Goal: Task Accomplishment & Management: Manage account settings

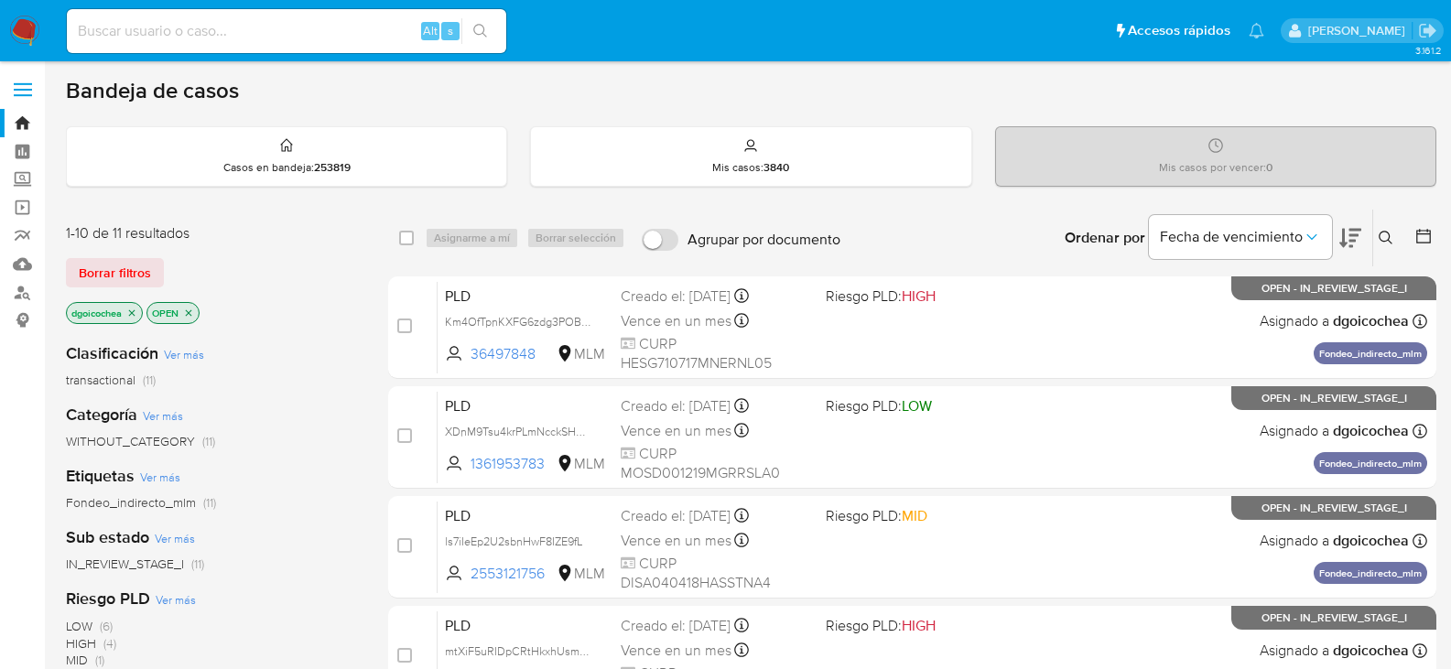
click at [1386, 231] on icon at bounding box center [1385, 238] width 15 height 15
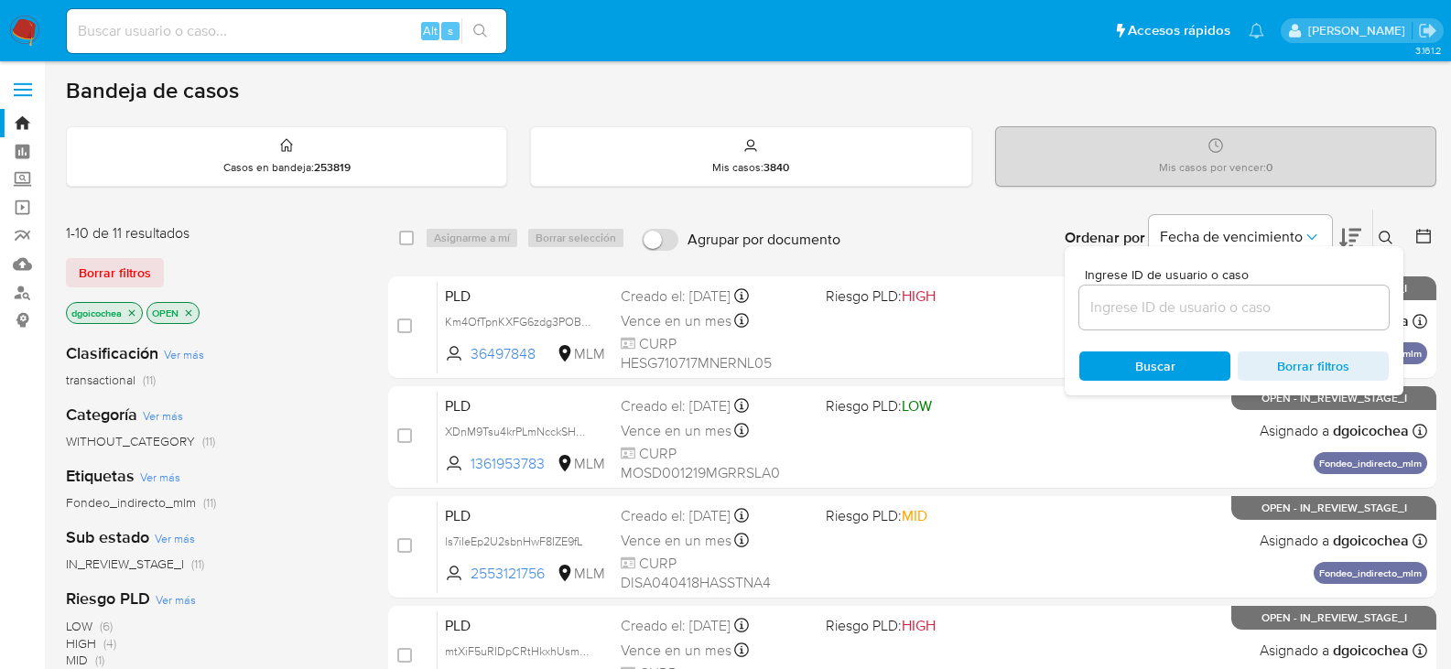
click at [1265, 301] on input at bounding box center [1233, 308] width 309 height 24
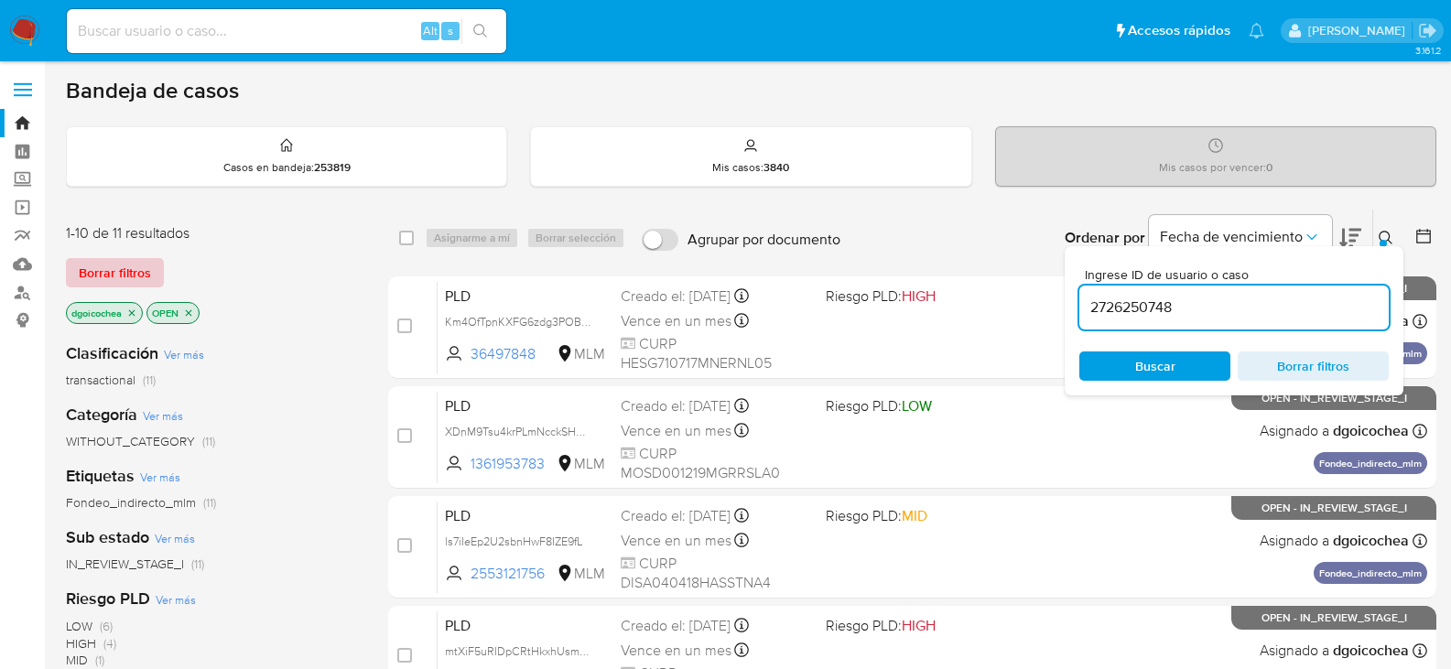
click at [121, 279] on span "Borrar filtros" at bounding box center [115, 273] width 72 height 26
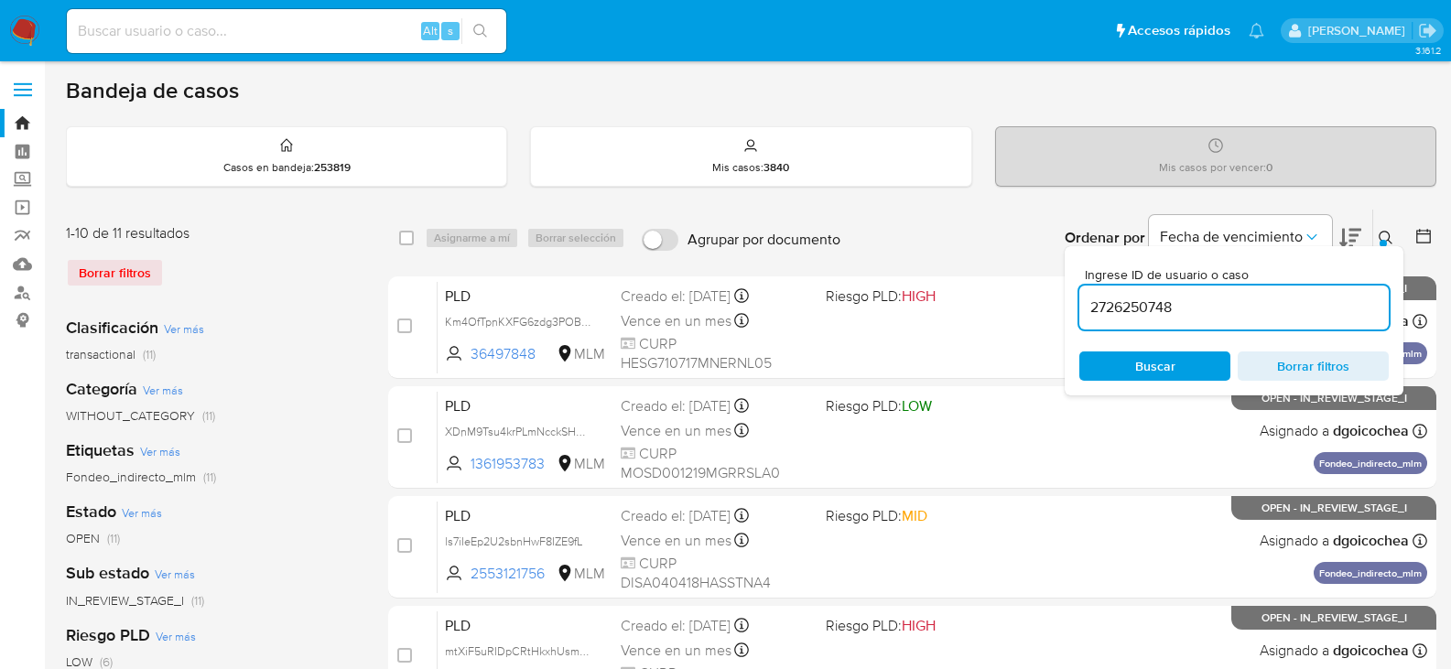
click at [1133, 380] on button "Buscar" at bounding box center [1154, 365] width 151 height 29
click at [1141, 304] on input "2726250748" at bounding box center [1233, 308] width 309 height 24
click at [1142, 304] on input "2726250748" at bounding box center [1233, 308] width 309 height 24
paste input "ztyiVPJhu6X8XkGfmOAV4UsW"
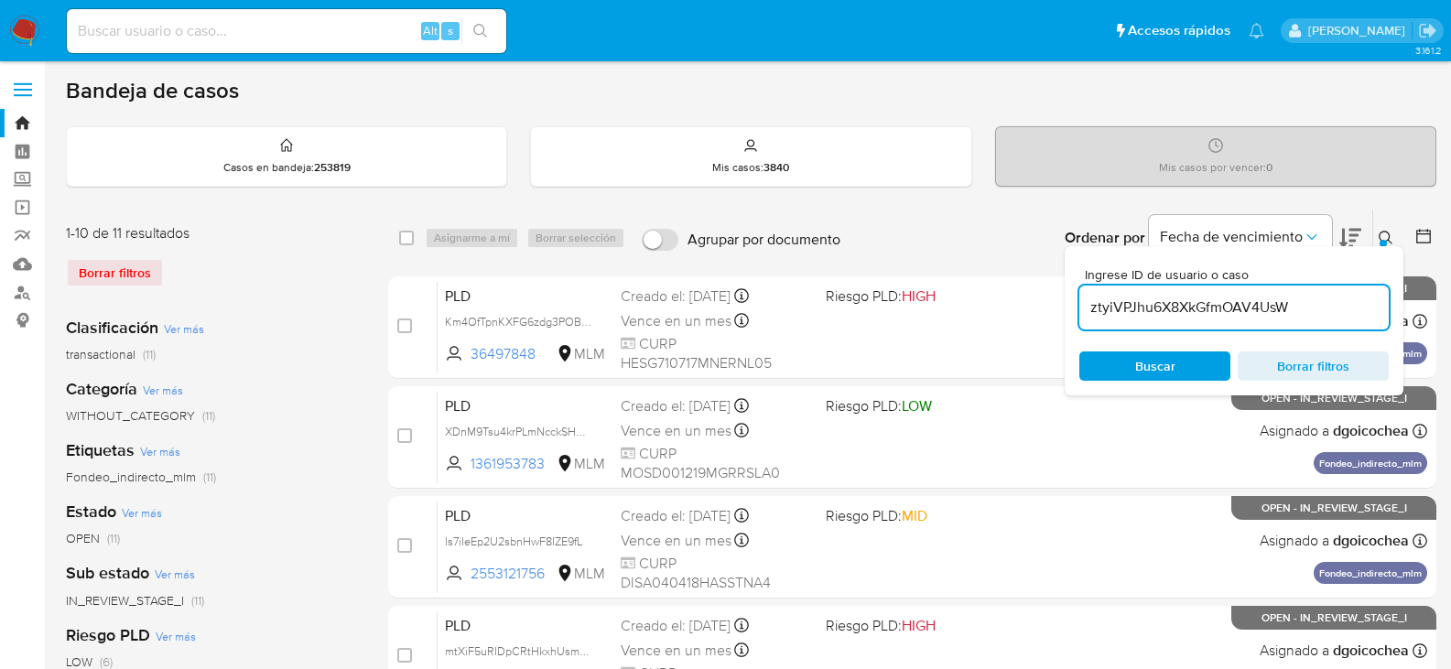
click at [1145, 310] on input "ztyiVPJhu6X8XkGfmOAV4UsW" at bounding box center [1233, 308] width 309 height 24
click at [1146, 304] on input "ztyiVPJhu6X8XkGfmOAV4UsW" at bounding box center [1233, 308] width 309 height 24
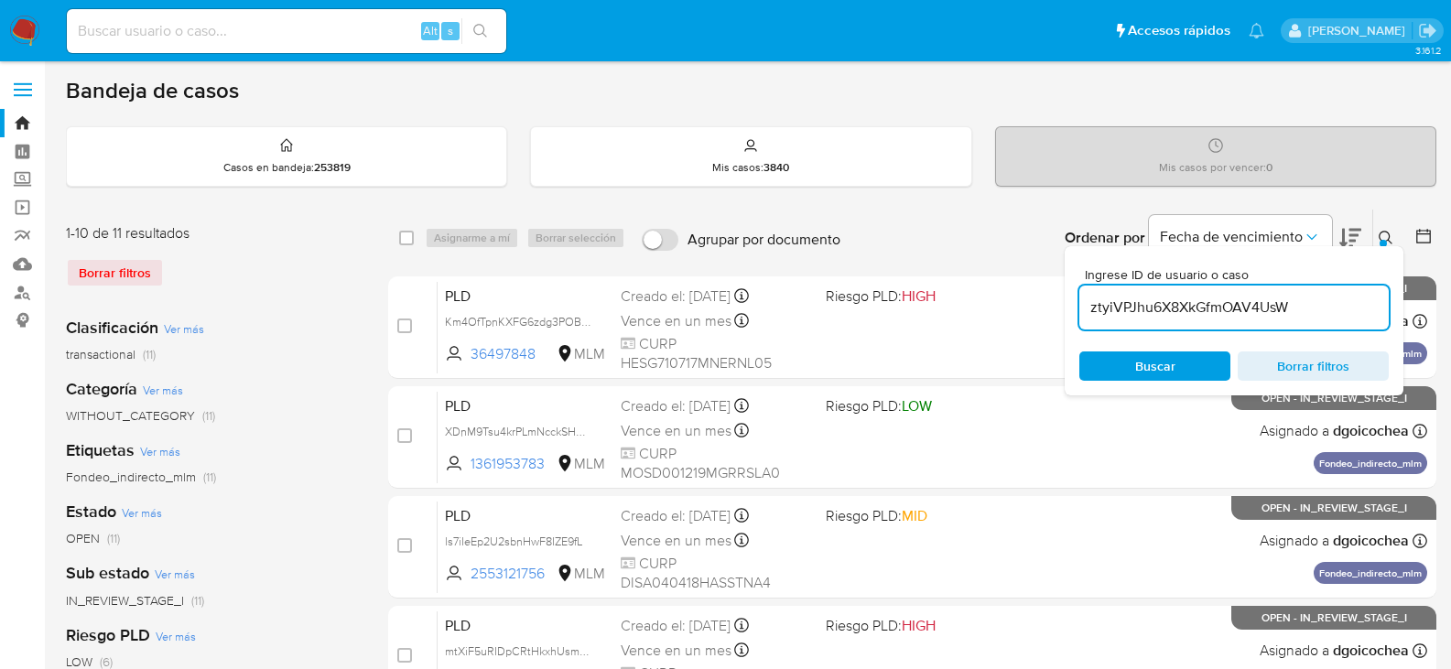
click at [1146, 304] on input "ztyiVPJhu6X8XkGfmOAV4UsW" at bounding box center [1233, 308] width 309 height 24
type input "ztyiVPJhu6X8XkGfmOAV4UsW"
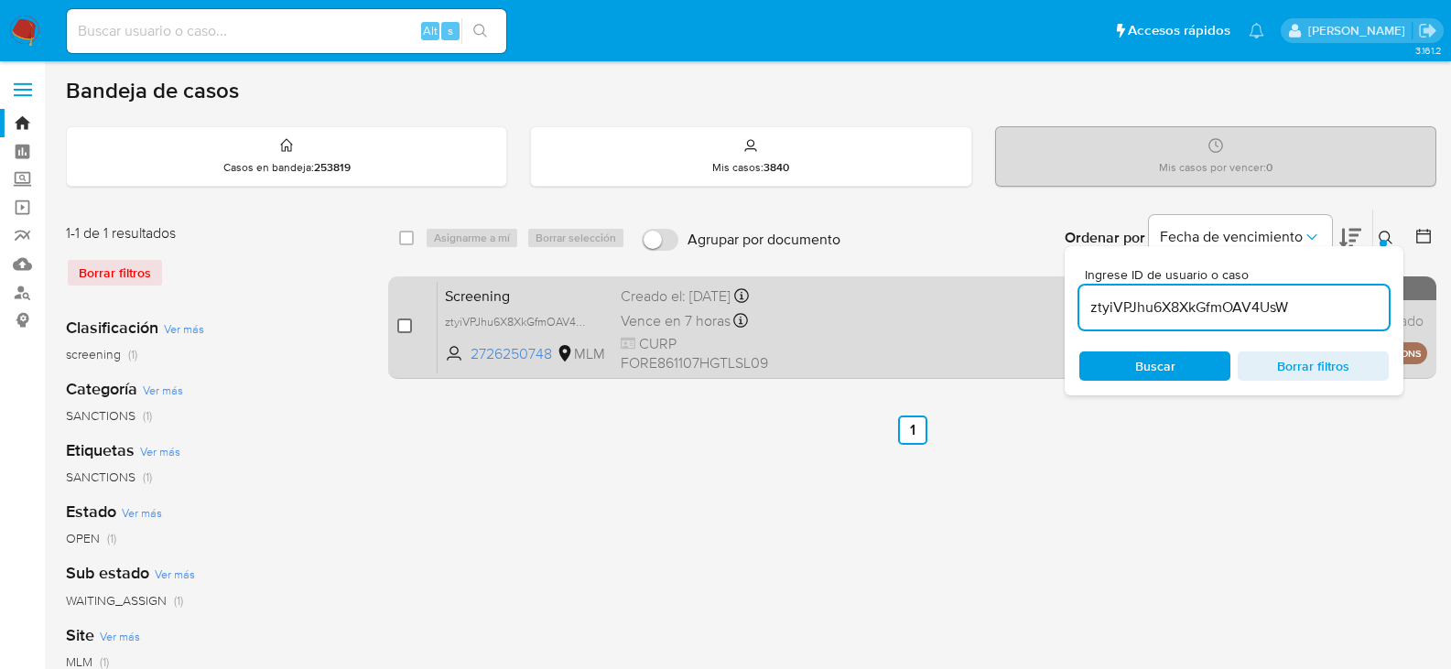
click at [404, 324] on input "checkbox" at bounding box center [404, 325] width 15 height 15
checkbox input "true"
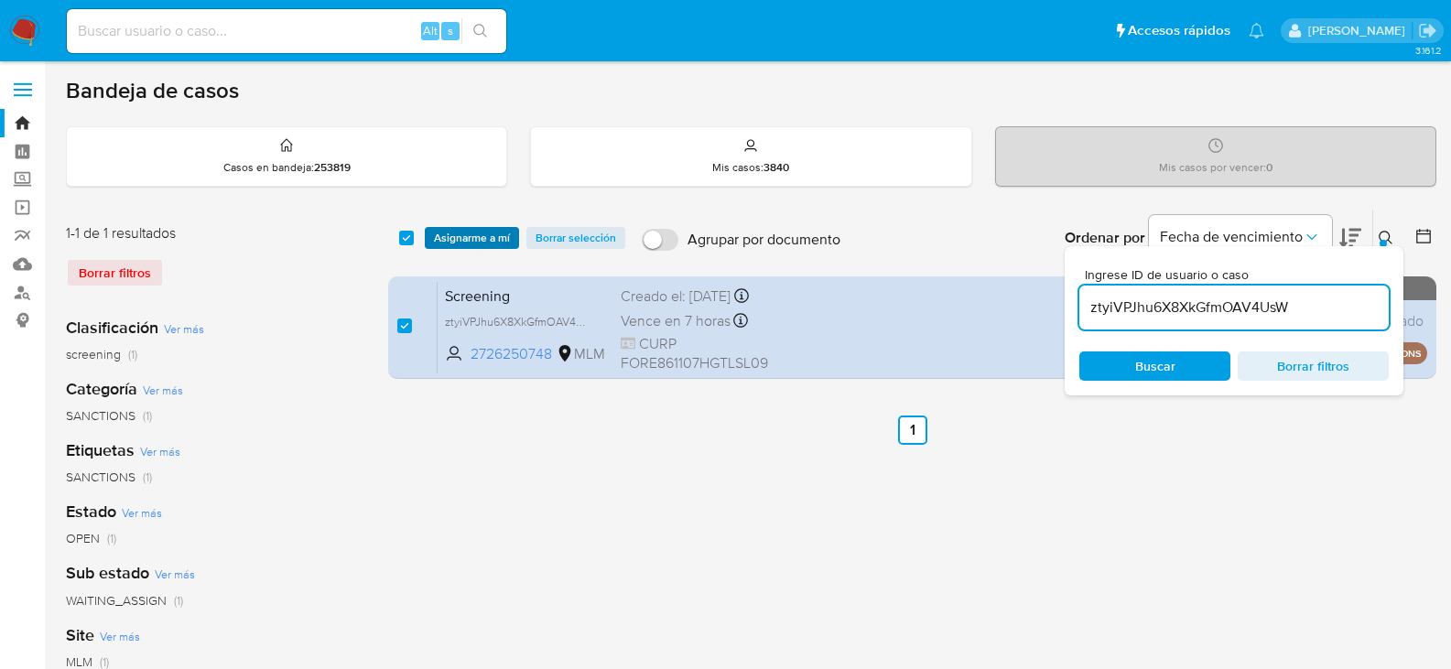
click at [485, 240] on span "Asignarme a mí" at bounding box center [472, 238] width 76 height 18
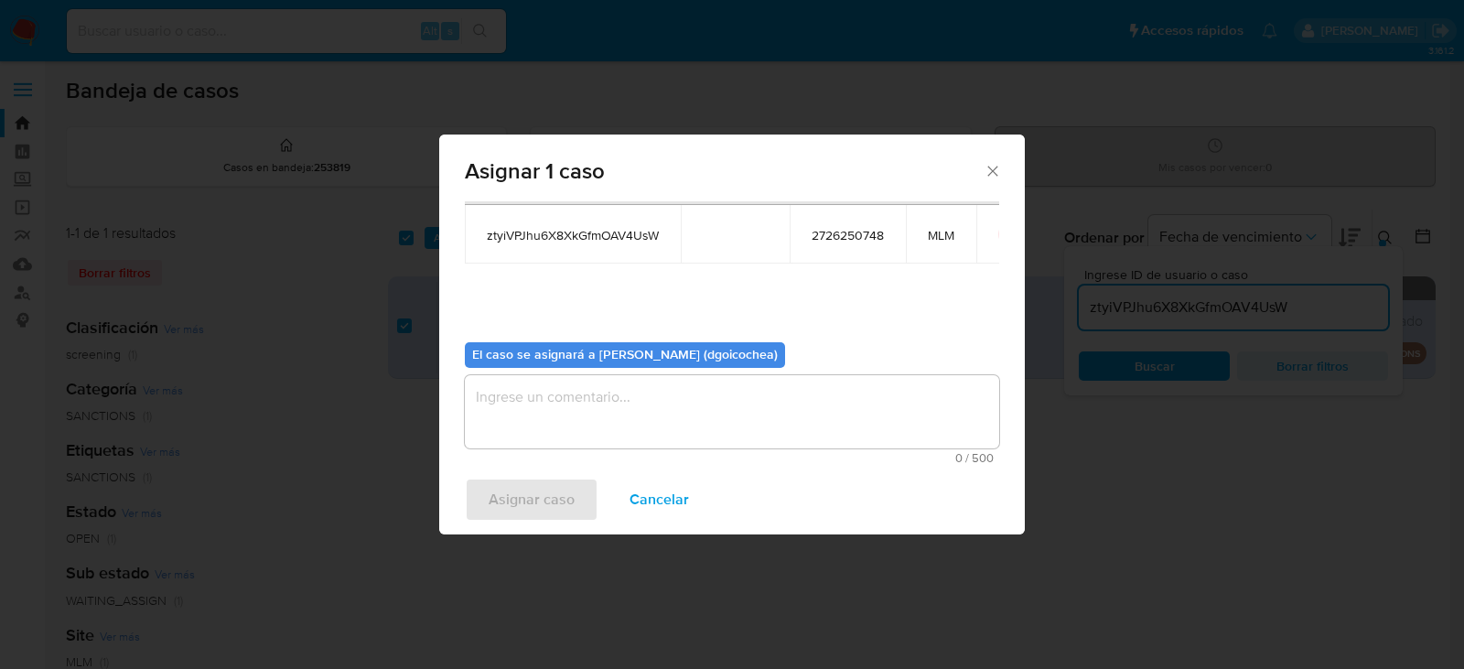
scroll to position [95, 0]
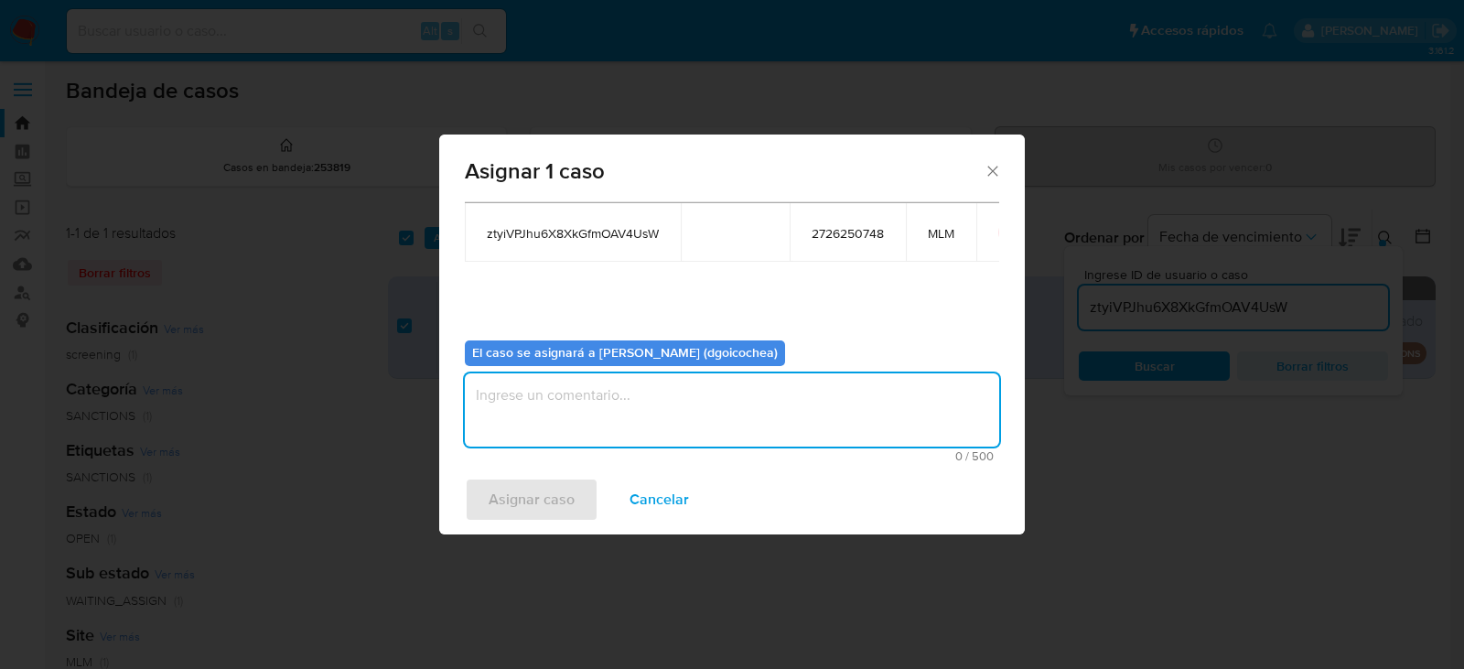
click at [596, 401] on textarea "assign-modal" at bounding box center [732, 409] width 534 height 73
type textarea "dg"
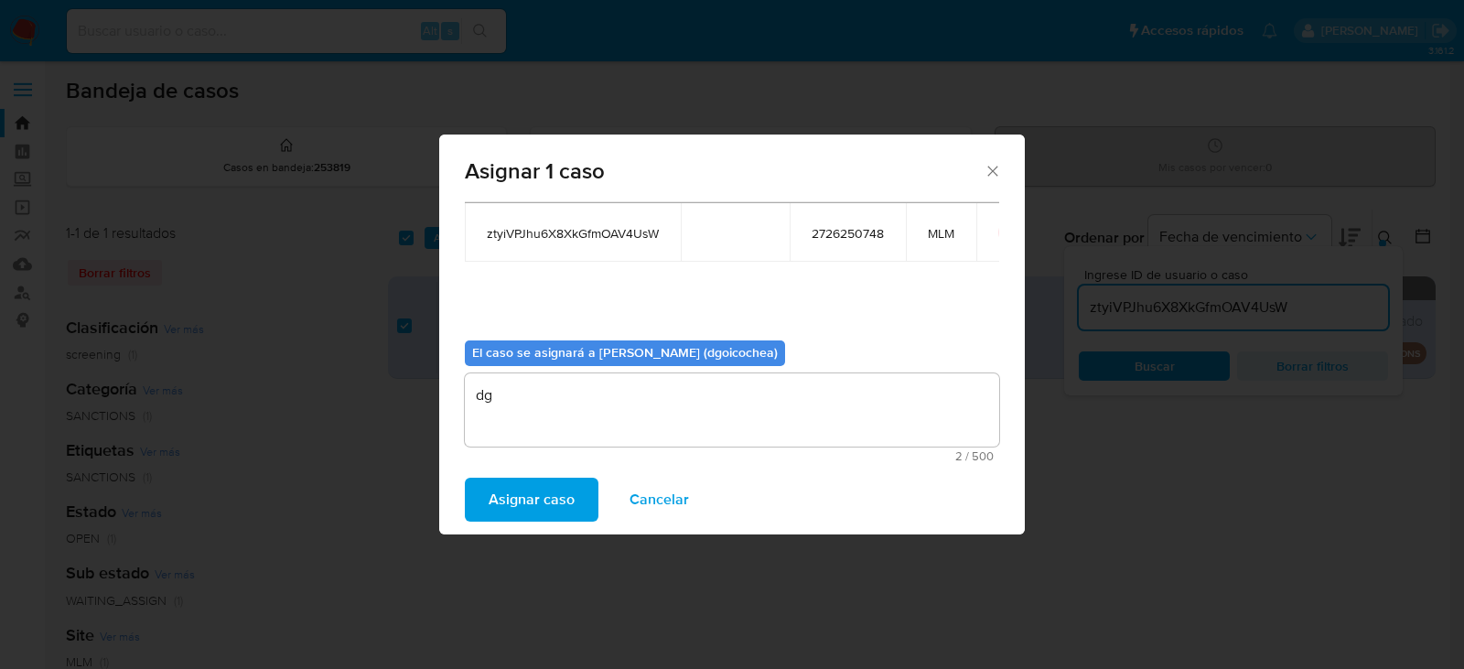
click at [545, 506] on span "Asignar caso" at bounding box center [532, 500] width 86 height 40
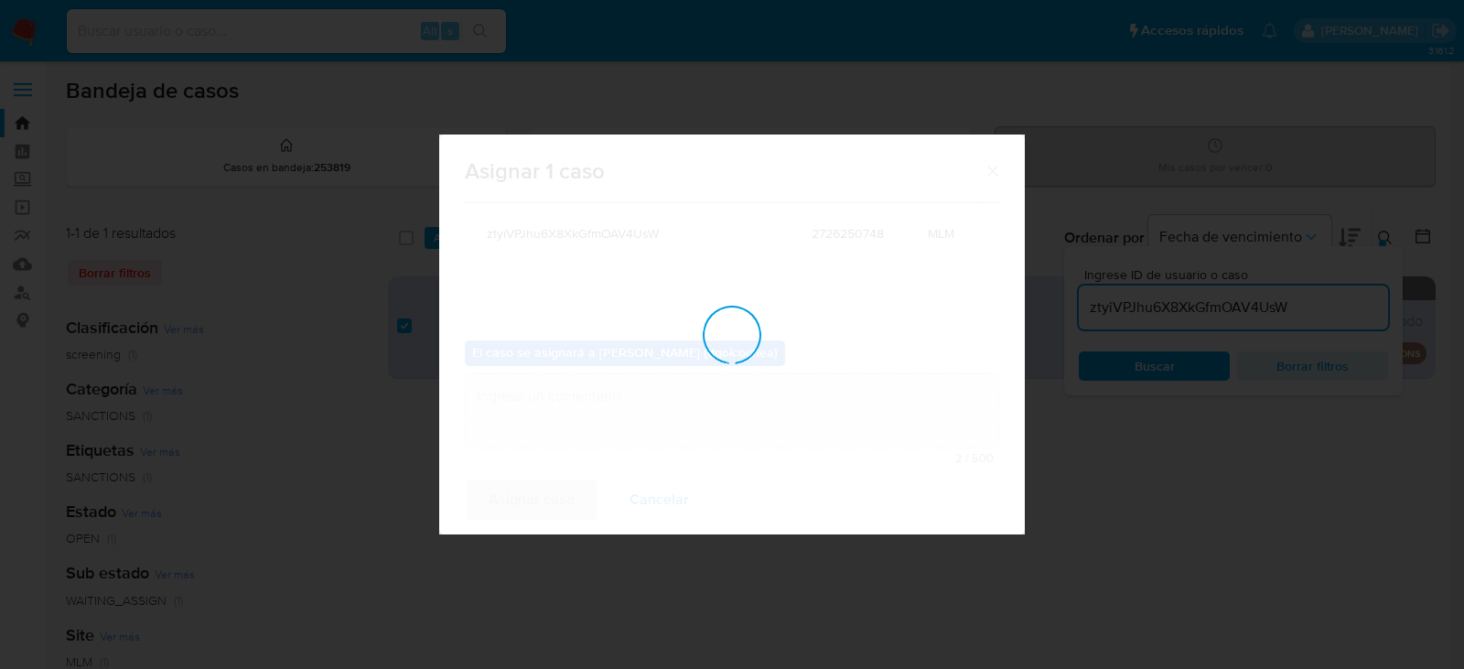
checkbox input "false"
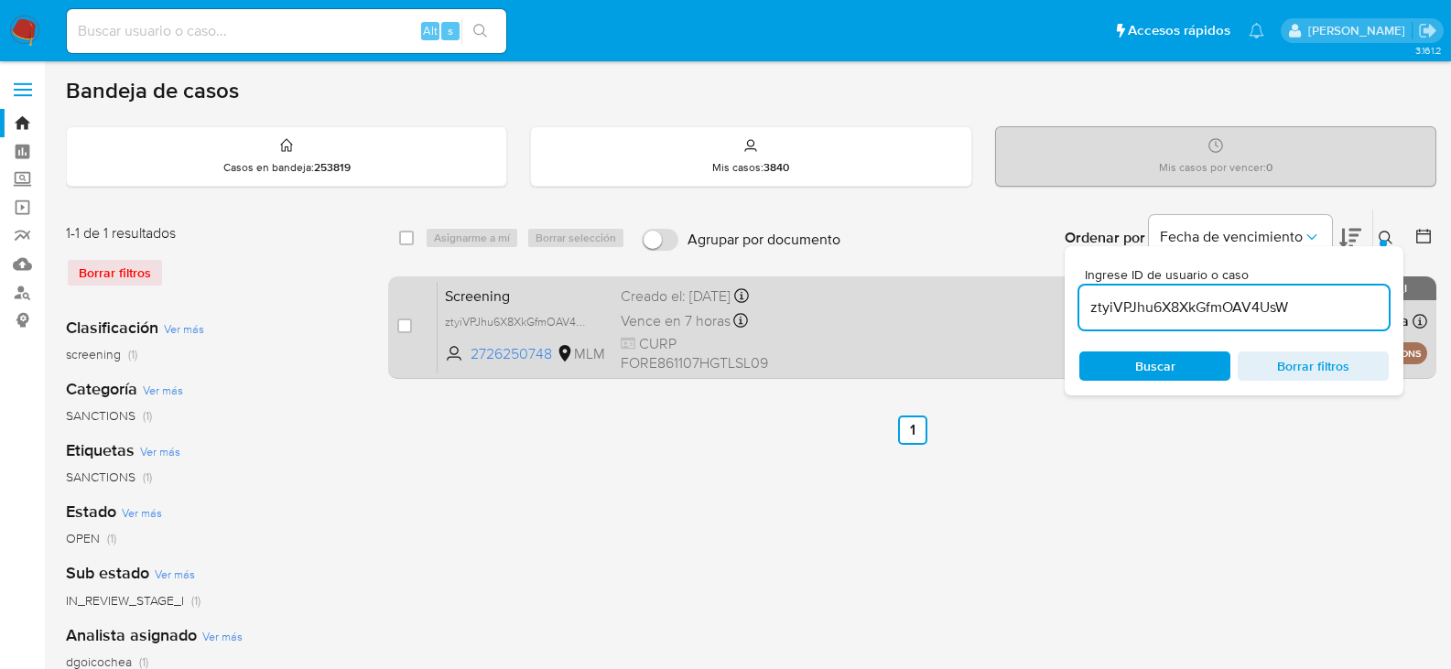
click at [458, 297] on span "Screening" at bounding box center [525, 295] width 161 height 24
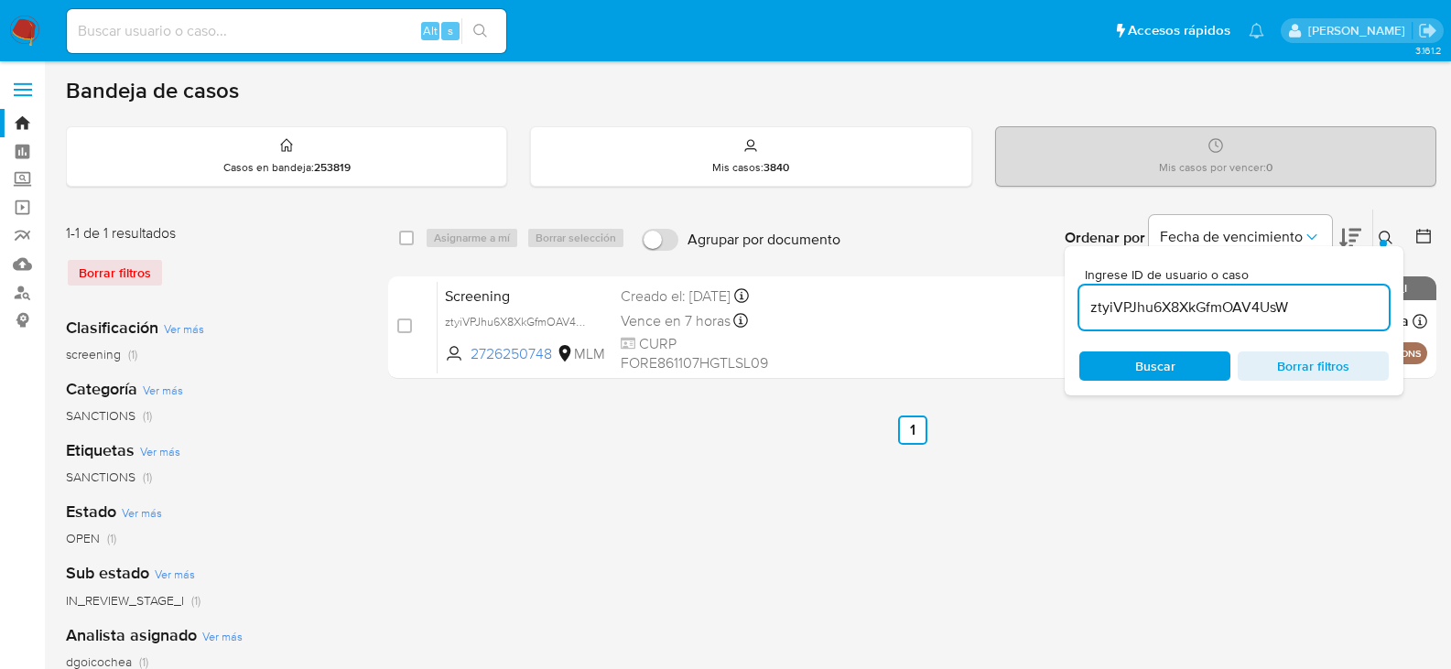
click at [1259, 302] on input "ztyiVPJhu6X8XkGfmOAV4UsW" at bounding box center [1233, 308] width 309 height 24
paste input "2671513154"
type input "2671513154"
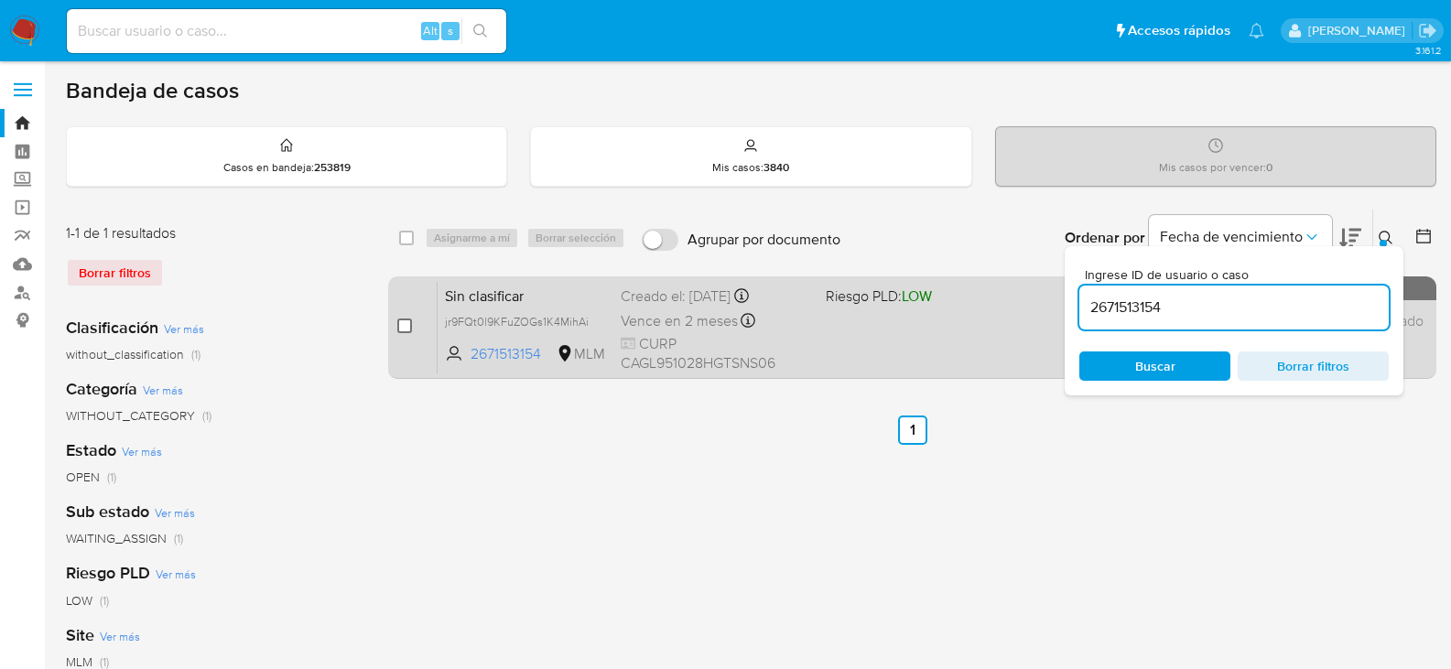
click at [405, 327] on input "checkbox" at bounding box center [404, 325] width 15 height 15
checkbox input "true"
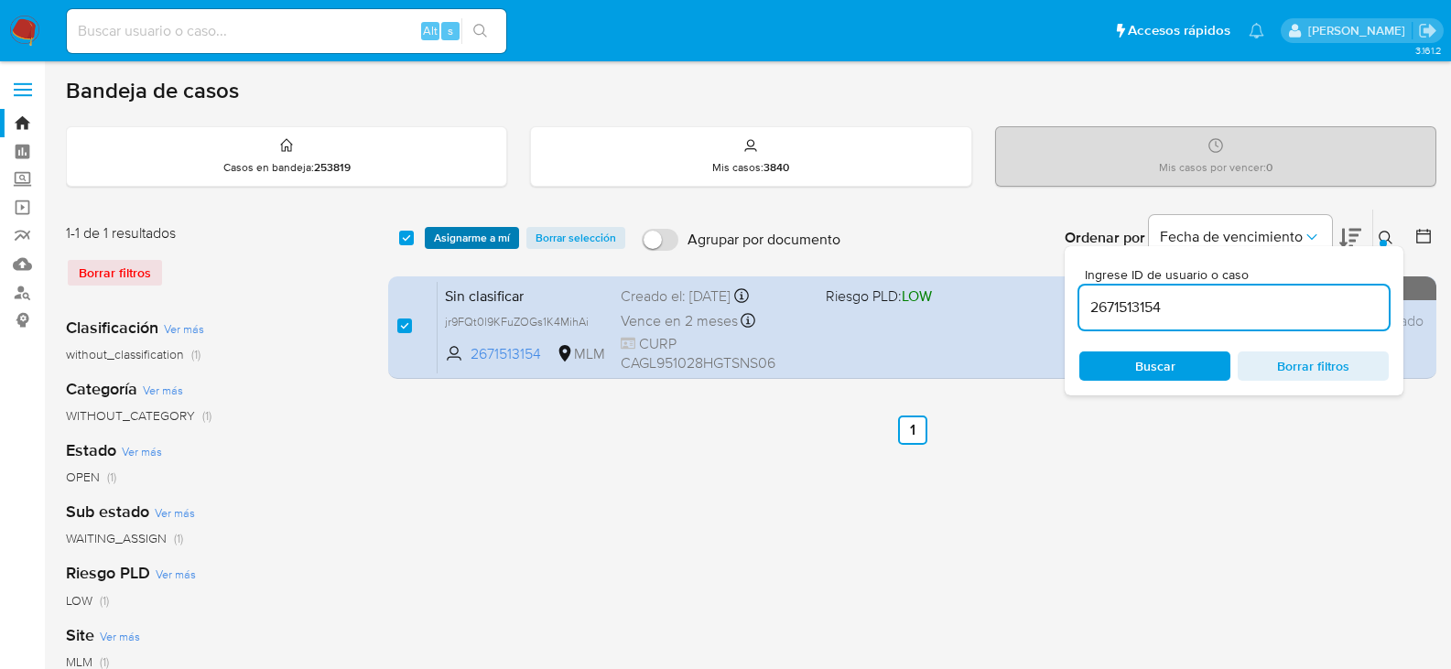
click at [463, 240] on span "Asignarme a mí" at bounding box center [472, 238] width 76 height 18
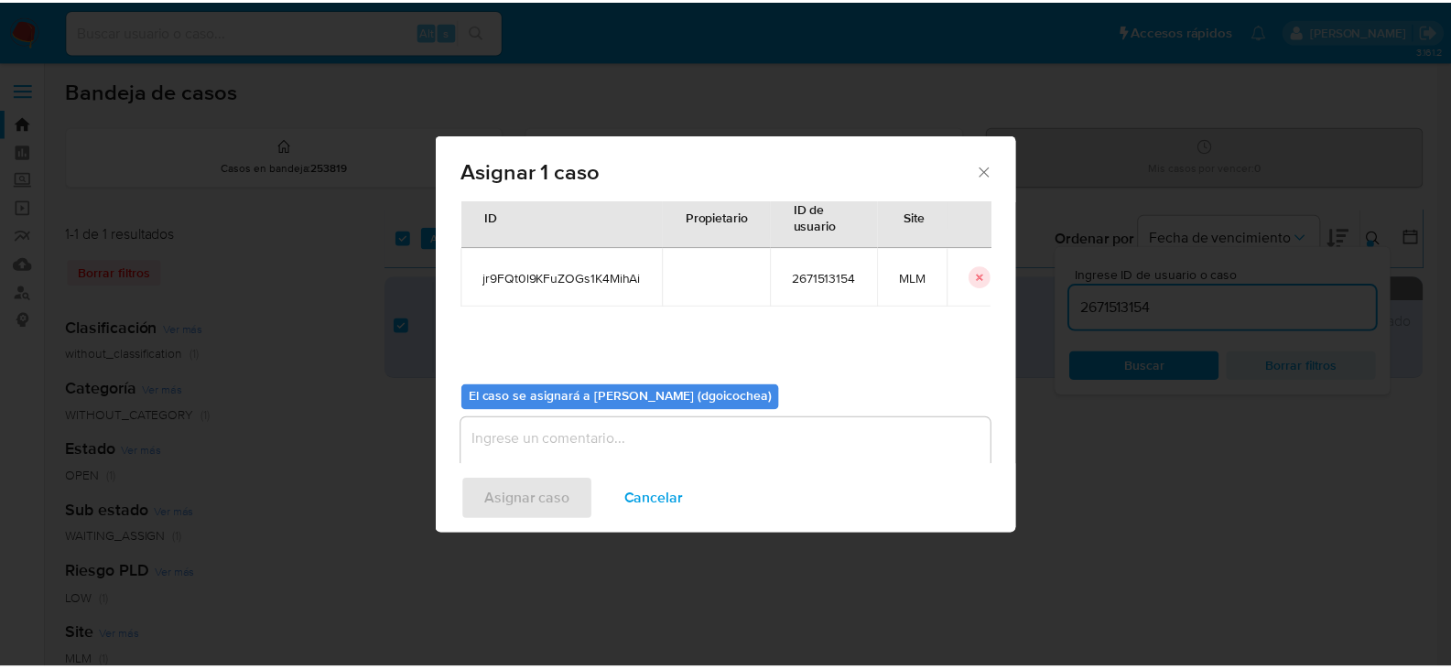
scroll to position [95, 0]
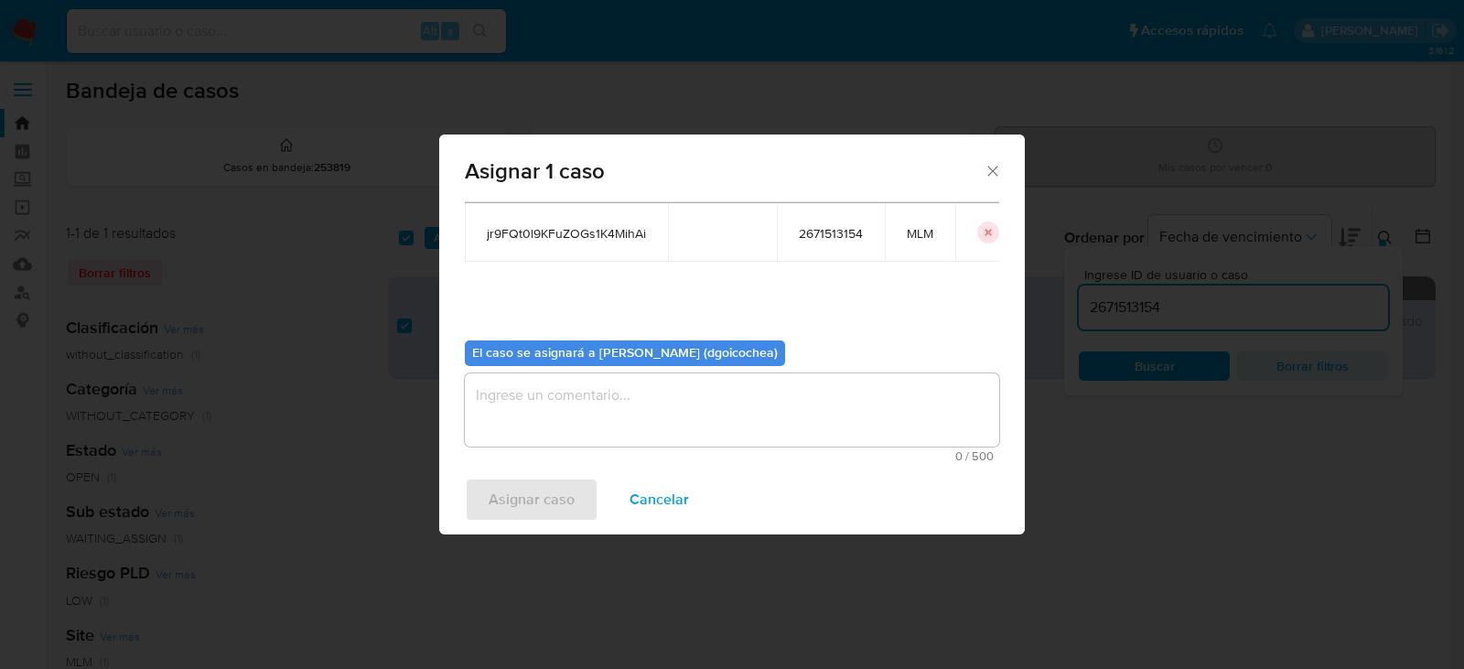
click at [675, 415] on textarea "assign-modal" at bounding box center [732, 409] width 534 height 73
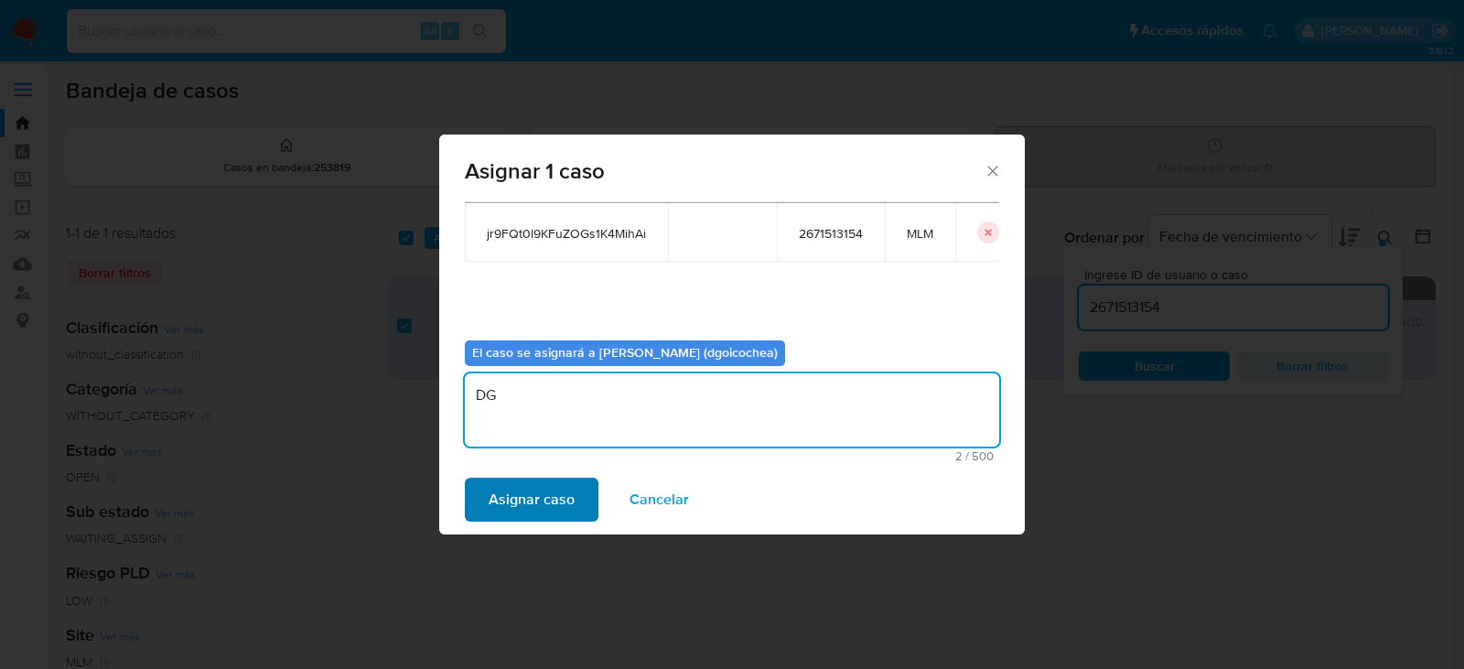
type textarea "DG"
click at [569, 500] on span "Asignar caso" at bounding box center [532, 500] width 86 height 40
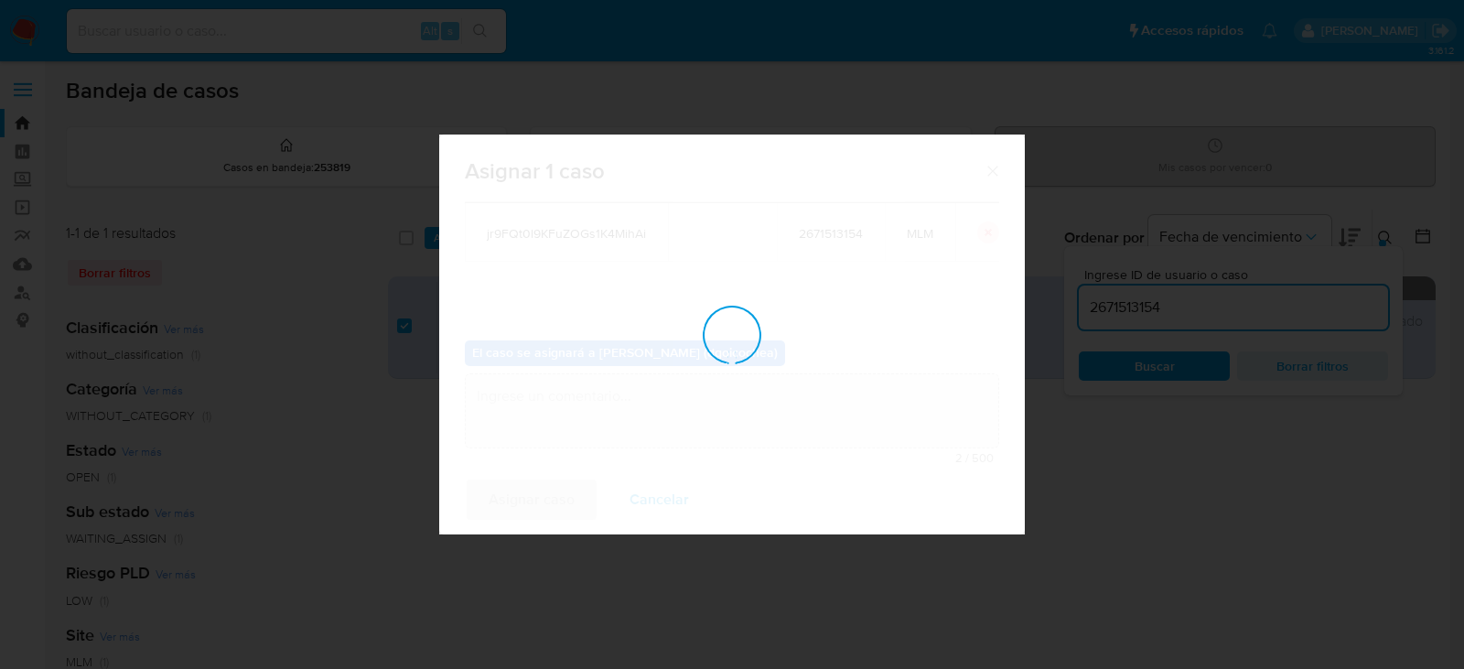
checkbox input "false"
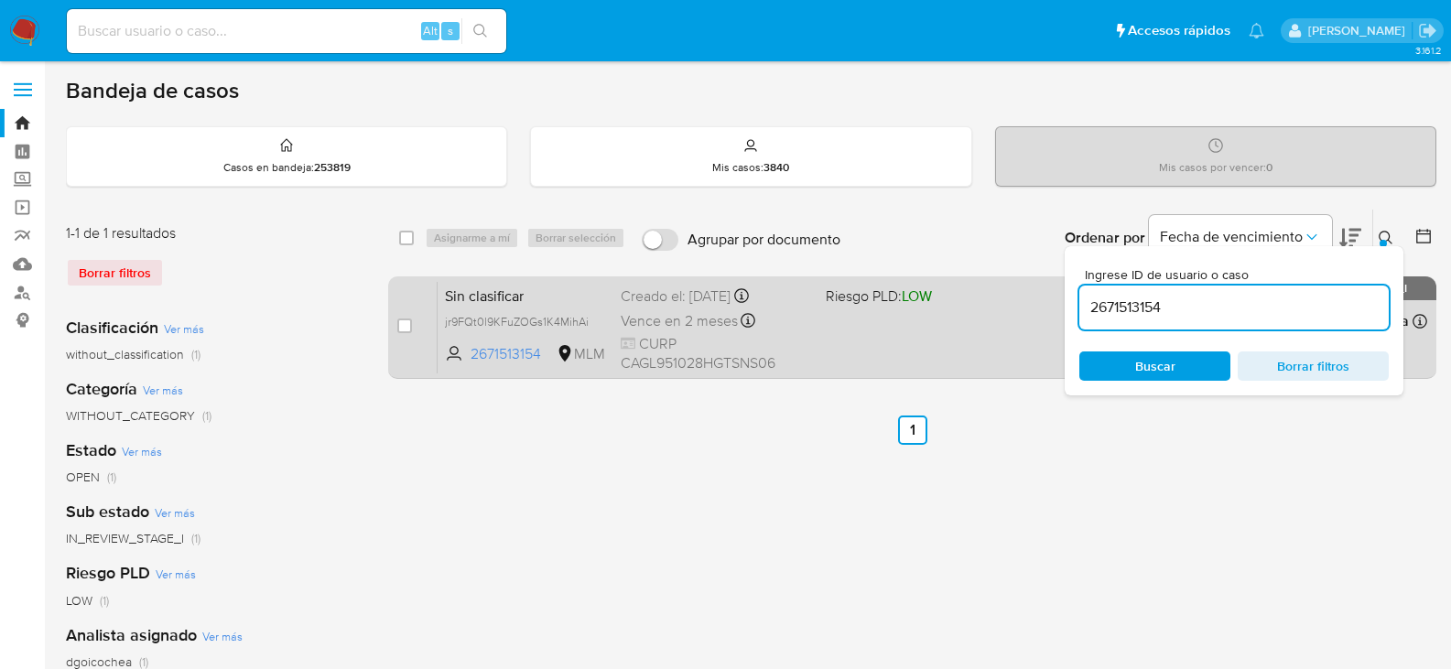
click at [517, 287] on span "Sin clasificar" at bounding box center [525, 295] width 161 height 24
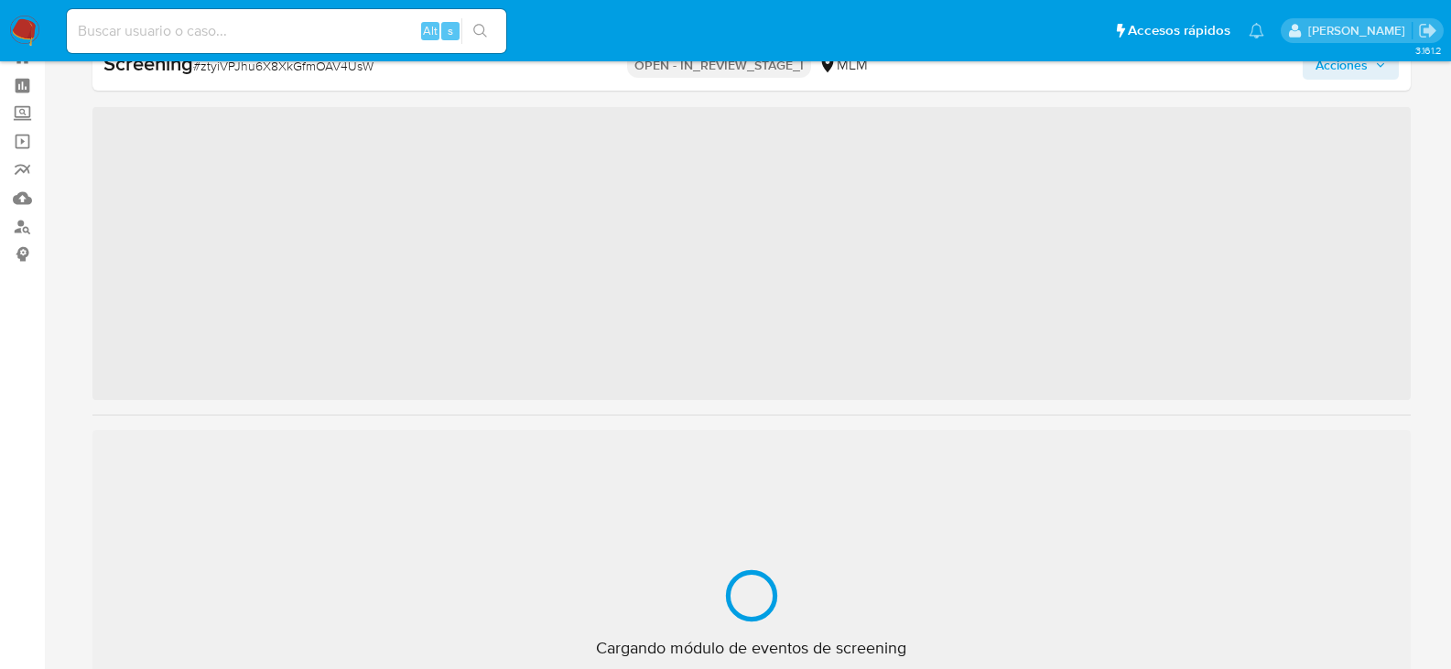
scroll to position [237, 0]
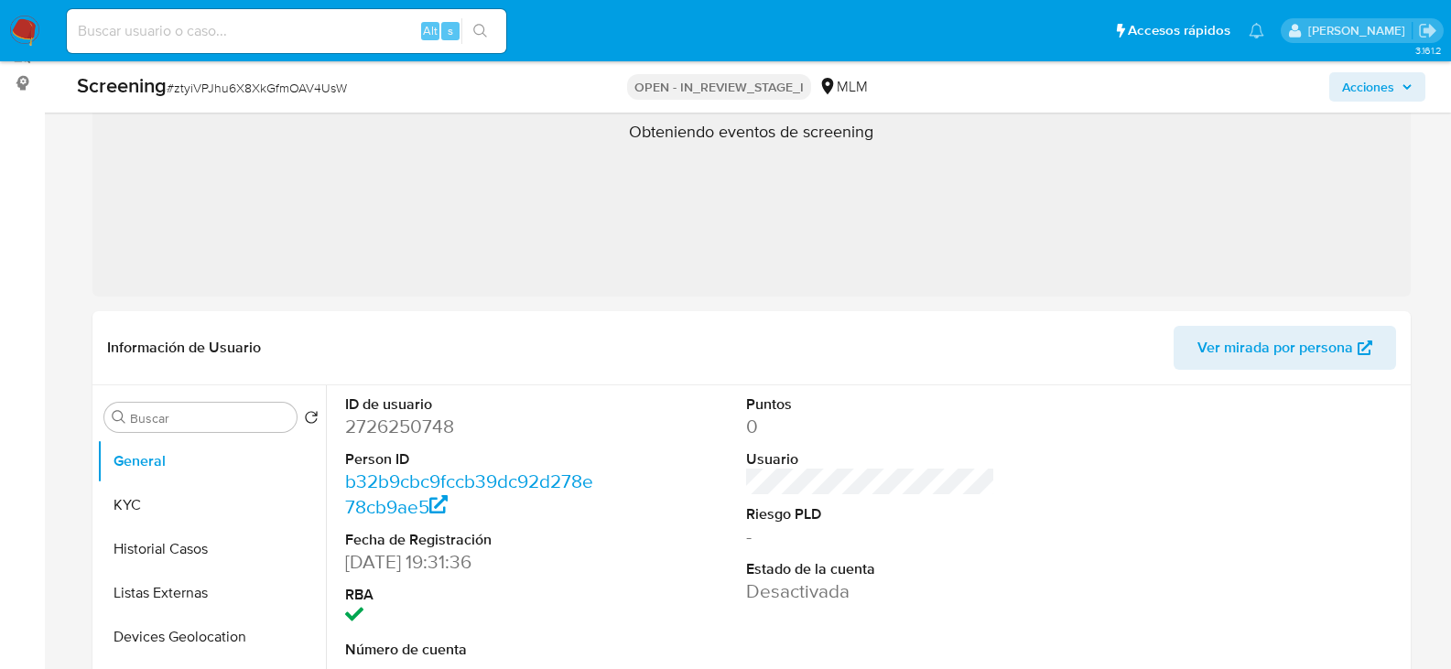
select select "10"
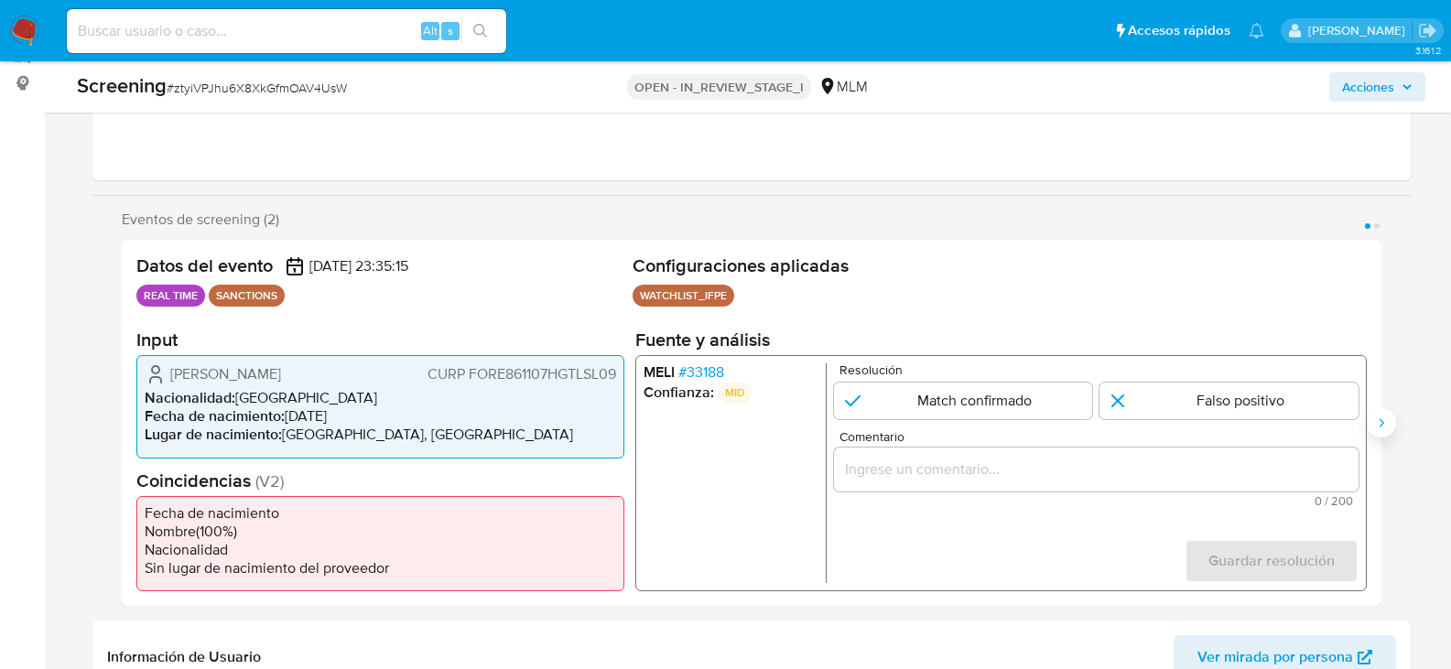
click at [1386, 419] on icon "Siguiente" at bounding box center [1381, 422] width 15 height 15
click at [121, 422] on icon "Anterior" at bounding box center [121, 422] width 15 height 15
click at [713, 371] on span "# 33188" at bounding box center [700, 372] width 46 height 18
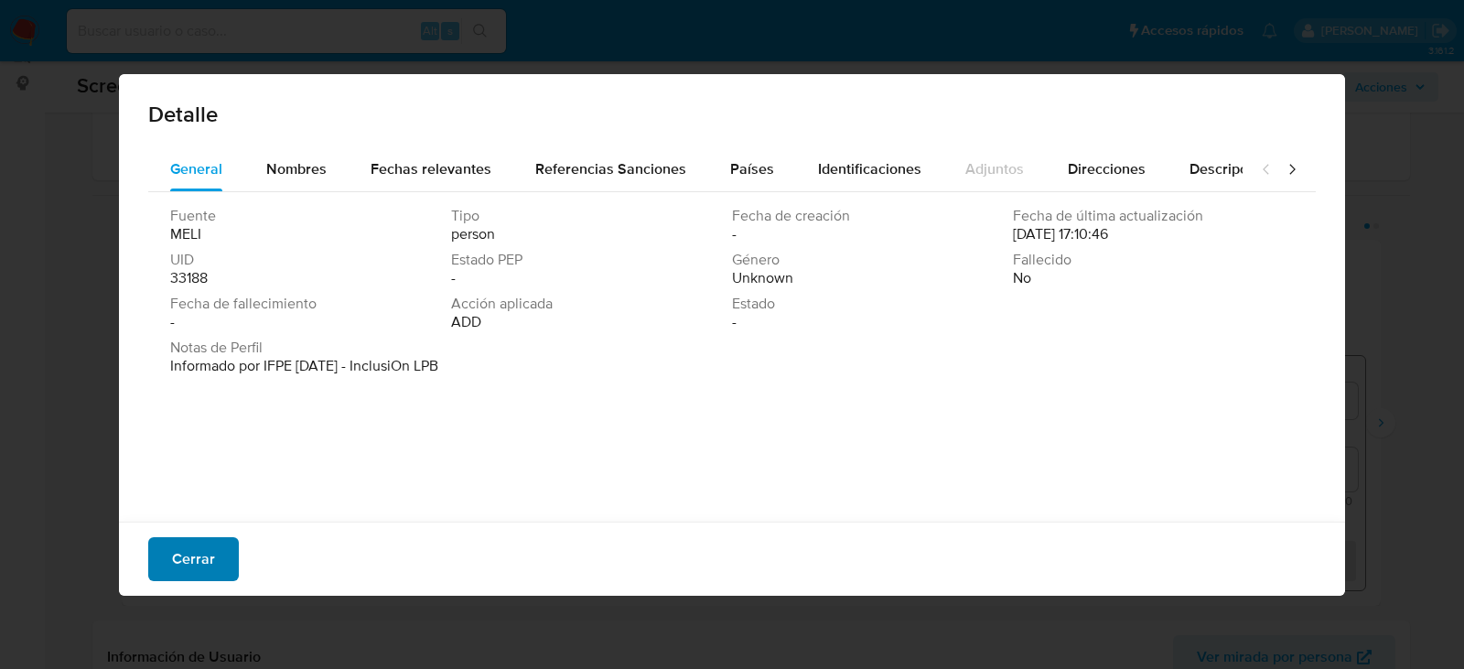
click at [210, 551] on span "Cerrar" at bounding box center [193, 559] width 43 height 40
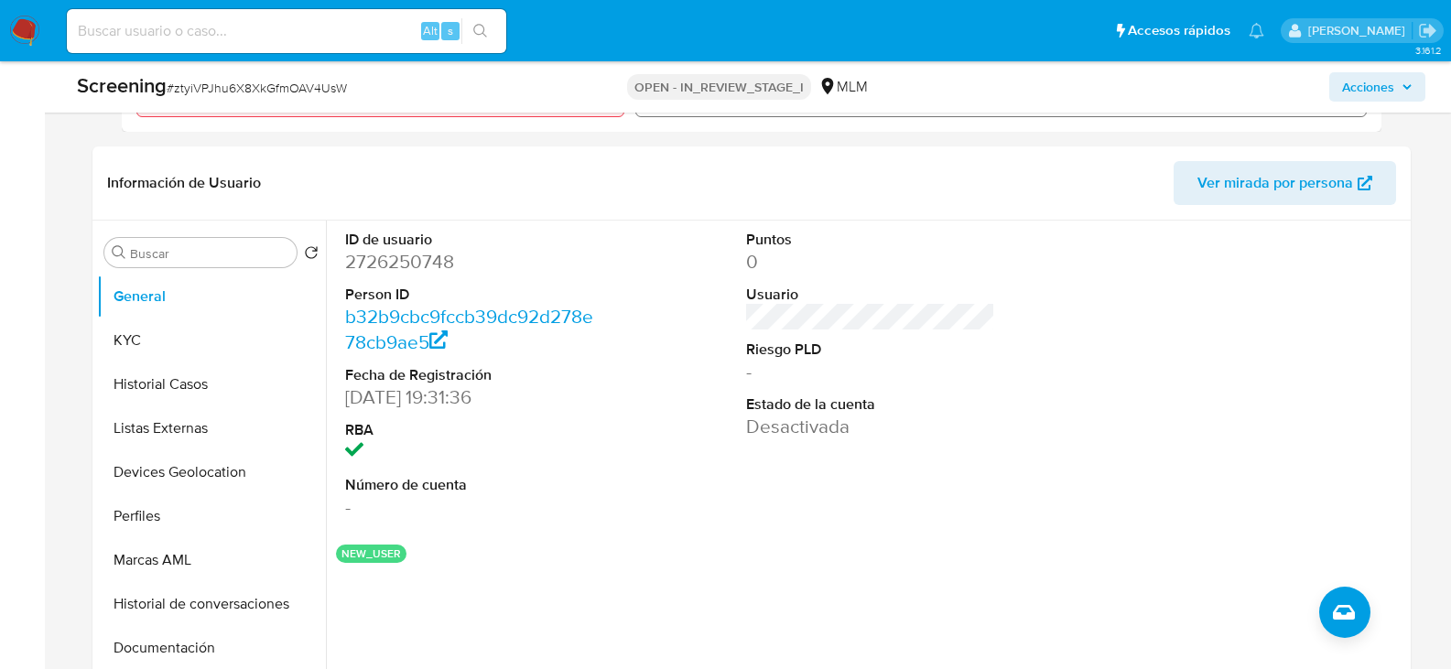
scroll to position [878, 0]
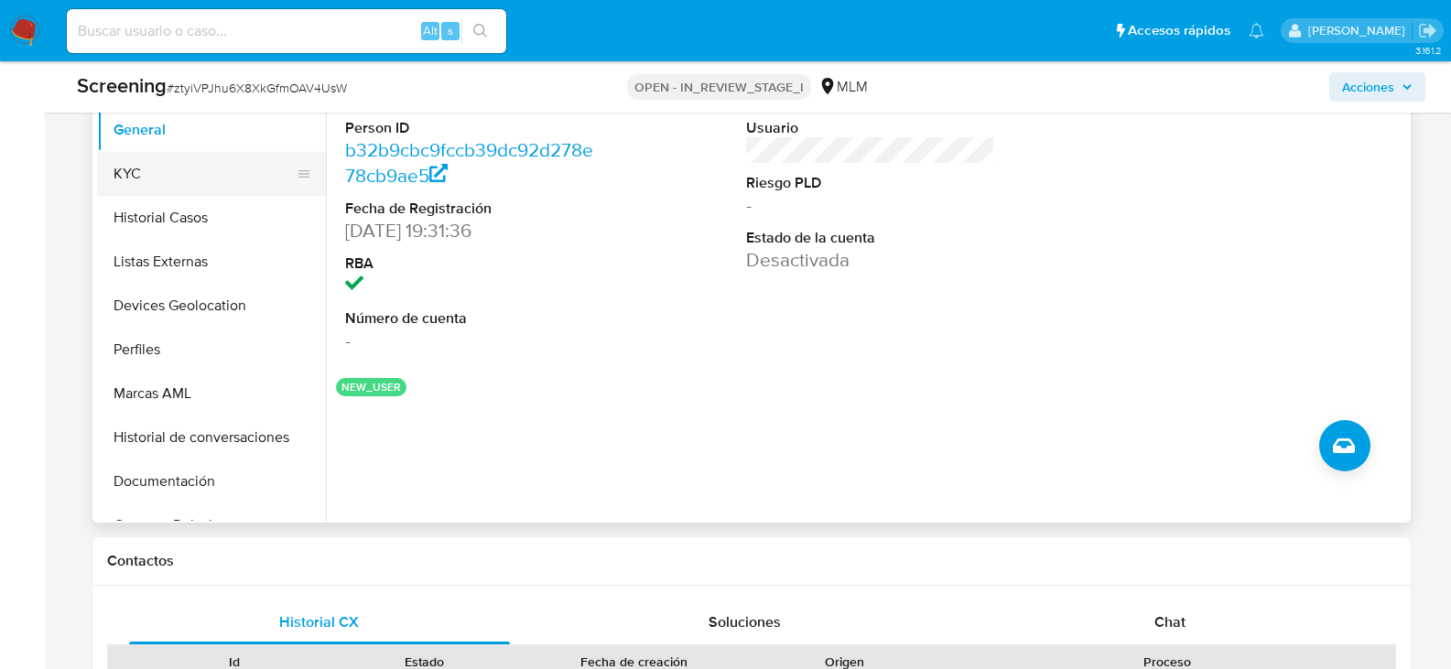
click at [201, 169] on button "KYC" at bounding box center [204, 174] width 214 height 44
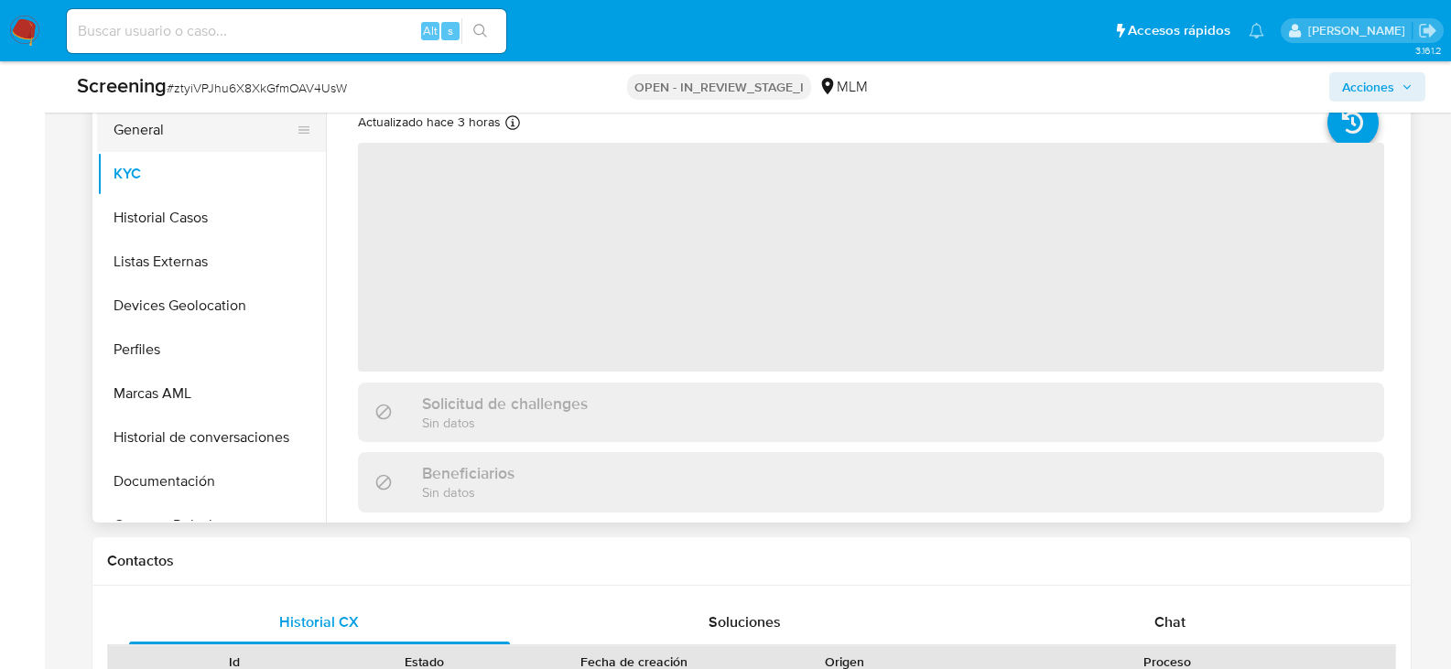
click at [174, 139] on button "General" at bounding box center [204, 130] width 214 height 44
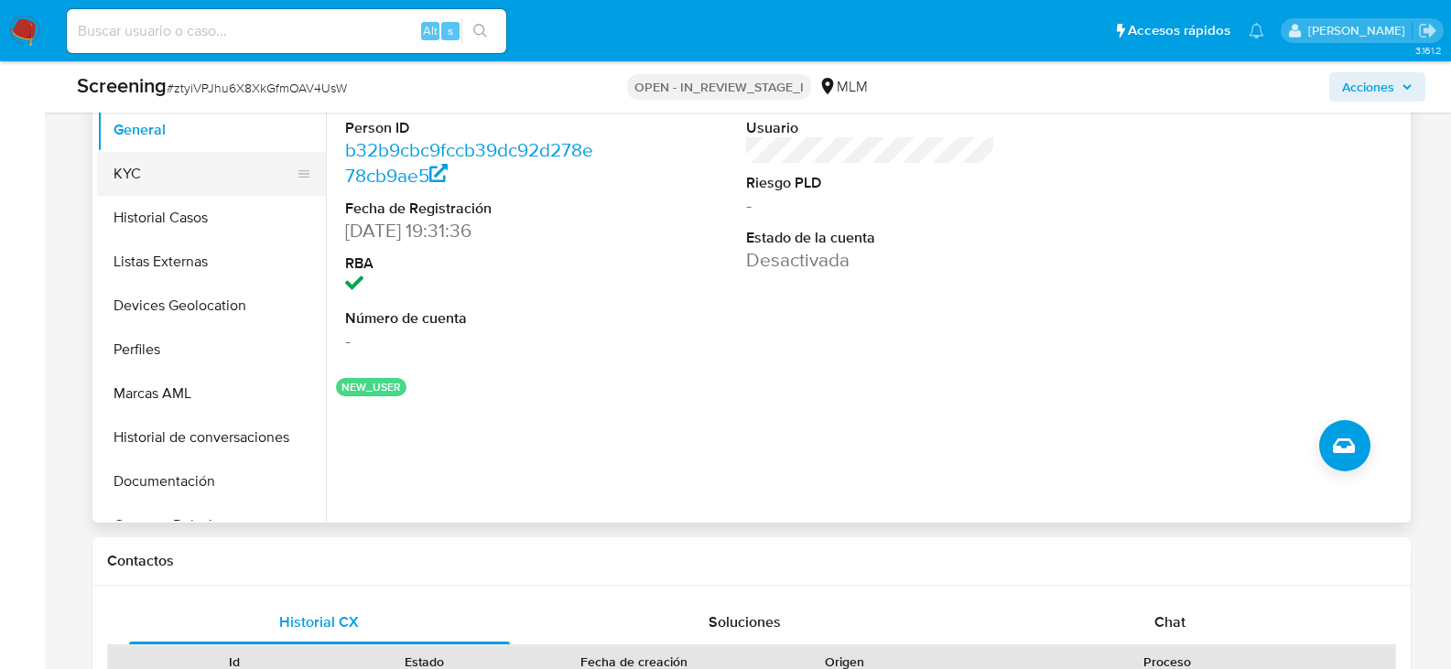
click at [165, 174] on button "KYC" at bounding box center [204, 174] width 214 height 44
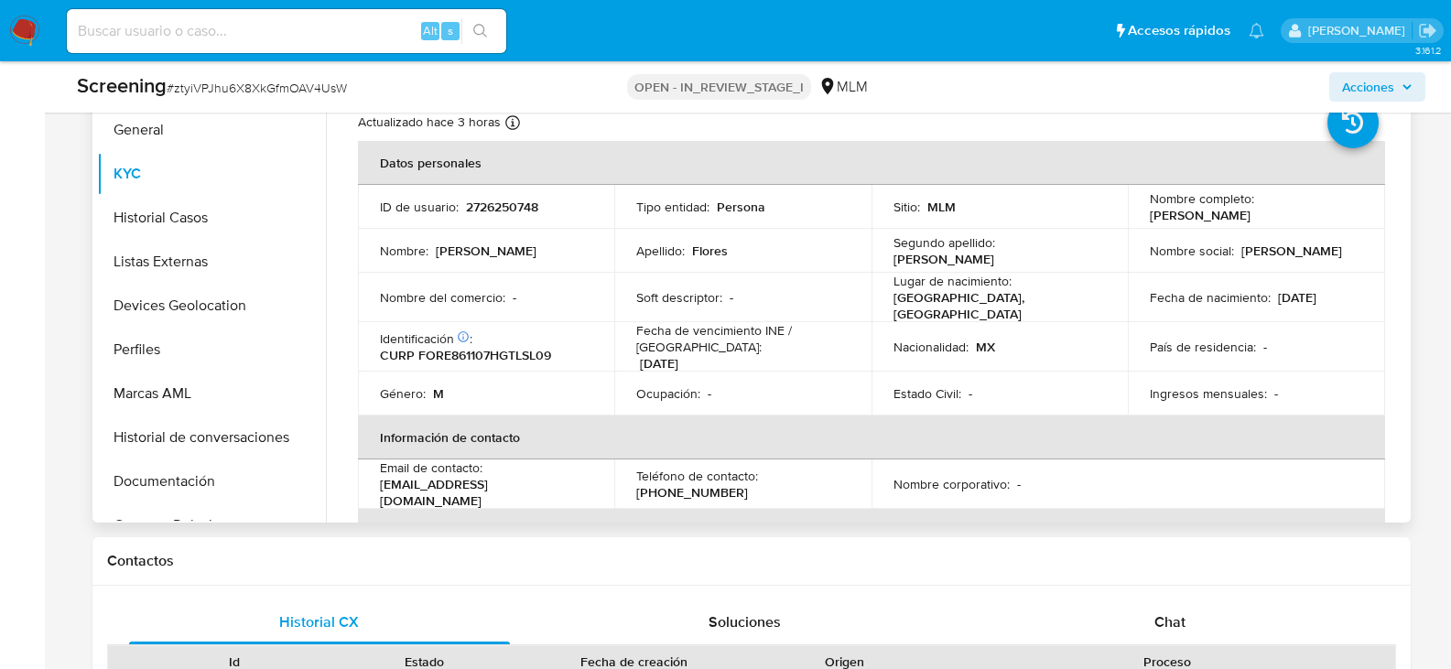
click at [496, 353] on p "CURP FORE861107HGTLSL09" at bounding box center [465, 355] width 171 height 16
copy p "FORE861107HGTLSL09"
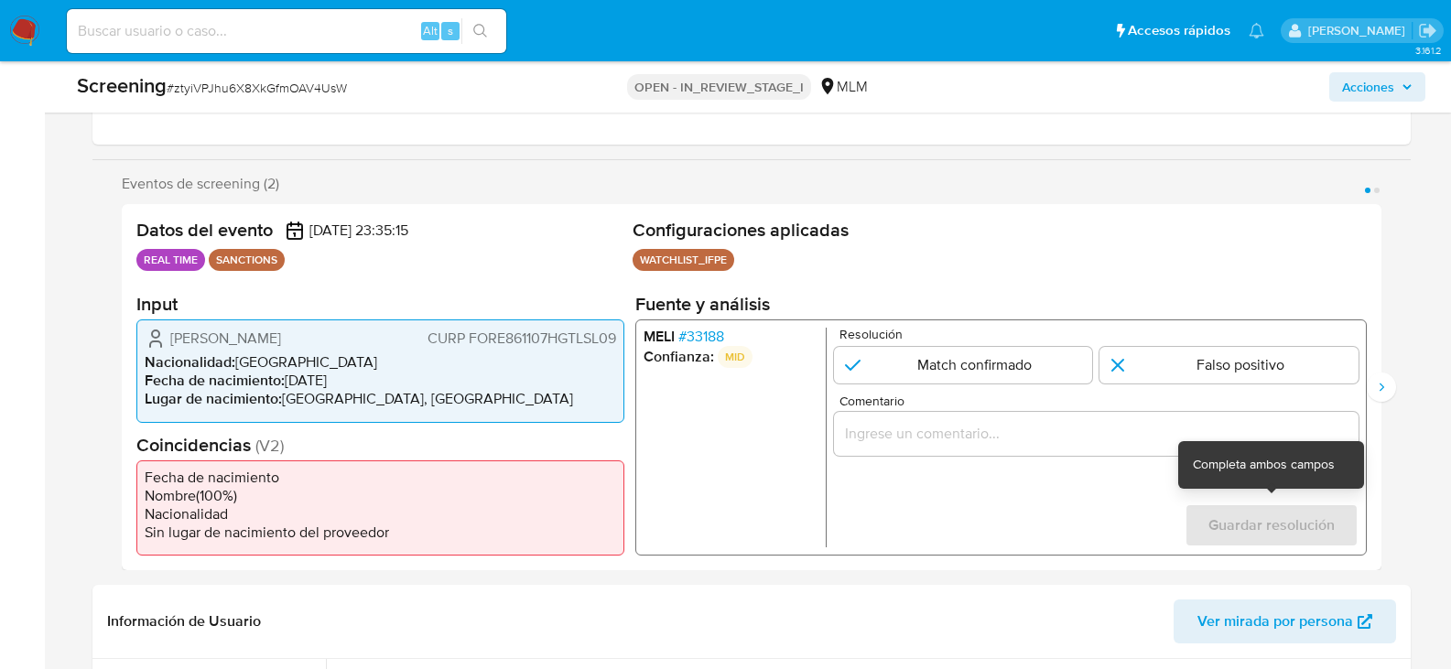
scroll to position [237, 0]
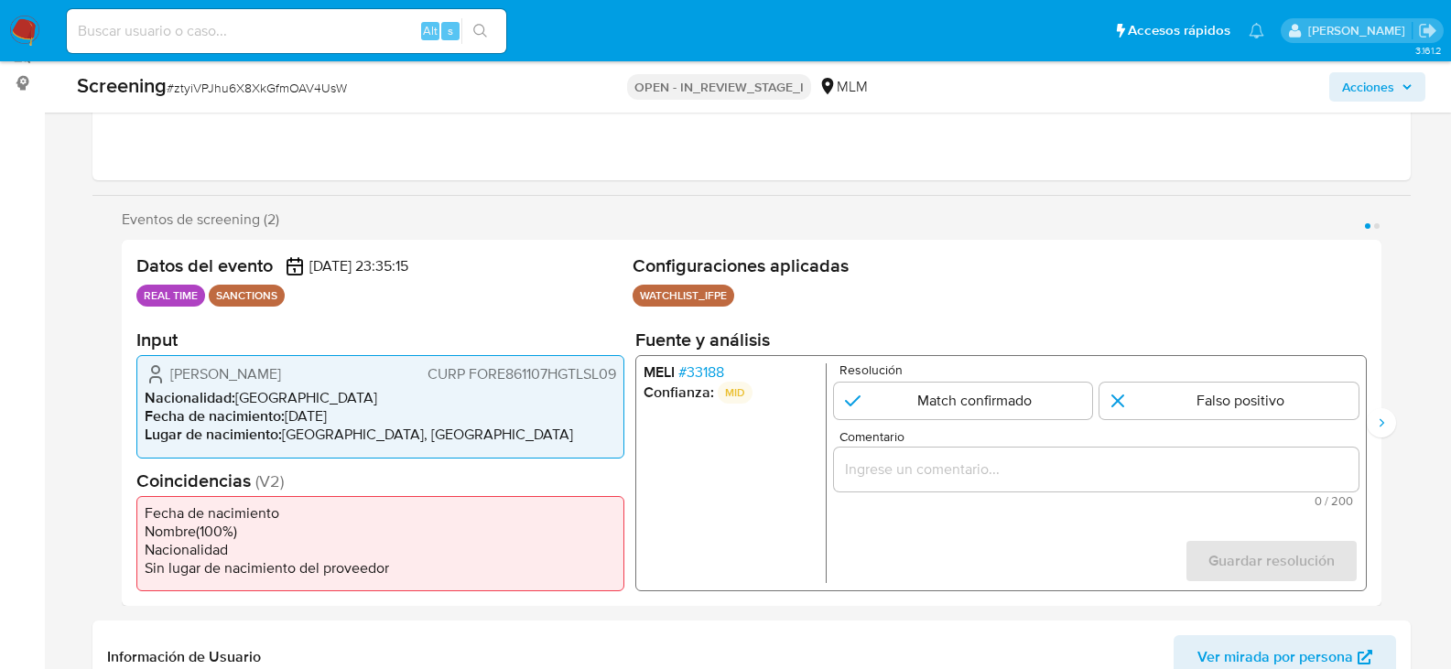
click at [705, 374] on span "# 33188" at bounding box center [700, 372] width 46 height 18
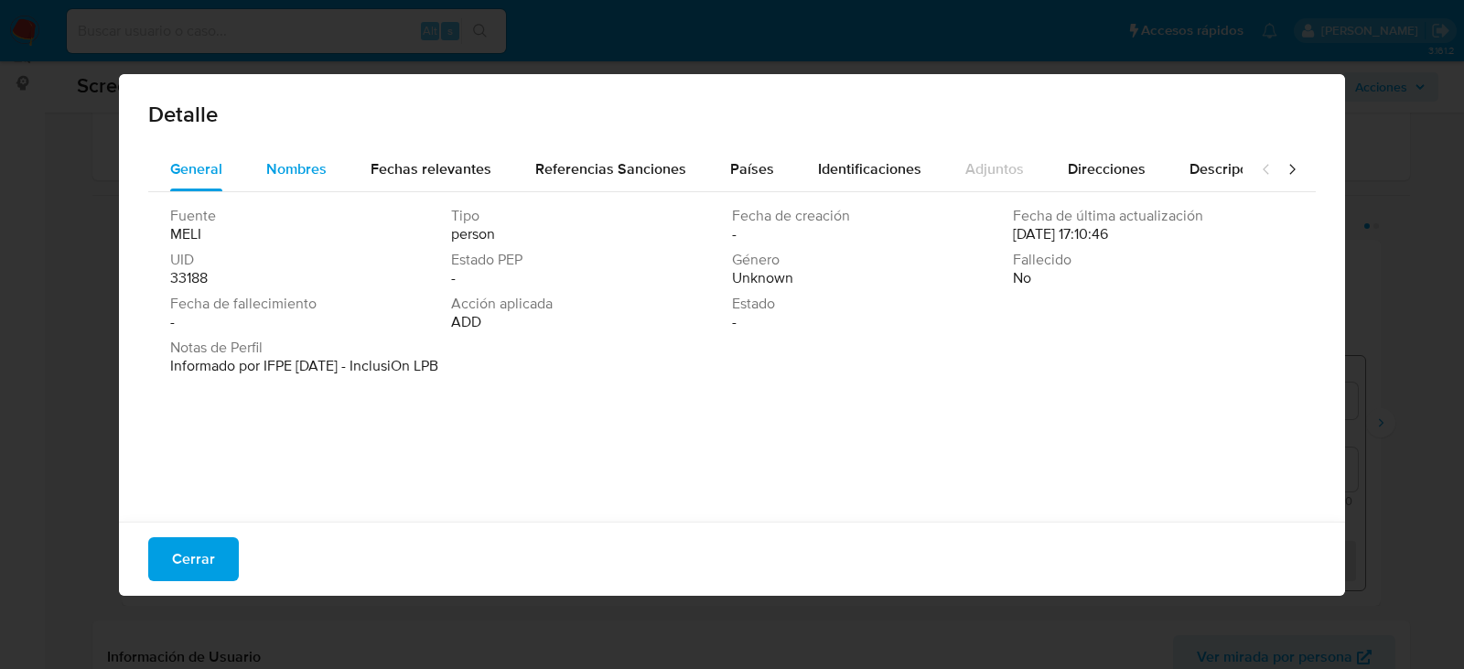
click at [281, 160] on span "Nombres" at bounding box center [296, 168] width 60 height 21
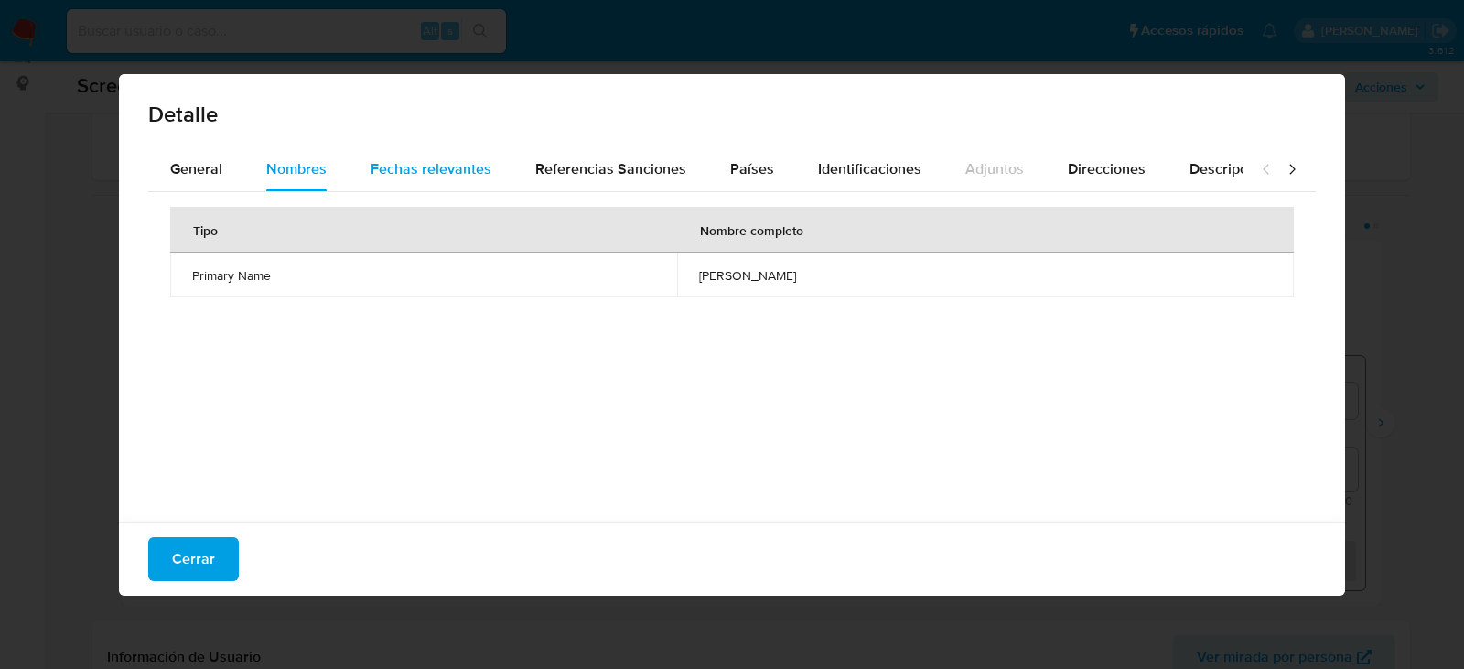
click at [441, 171] on span "Fechas relevantes" at bounding box center [431, 168] width 121 height 21
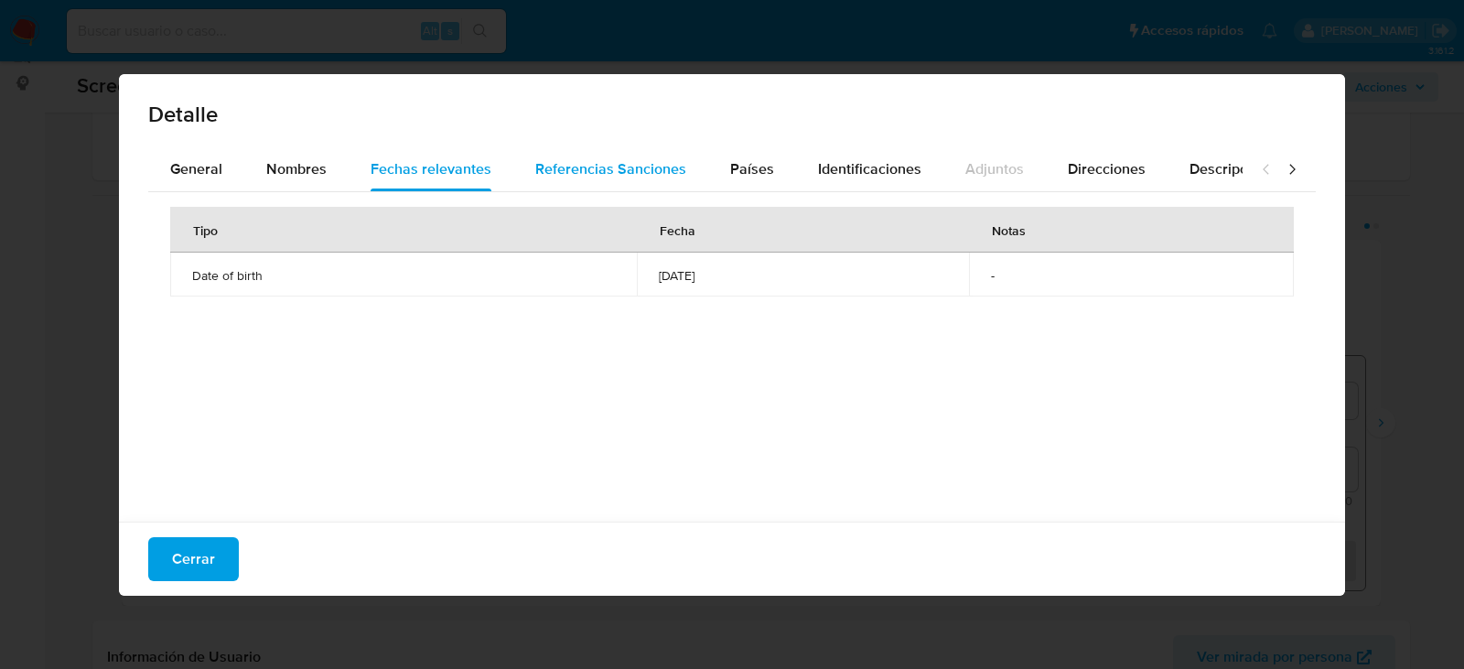
click at [653, 165] on span "Referencias Sanciones" at bounding box center [610, 168] width 151 height 21
click at [761, 158] on span "Países" at bounding box center [752, 168] width 44 height 21
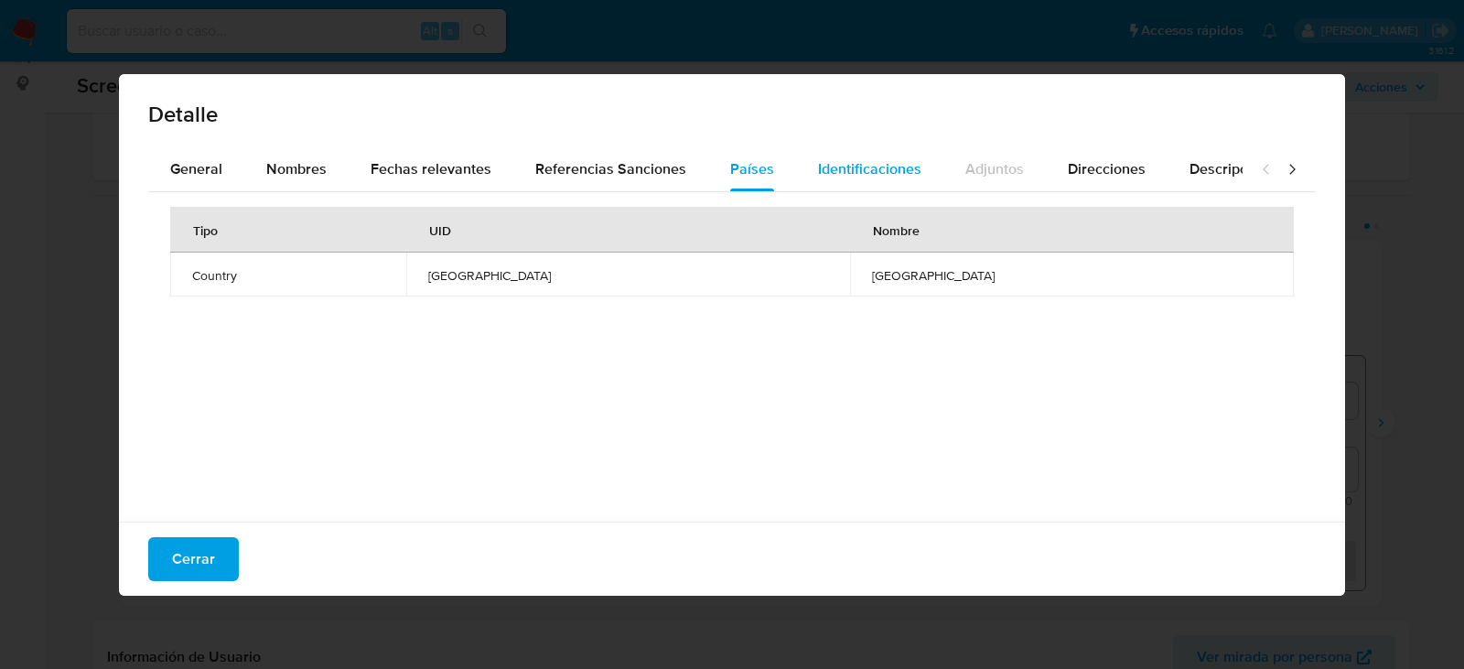
click at [859, 169] on span "Identificaciones" at bounding box center [869, 168] width 103 height 21
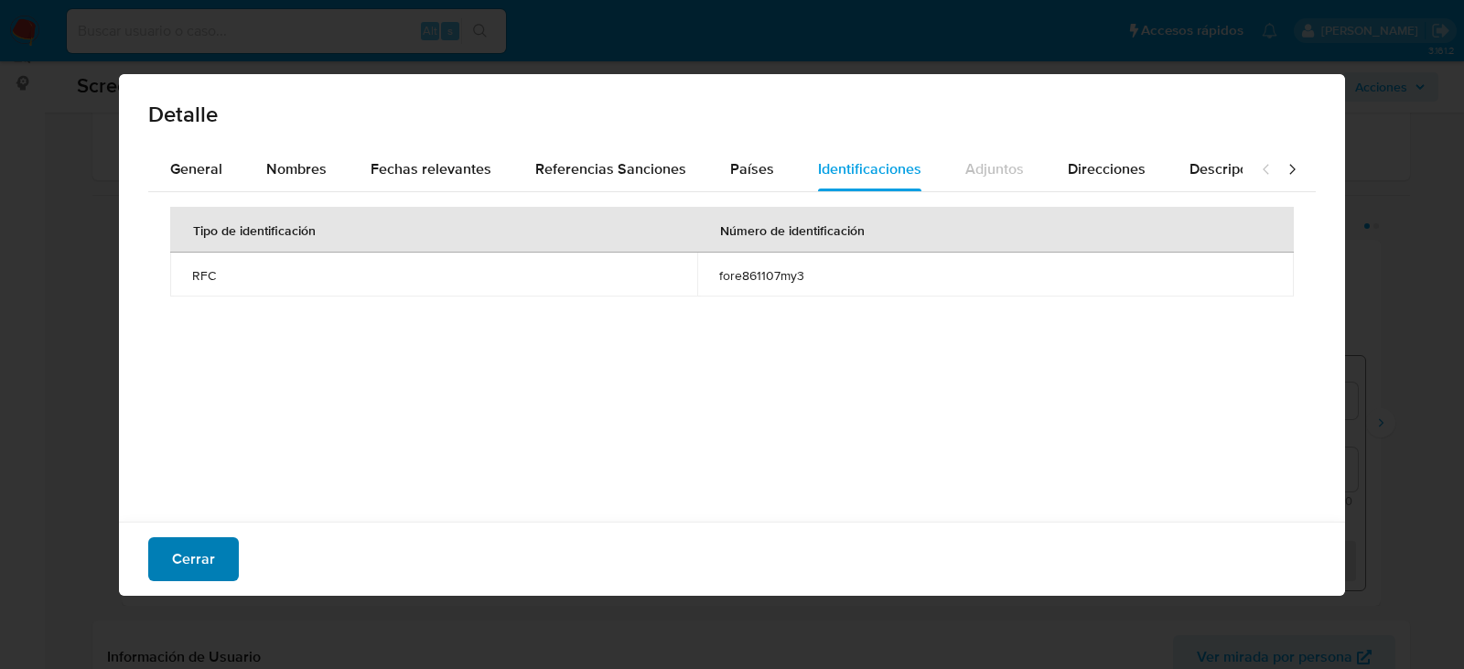
click at [205, 557] on span "Cerrar" at bounding box center [193, 559] width 43 height 40
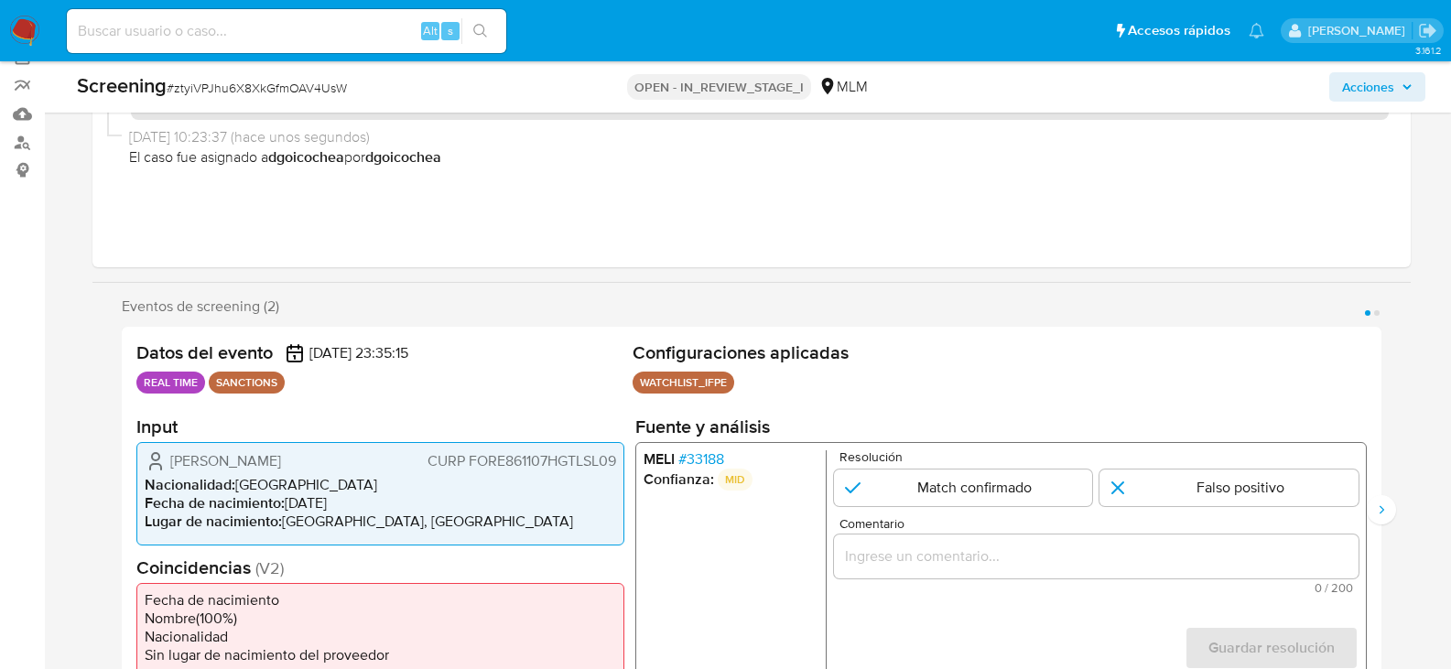
scroll to position [146, 0]
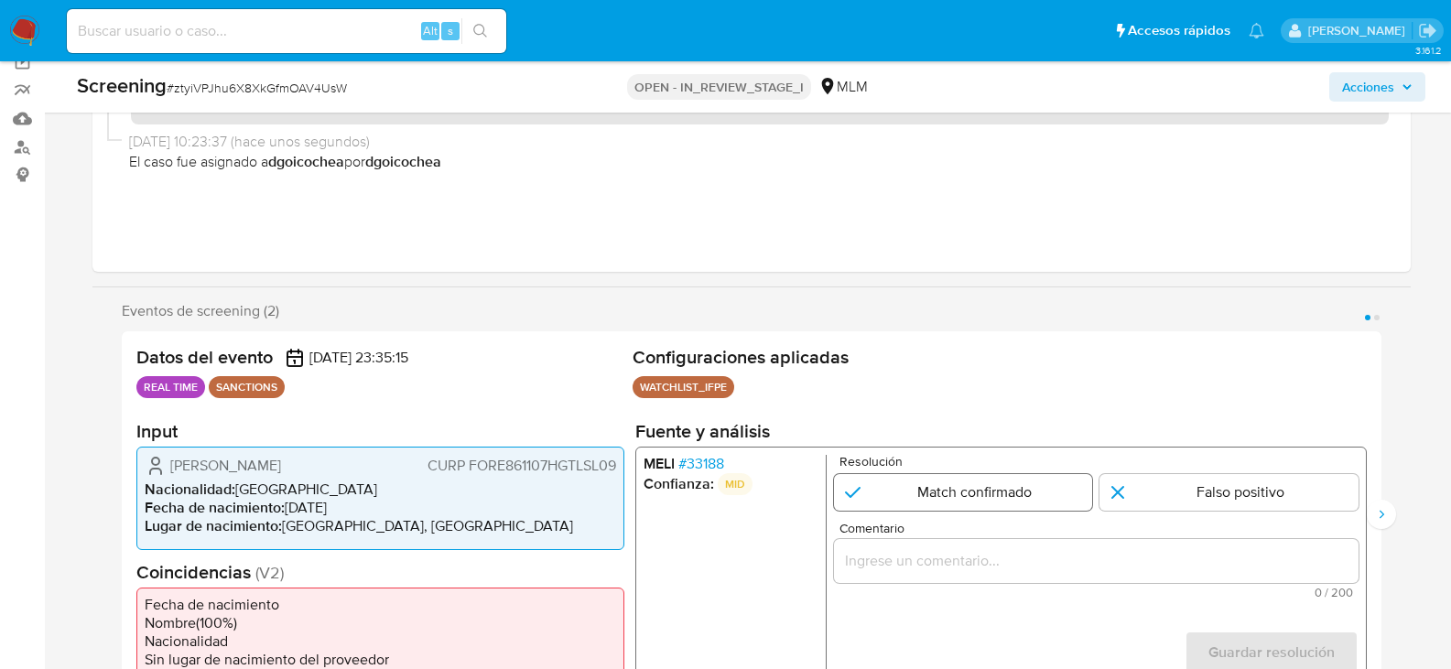
click at [928, 487] on input "1 de 2" at bounding box center [962, 492] width 259 height 37
radio input "true"
click at [1058, 548] on div "1 de 2" at bounding box center [1095, 561] width 524 height 44
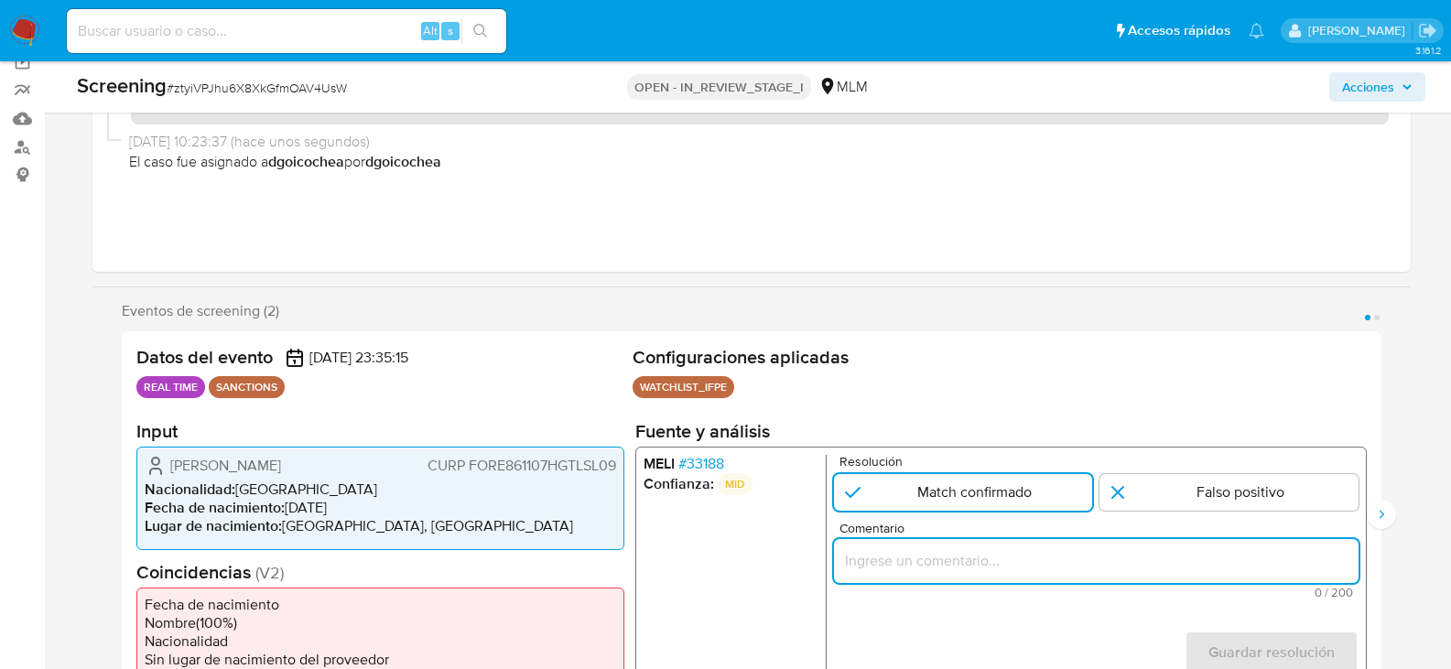
click at [1050, 558] on input "Comentario" at bounding box center [1095, 561] width 524 height 24
paste input "SE CONFIRMA COINCIDENCIA EN LISTA DE SANCIONES DENOMINADAS IFPE, POR FECHA DE N…"
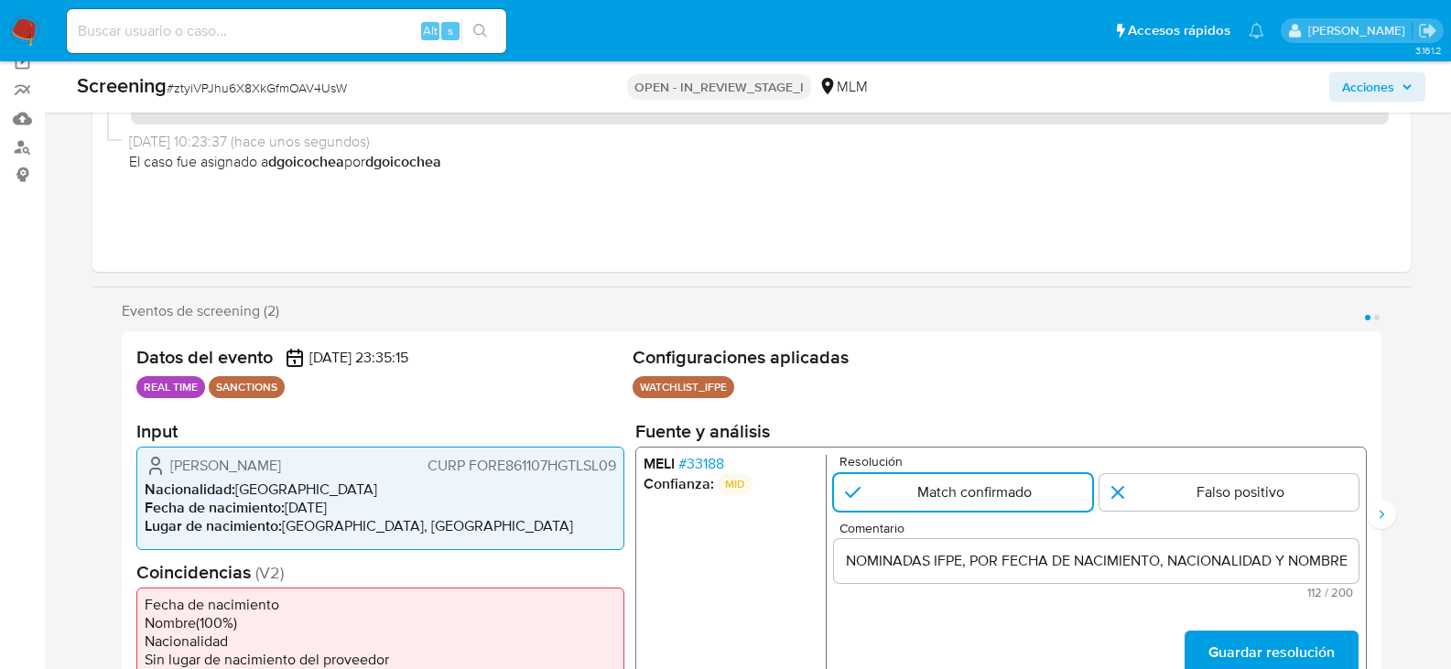
scroll to position [0, 0]
click at [1309, 554] on input "SE CONFIRMA COINCIDENCIA EN LISTA DE SANCIONES DENOMINADAS IFPE, POR FECHA DE N…" at bounding box center [1095, 561] width 524 height 24
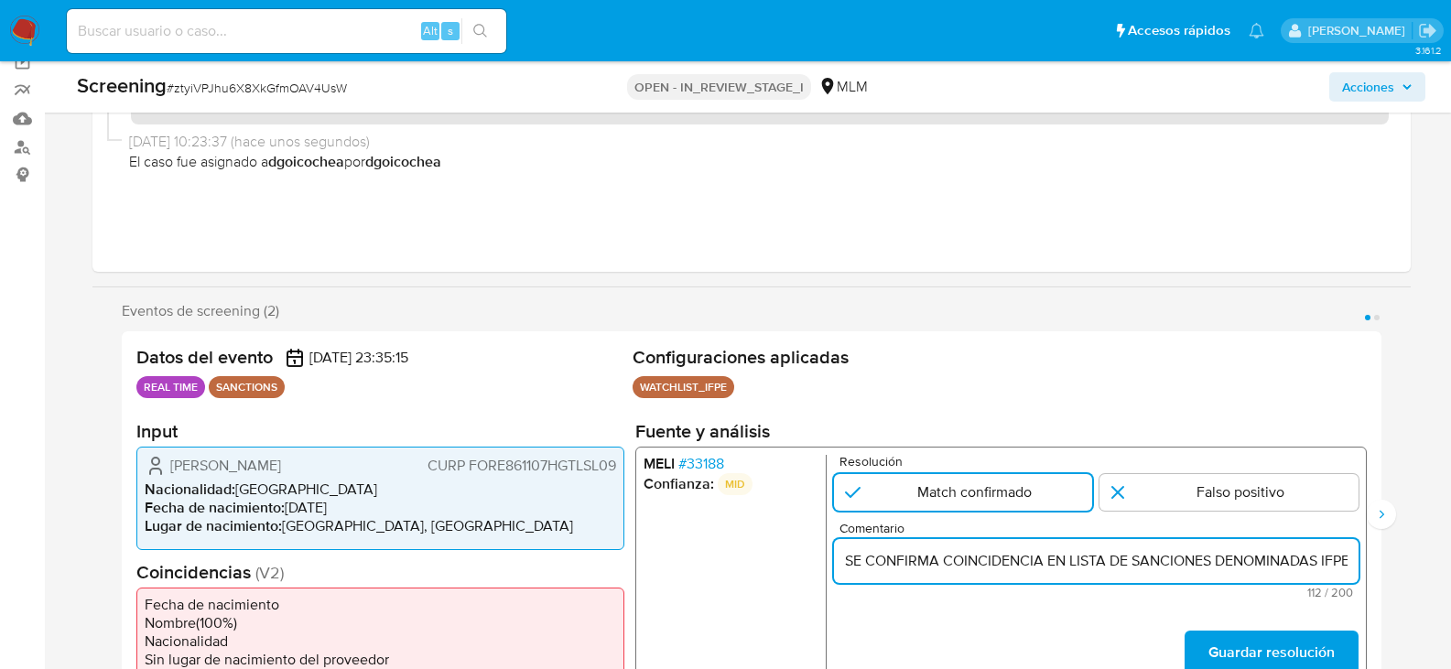
scroll to position [0, 394]
paste input "ELISEO FLORES ROSALES CON FECHA DE NACIMIENTO 07NOV1986, NACIONALIDAD MEXICANA"
type input "SE CONFIRMA COINCIDENCIA EN LISTA DE SANCIONES DENOMINADAS IFPE, POR FECHA DE N…"
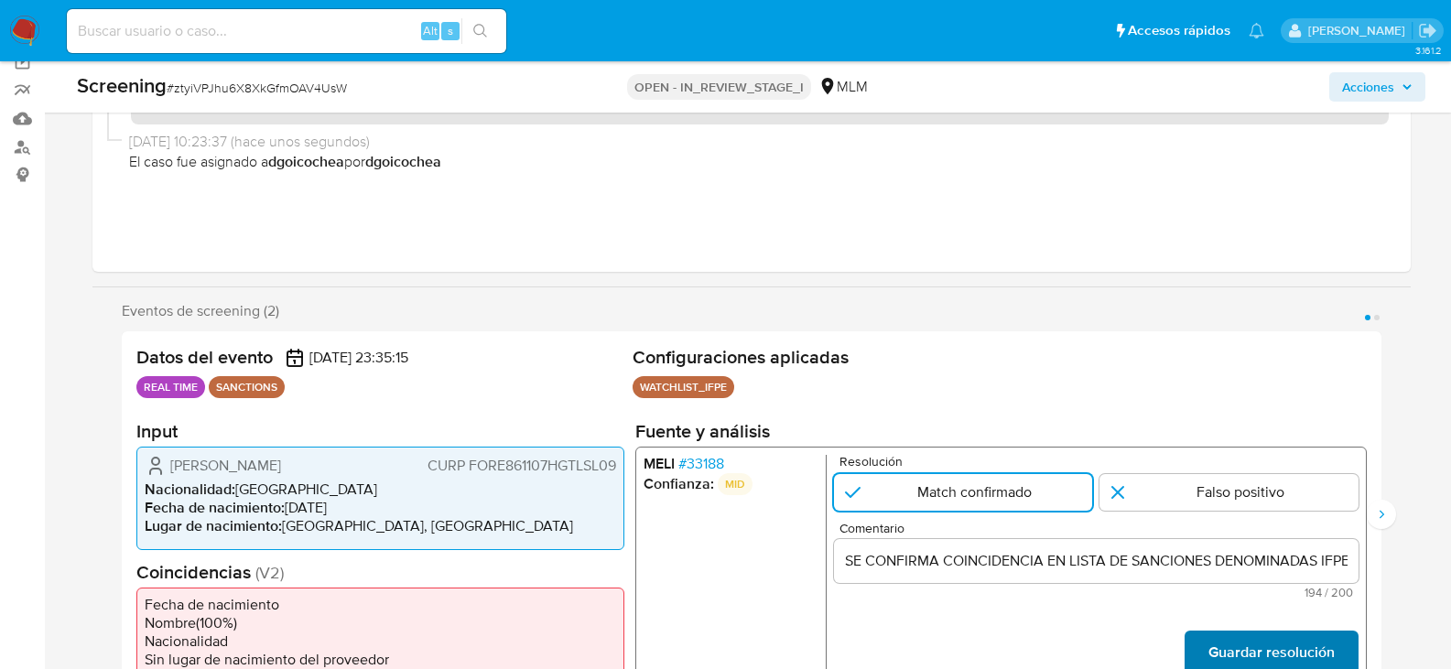
click at [1287, 644] on span "Guardar resolución" at bounding box center [1270, 652] width 126 height 40
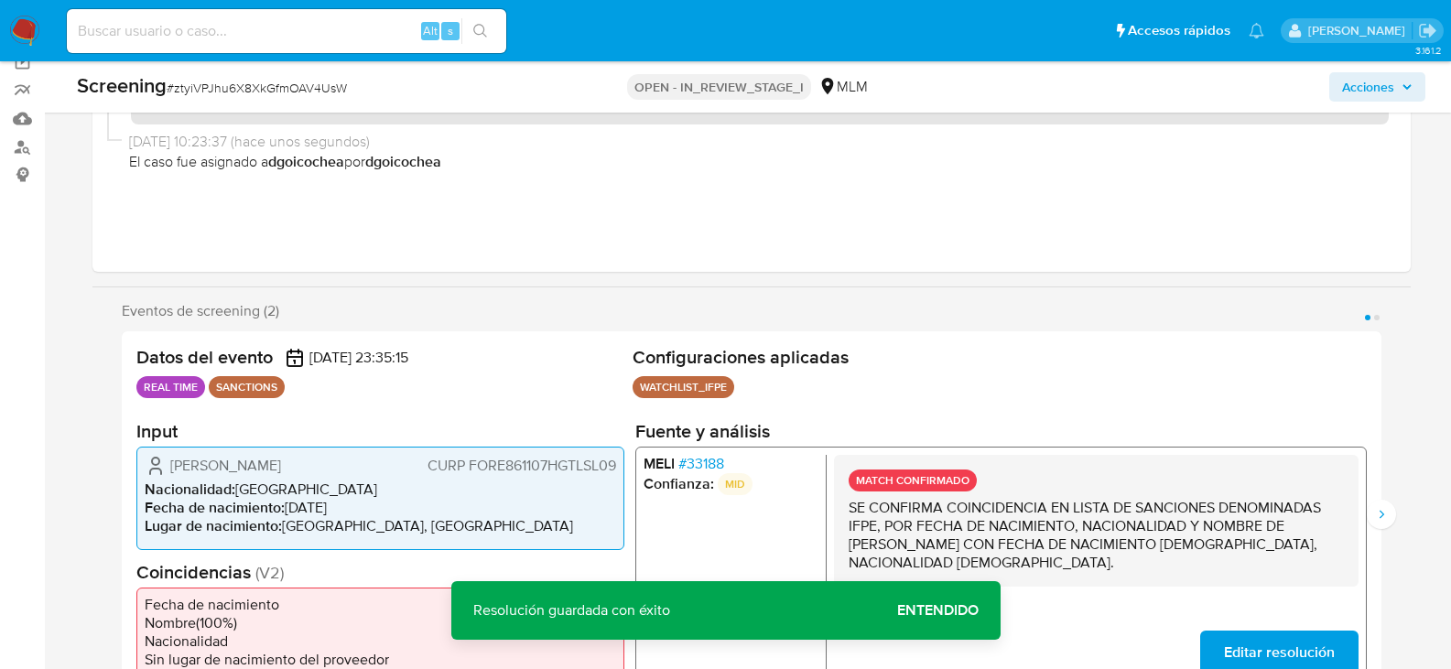
scroll to position [237, 0]
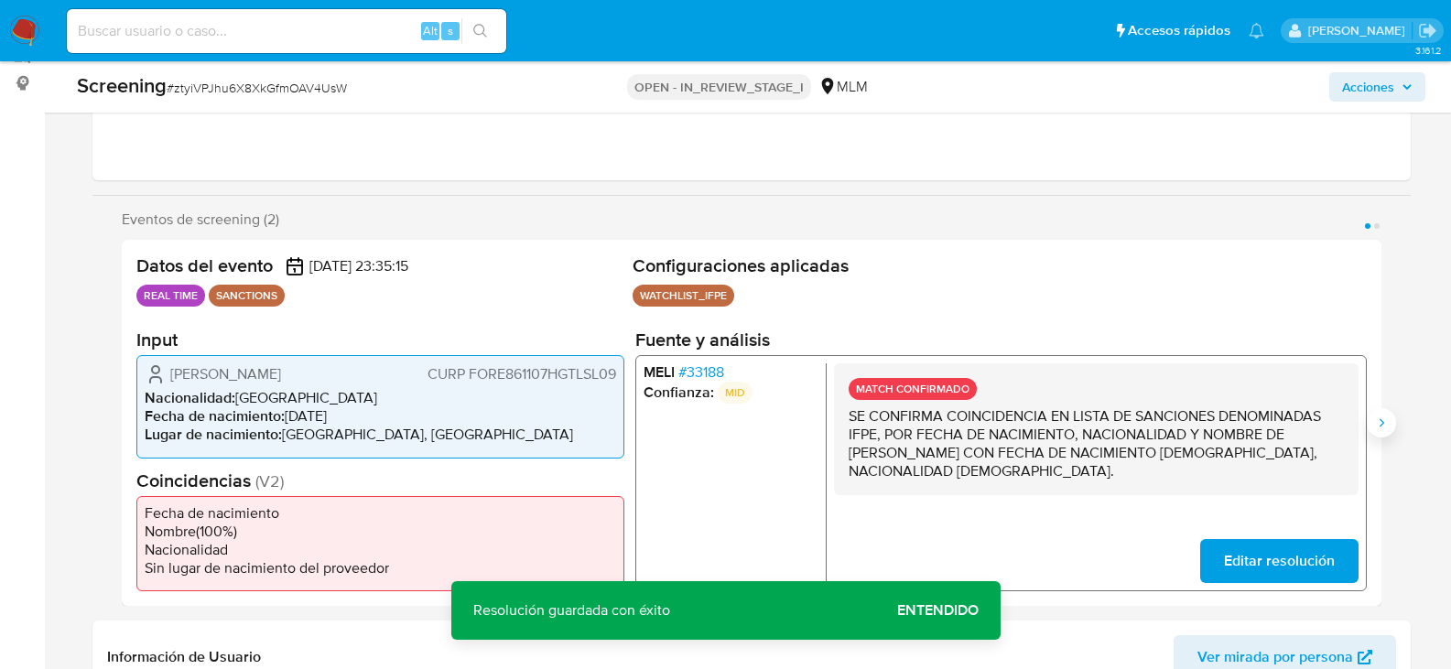
click at [1380, 416] on icon "Siguiente" at bounding box center [1381, 422] width 15 height 15
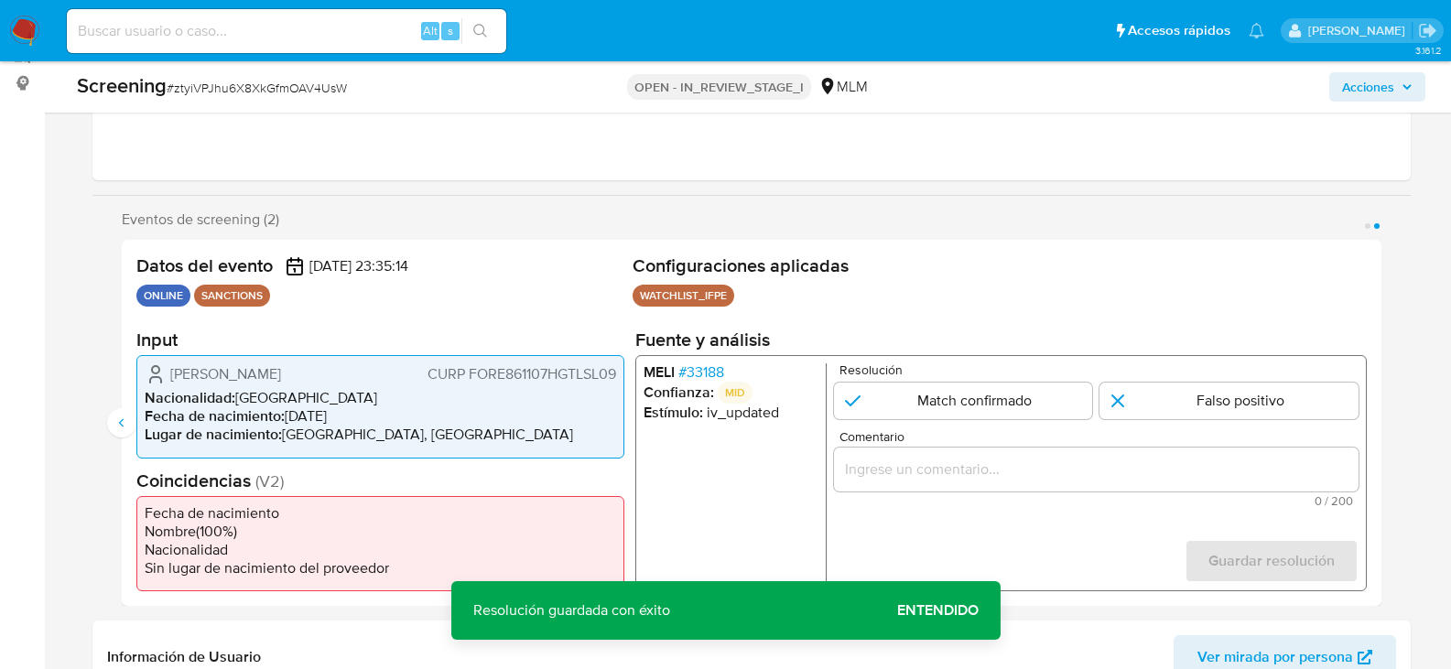
click at [699, 372] on span "# 33188" at bounding box center [700, 372] width 46 height 18
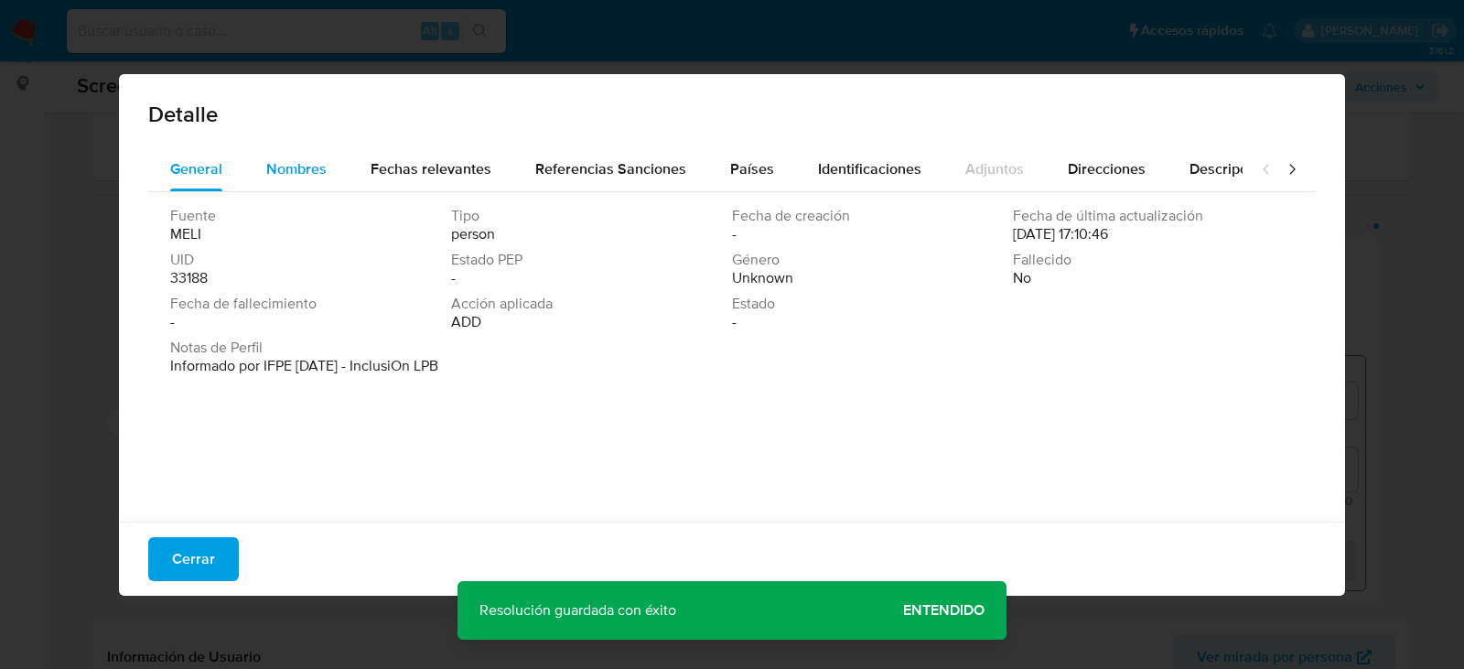
click at [284, 162] on span "Nombres" at bounding box center [296, 168] width 60 height 21
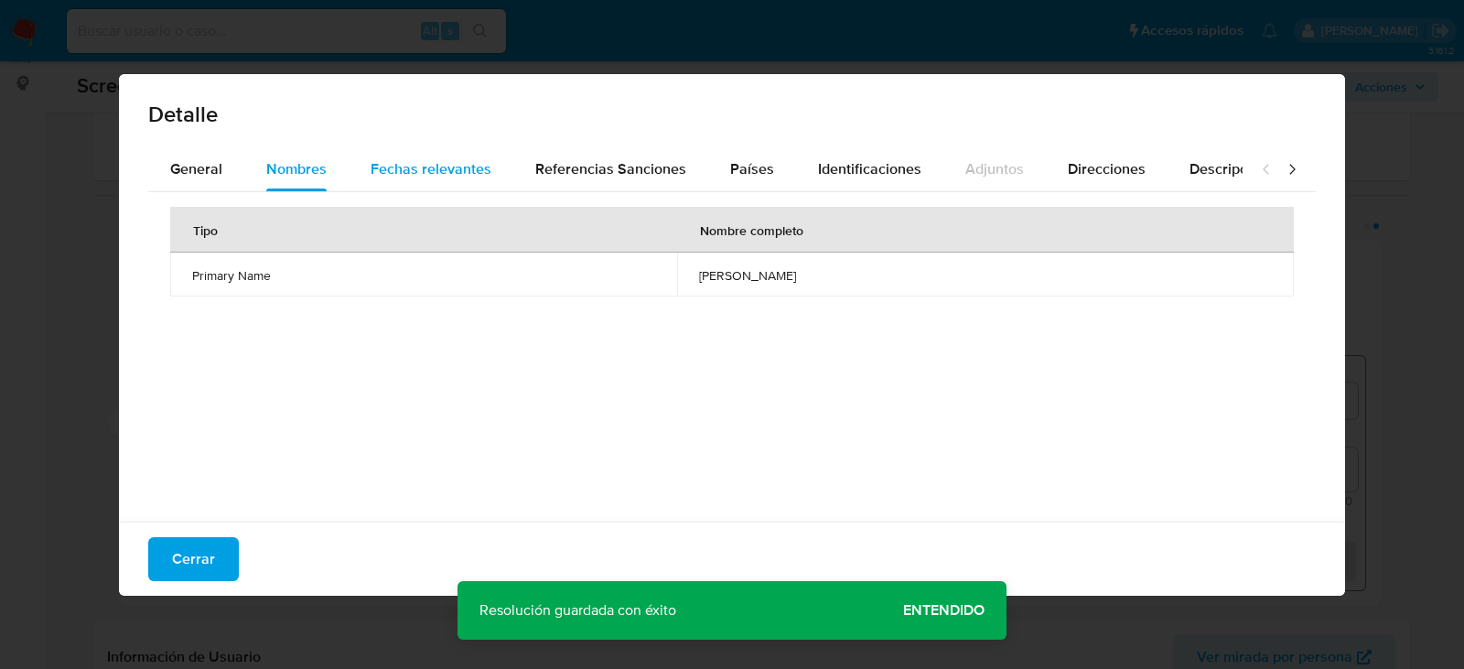
click at [419, 169] on span "Fechas relevantes" at bounding box center [431, 168] width 121 height 21
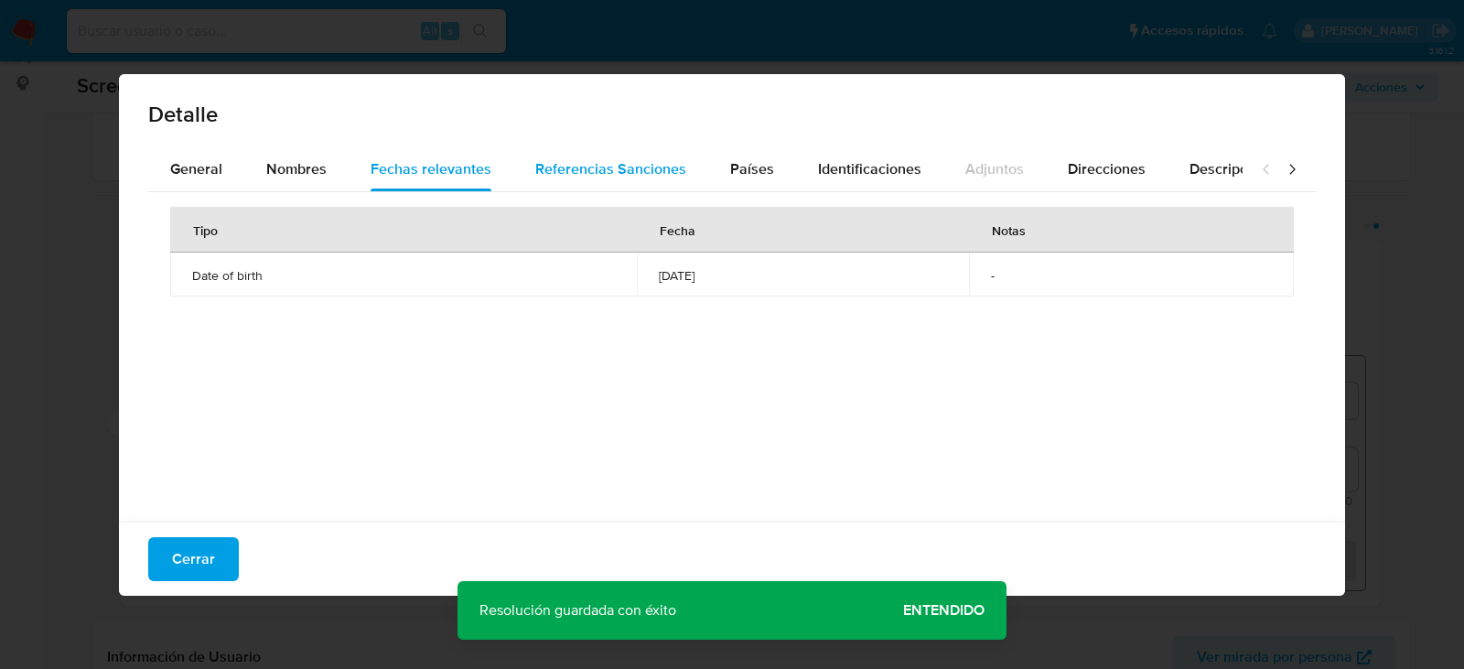
click at [607, 174] on span "Referencias Sanciones" at bounding box center [610, 168] width 151 height 21
click at [738, 169] on span "Países" at bounding box center [752, 168] width 44 height 21
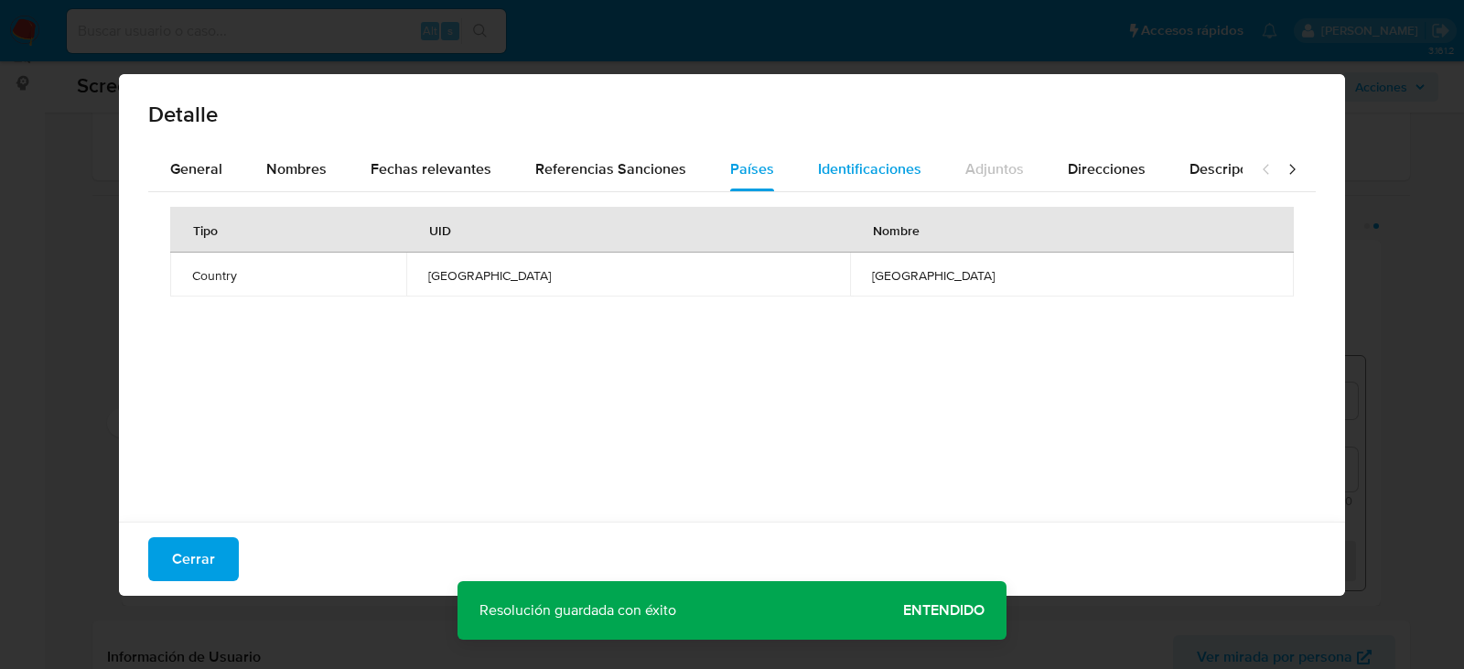
click at [835, 164] on span "Identificaciones" at bounding box center [869, 168] width 103 height 21
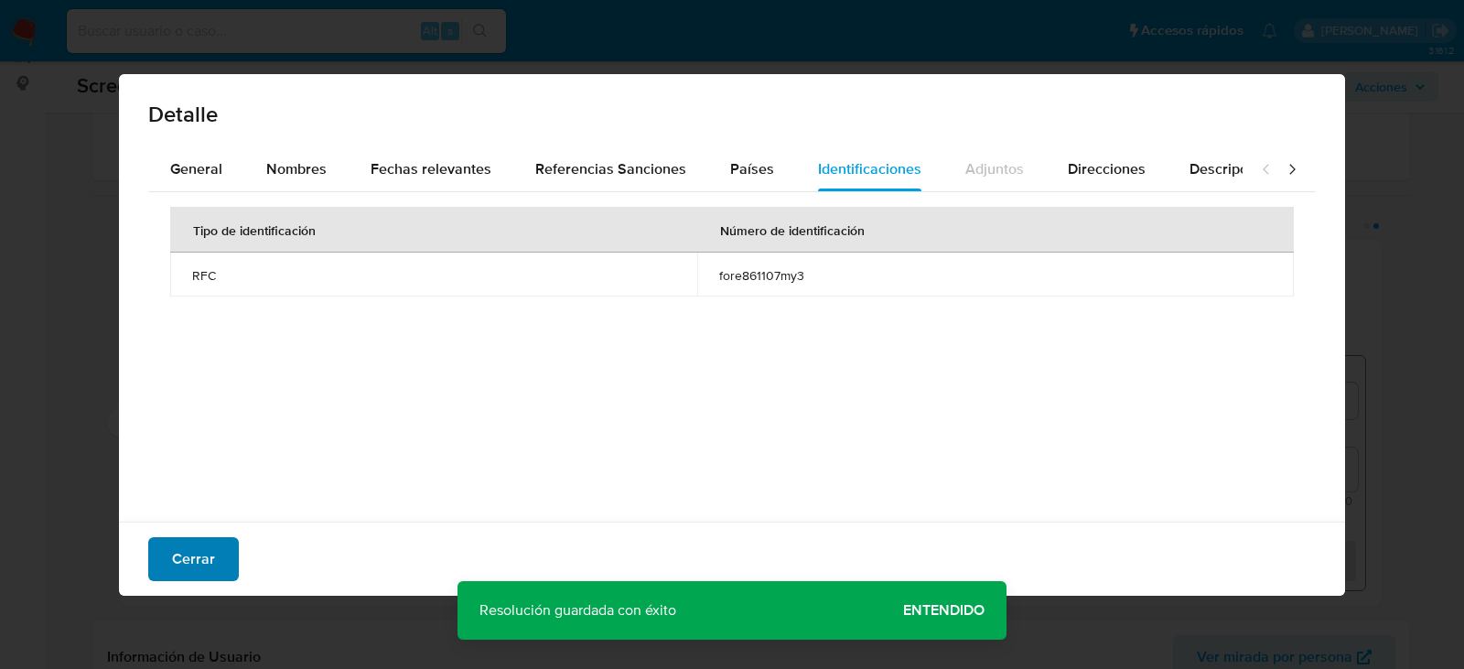
click at [200, 566] on span "Cerrar" at bounding box center [193, 559] width 43 height 40
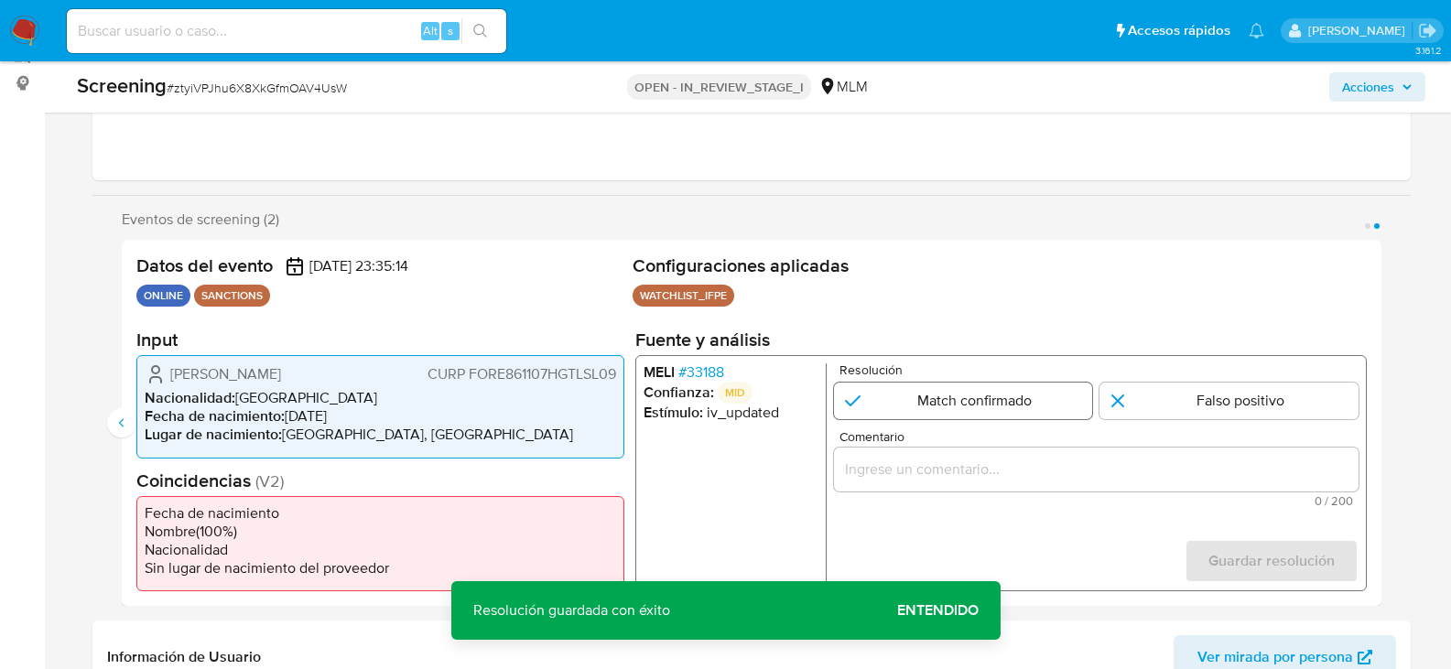
click at [975, 410] on input "2 de 2" at bounding box center [962, 401] width 259 height 37
radio input "true"
click at [957, 484] on div "2 de 2" at bounding box center [1095, 470] width 524 height 44
click at [952, 458] on input "Comentario" at bounding box center [1095, 470] width 524 height 24
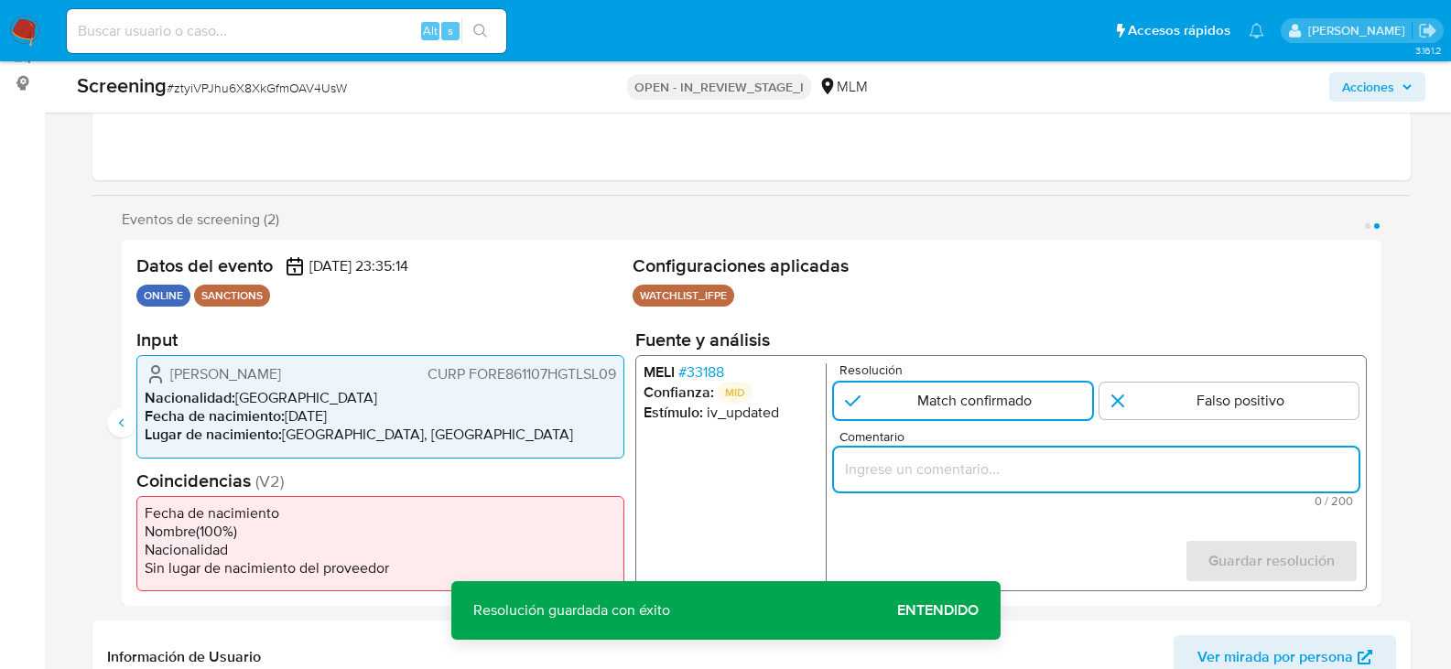
paste input "SE CONFIRMA COINCIDENCIA EN LISTA DE SANCIONES DENOMINADAS IFPE, POR FECHA DE N…"
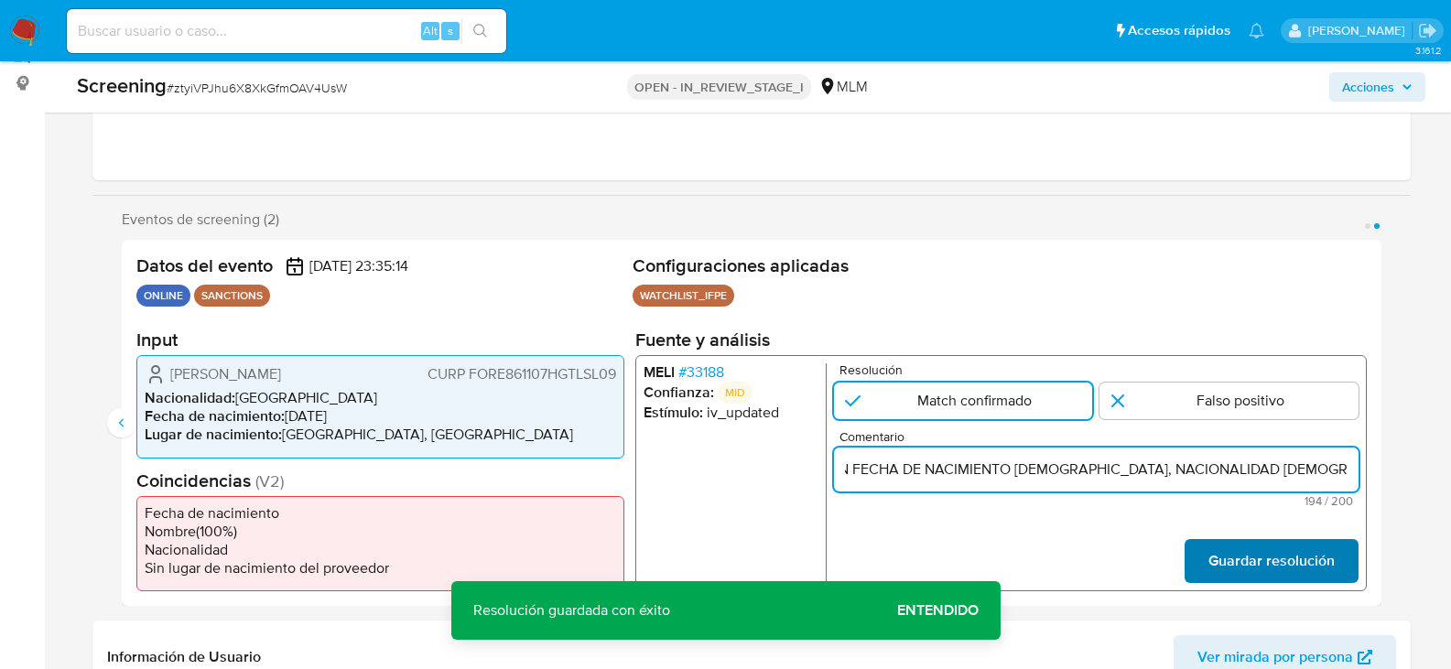
type input "SE CONFIRMA COINCIDENCIA EN LISTA DE SANCIONES DENOMINADAS IFPE, POR FECHA DE N…"
click at [1256, 549] on span "Guardar resolución" at bounding box center [1270, 561] width 126 height 40
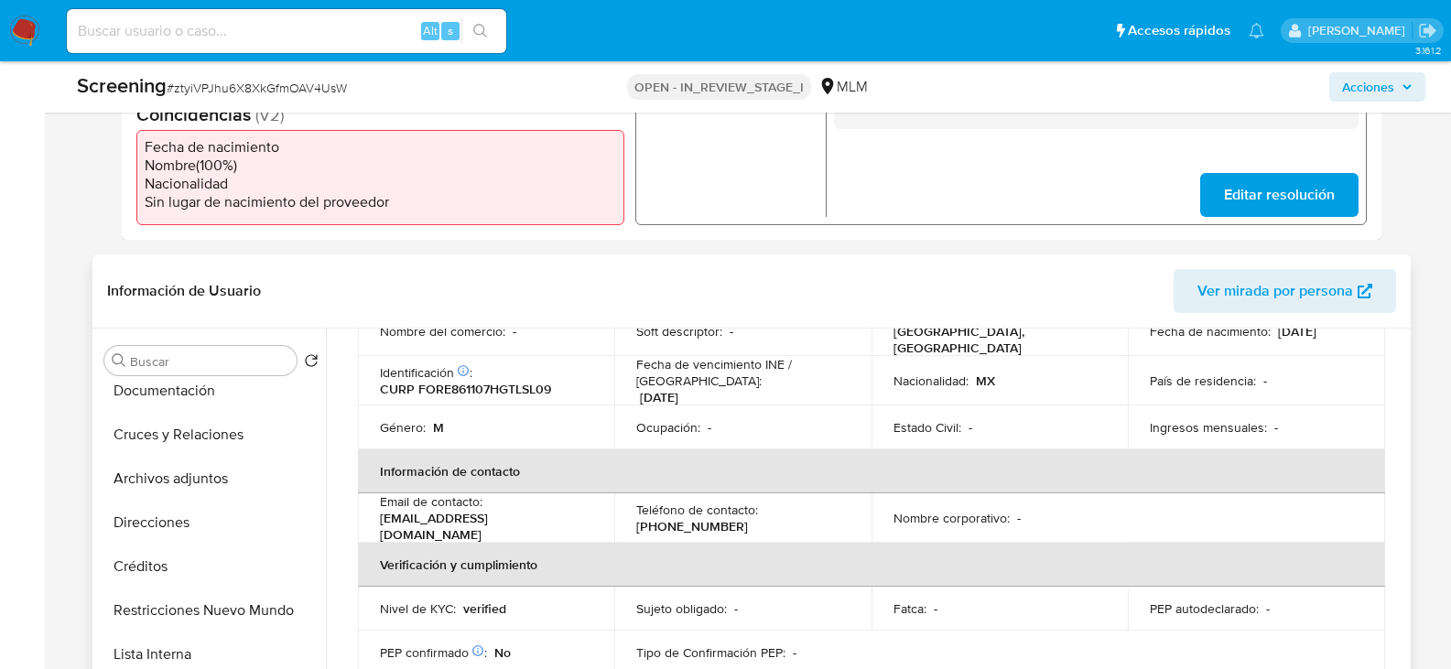
scroll to position [366, 0]
click at [201, 608] on button "Restricciones Nuevo Mundo" at bounding box center [204, 610] width 214 height 44
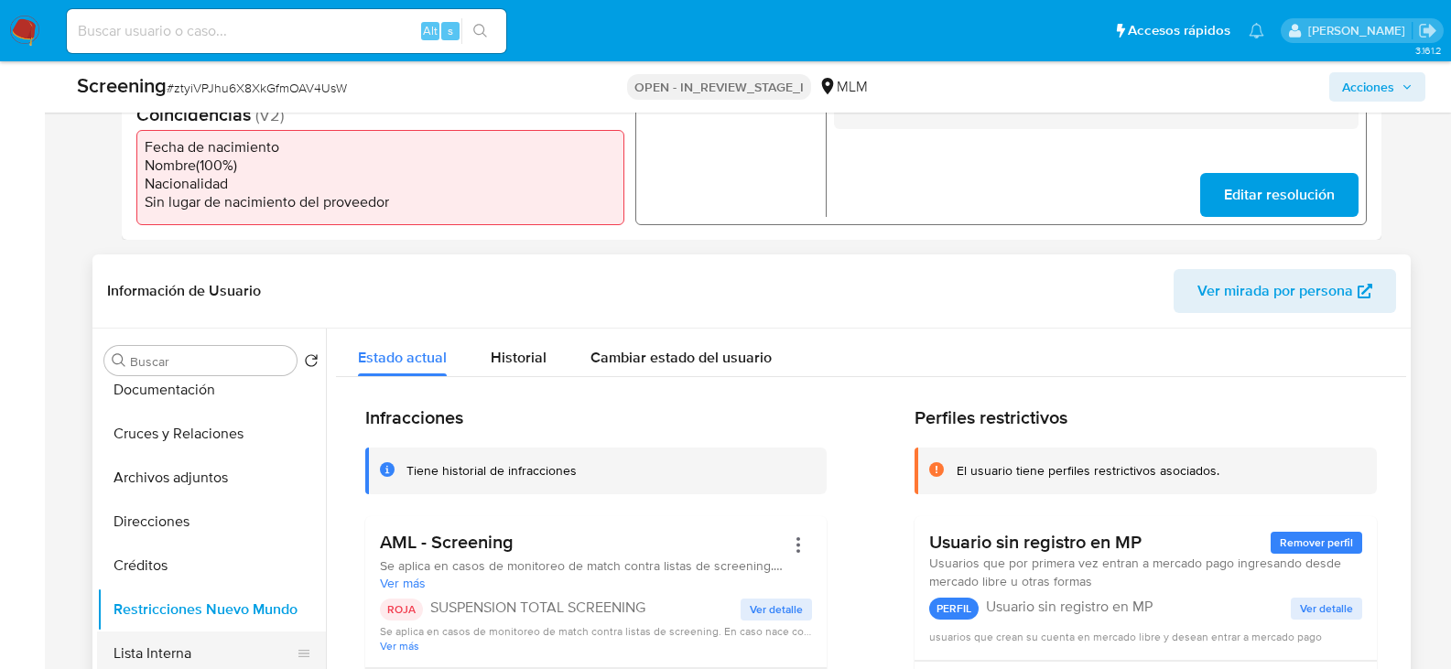
click at [184, 643] on button "Lista Interna" at bounding box center [204, 653] width 214 height 44
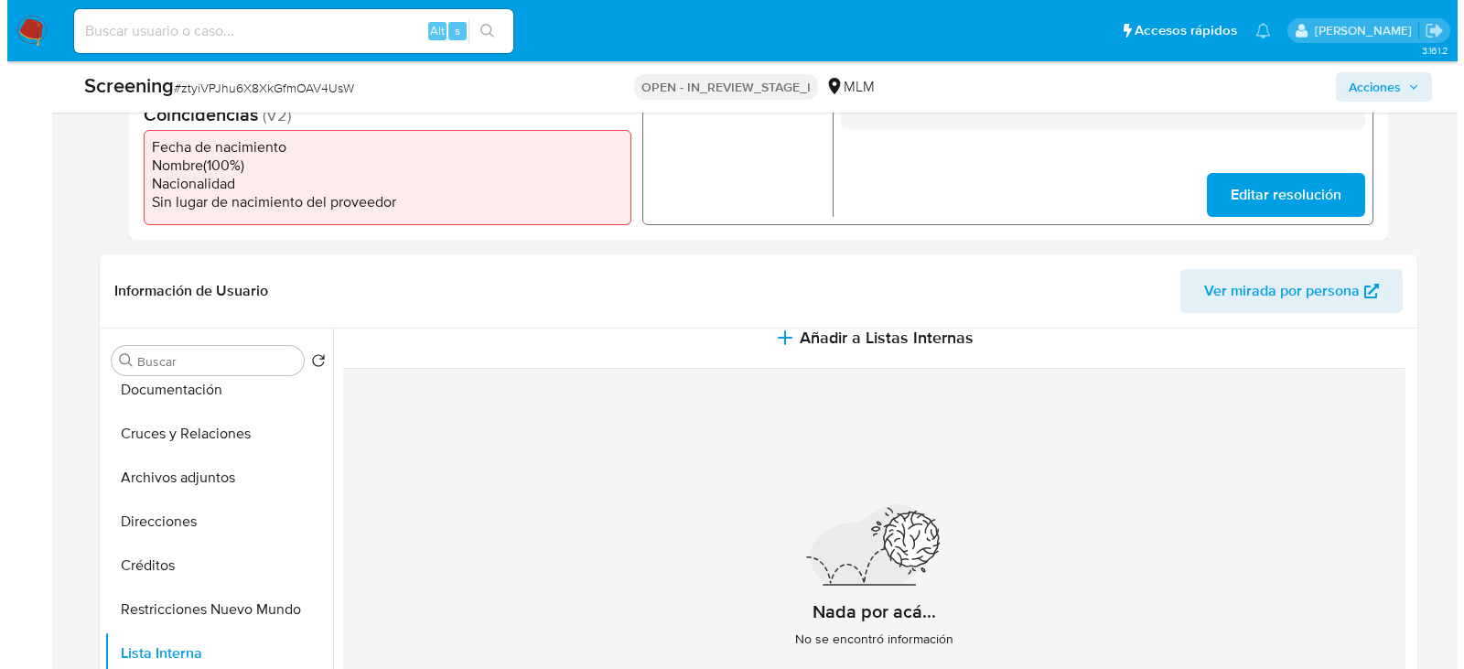
scroll to position [23, 0]
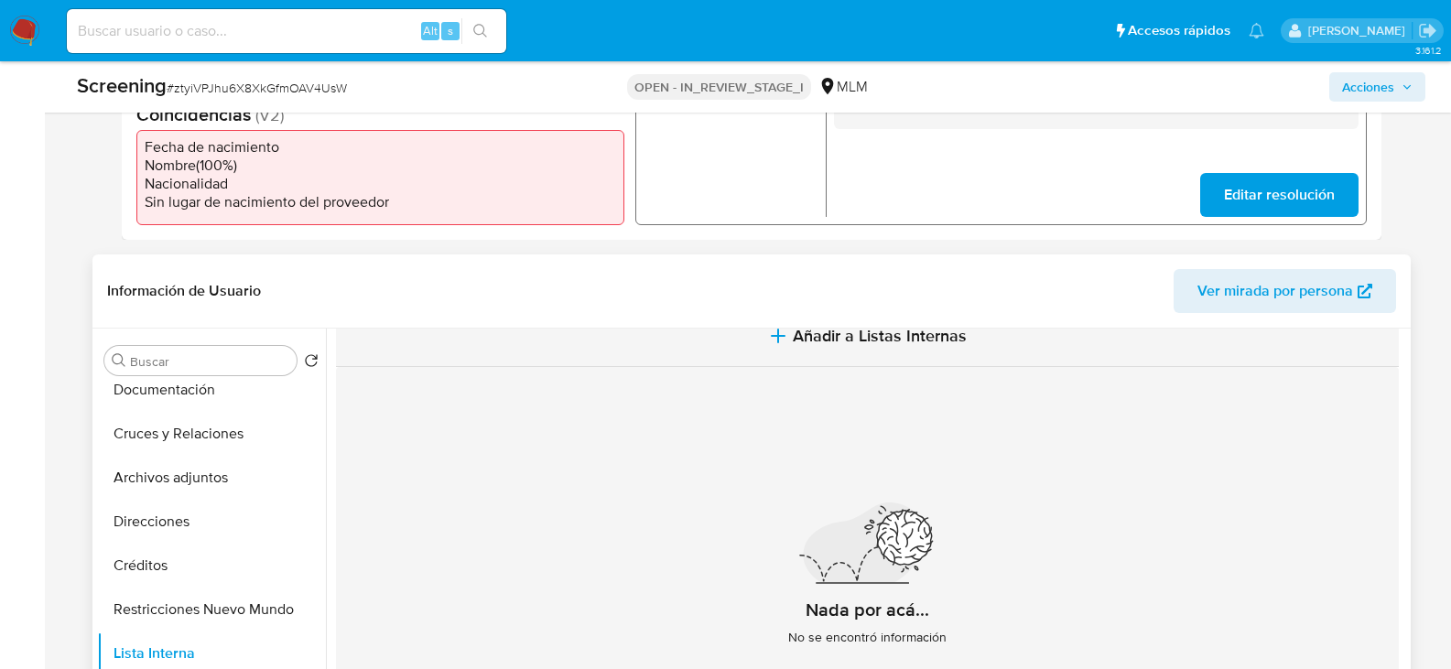
click at [889, 332] on span "Añadir a Listas Internas" at bounding box center [880, 336] width 174 height 20
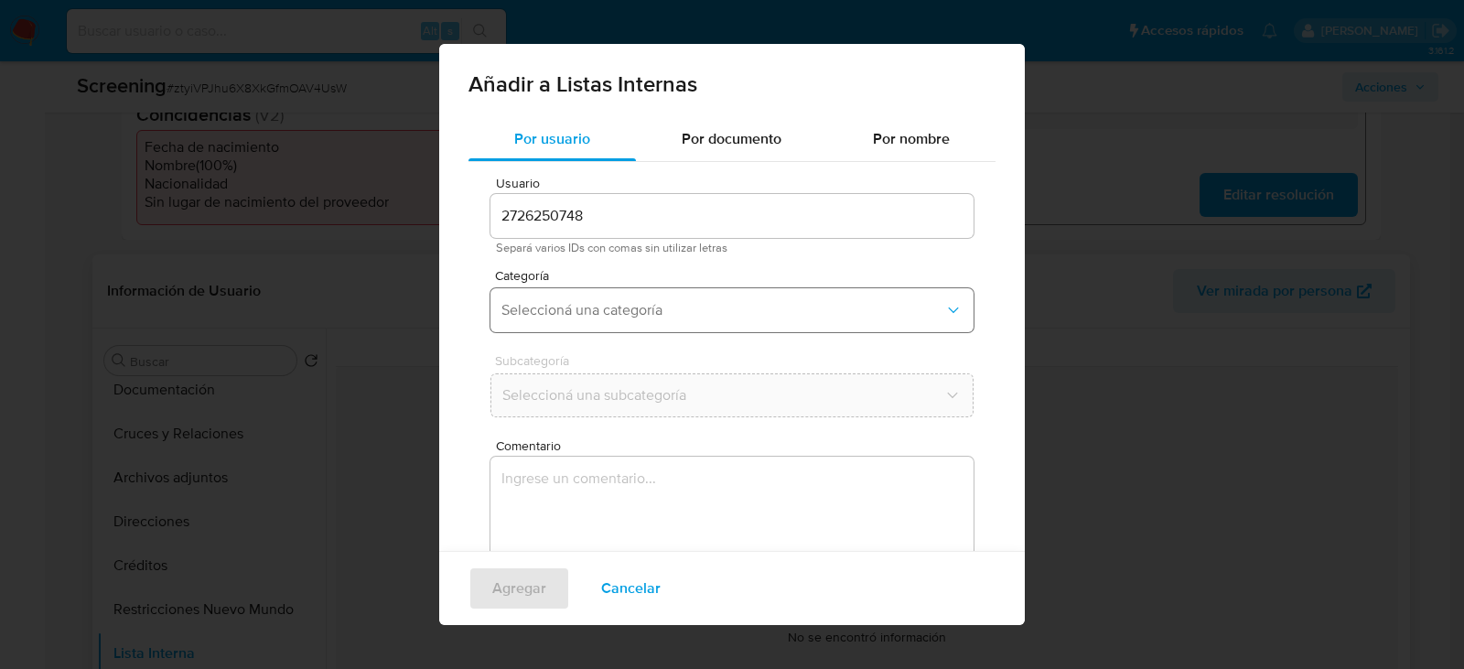
click at [616, 311] on span "Seleccioná una categoría" at bounding box center [723, 310] width 443 height 18
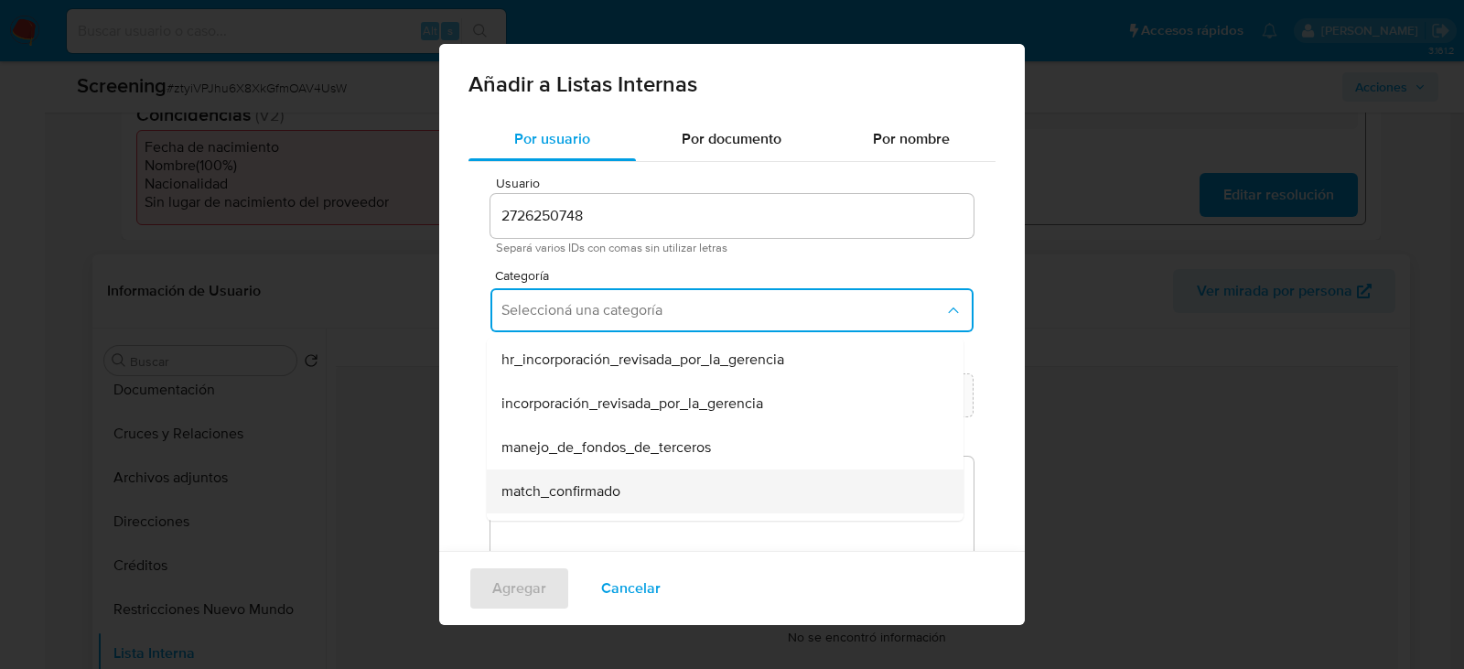
click at [559, 491] on span "match_confirmado" at bounding box center [561, 491] width 119 height 18
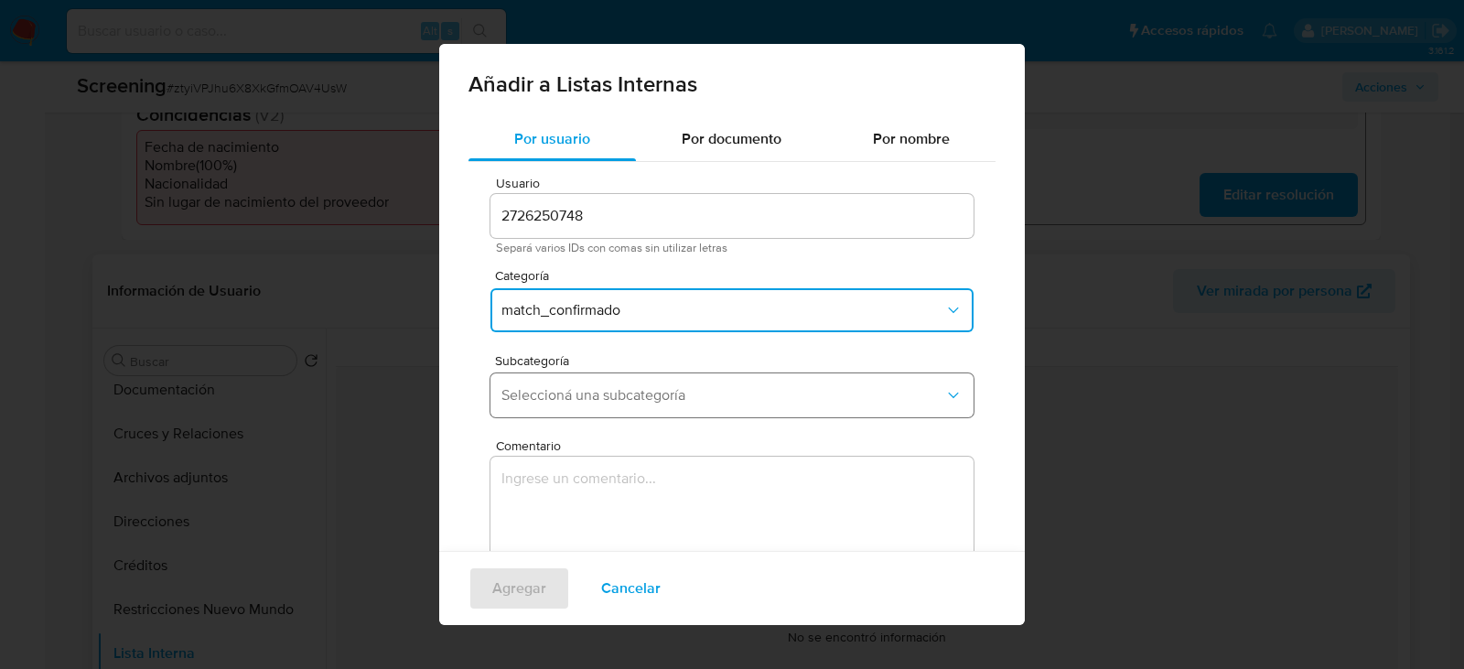
click at [562, 401] on span "Seleccioná una subcategoría" at bounding box center [723, 395] width 443 height 18
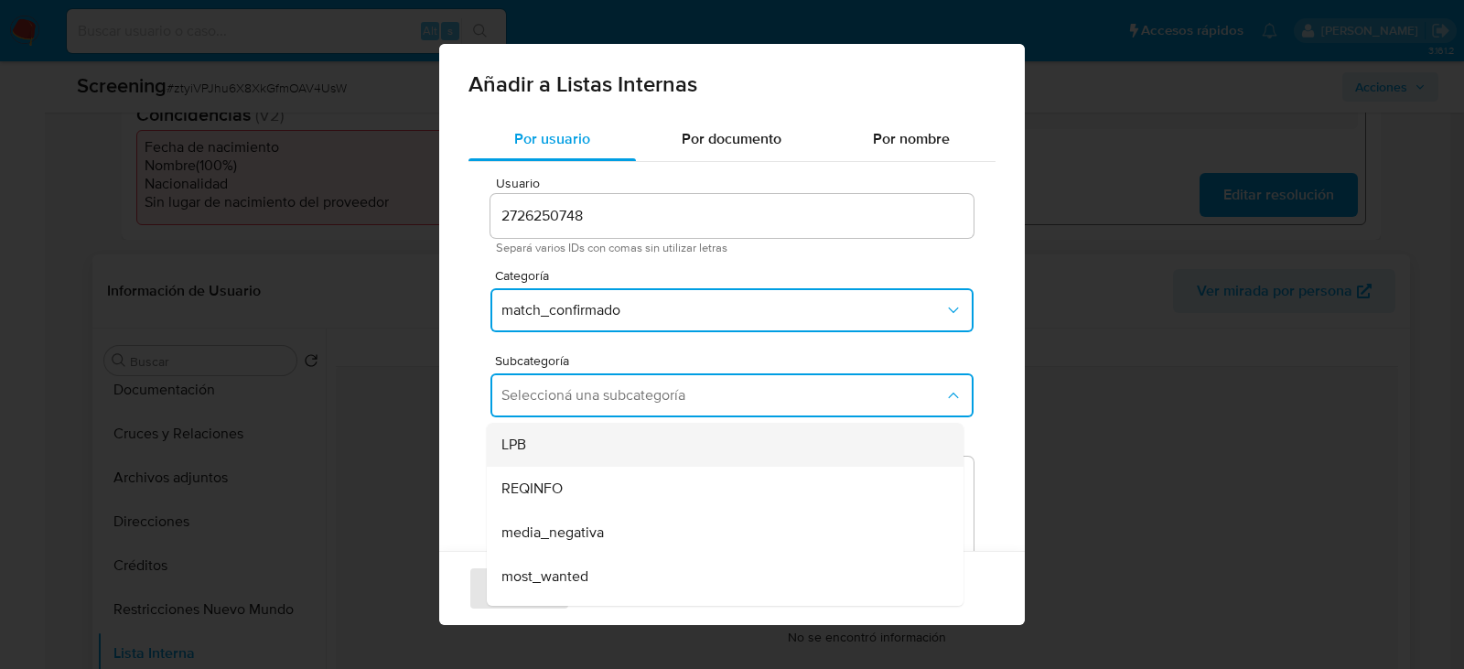
click at [536, 451] on div "LPB" at bounding box center [720, 445] width 437 height 44
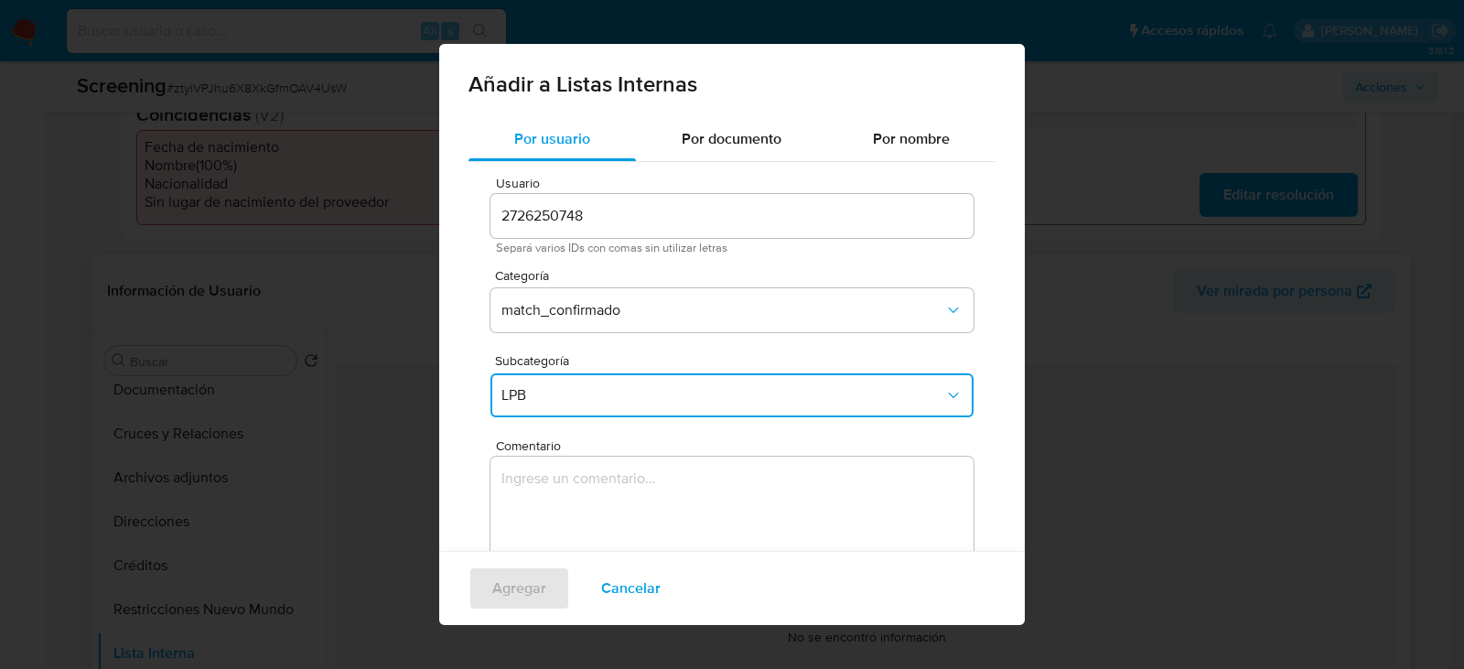
click at [530, 461] on textarea "Comentario" at bounding box center [732, 545] width 483 height 176
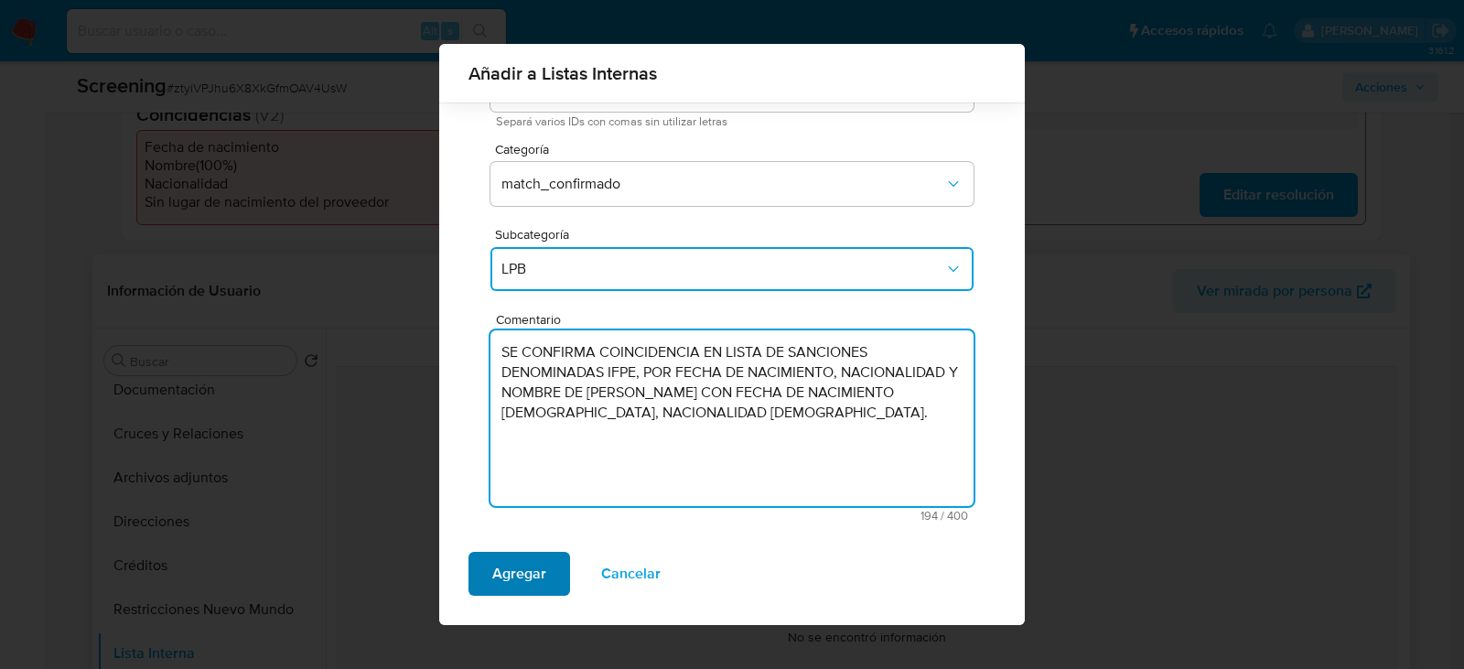
type textarea "SE CONFIRMA COINCIDENCIA EN LISTA DE SANCIONES DENOMINADAS IFPE, POR FECHA DE N…"
click at [514, 566] on span "Agregar" at bounding box center [519, 574] width 54 height 40
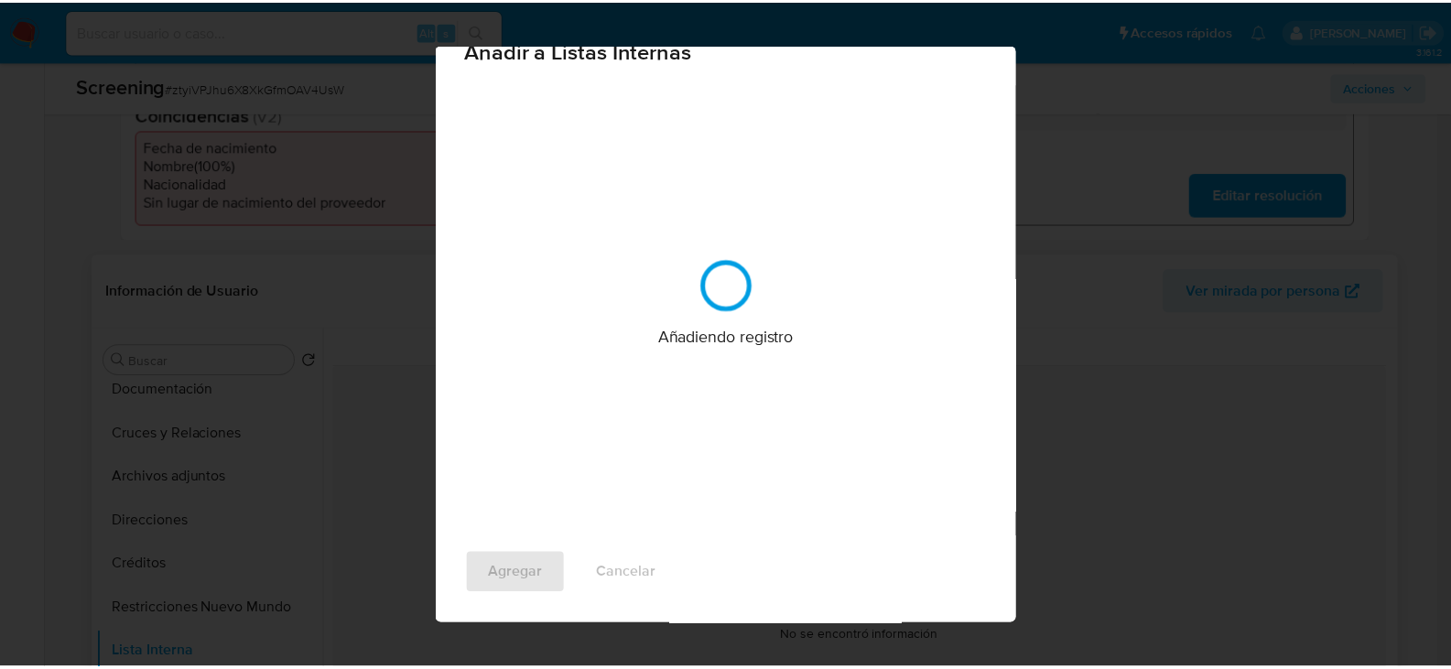
scroll to position [0, 0]
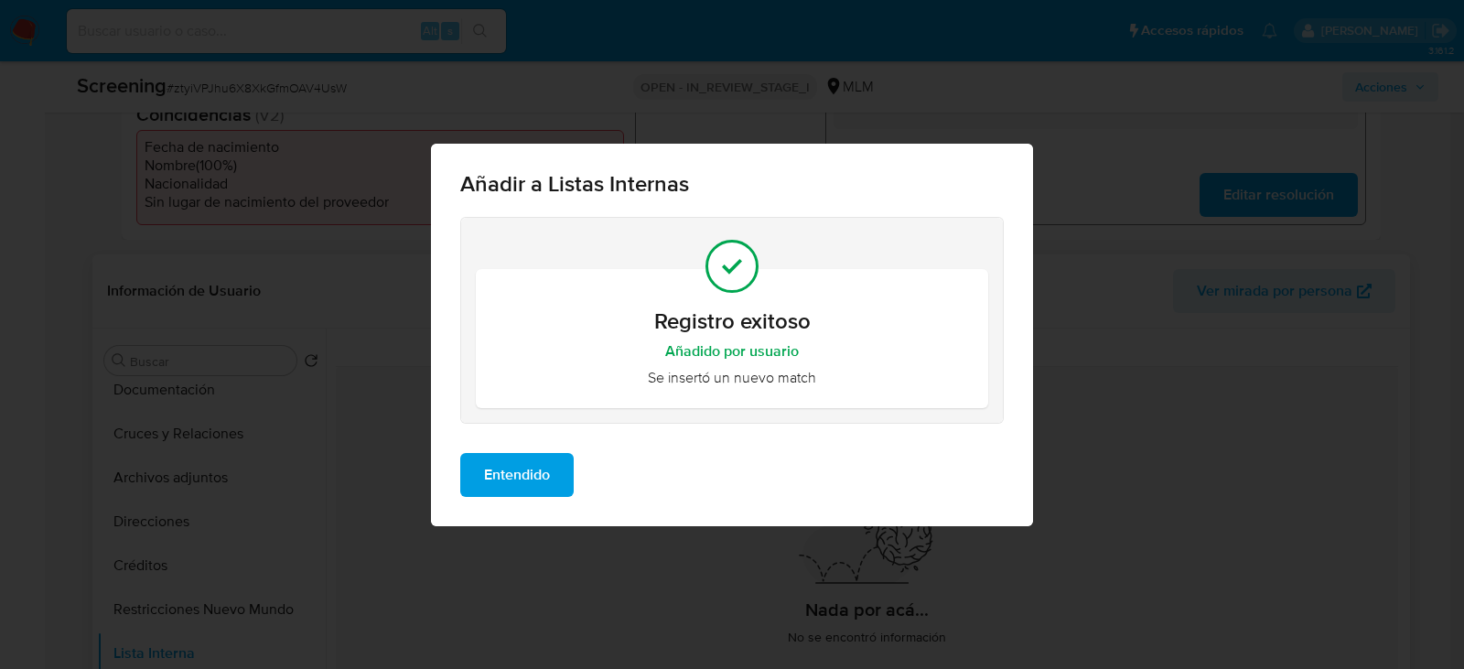
click at [546, 473] on span "Entendido" at bounding box center [517, 475] width 66 height 40
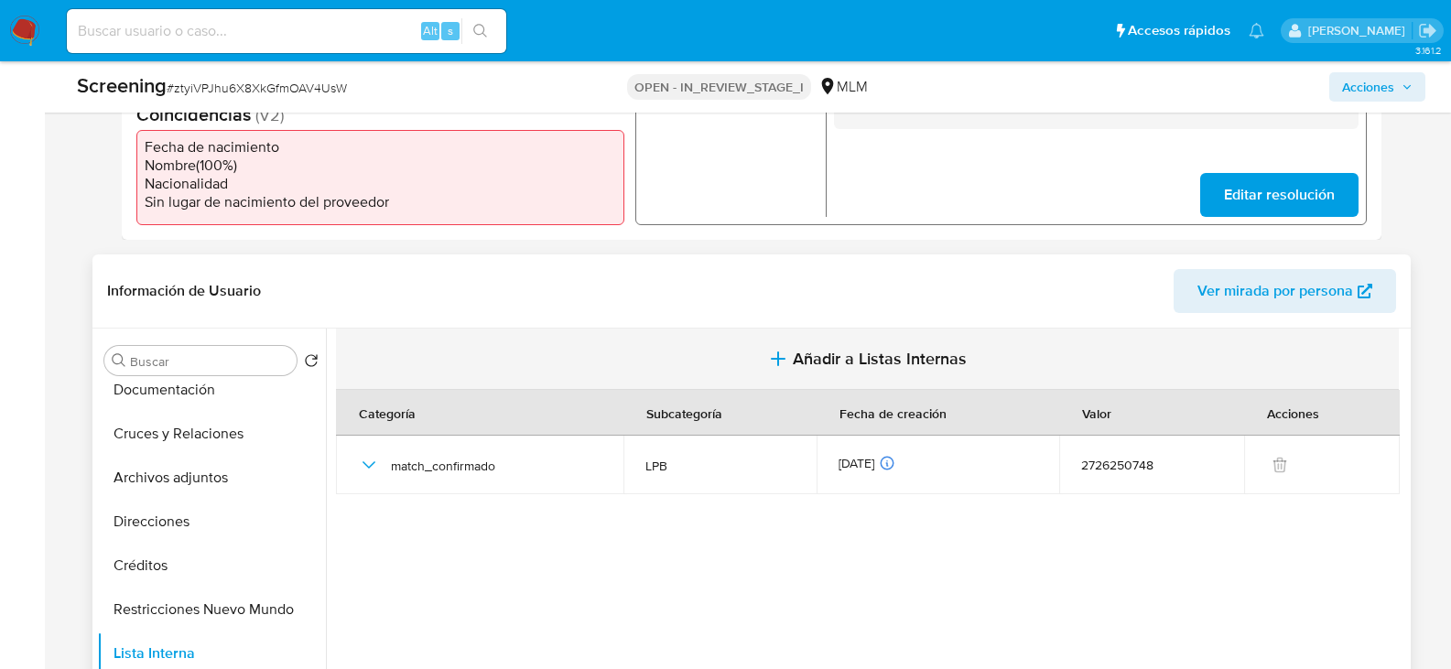
click at [830, 355] on span "Añadir a Listas Internas" at bounding box center [880, 359] width 174 height 20
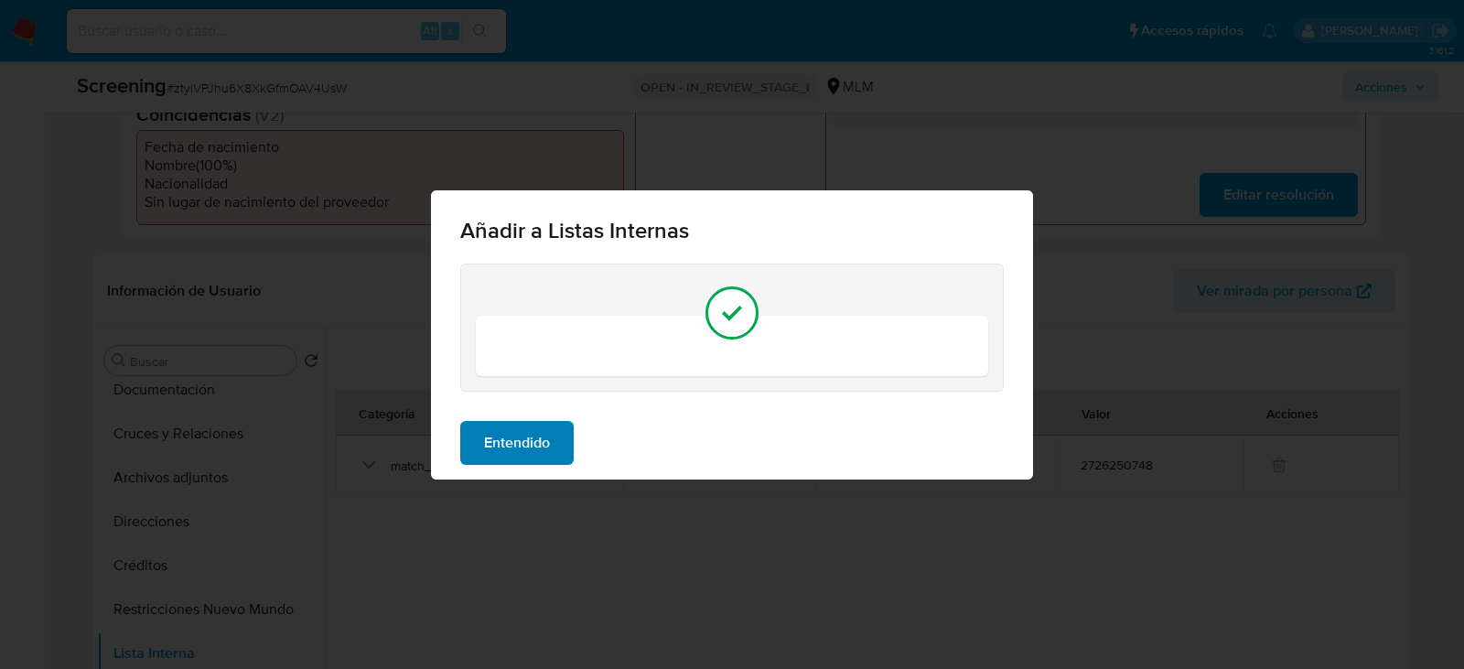
drag, startPoint x: 538, startPoint y: 448, endPoint x: 539, endPoint y: 436, distance: 11.9
click at [538, 446] on span "Entendido" at bounding box center [517, 443] width 66 height 40
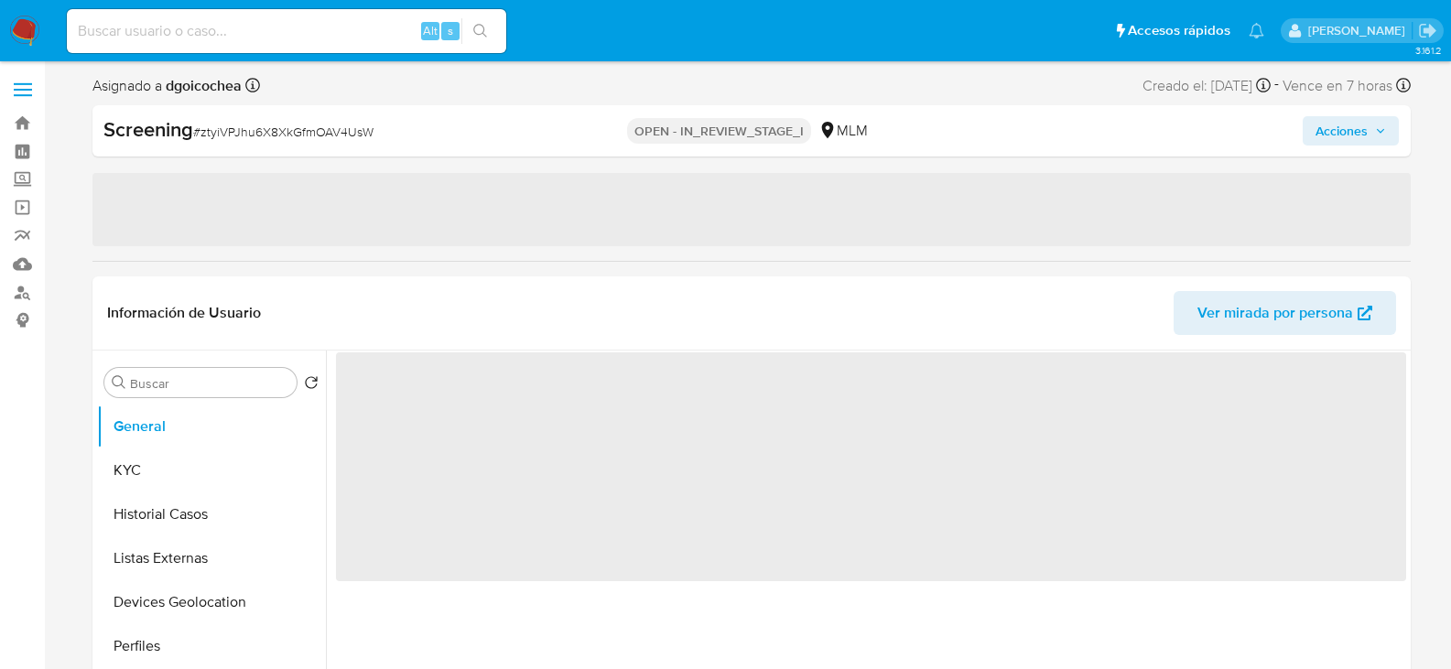
select select "10"
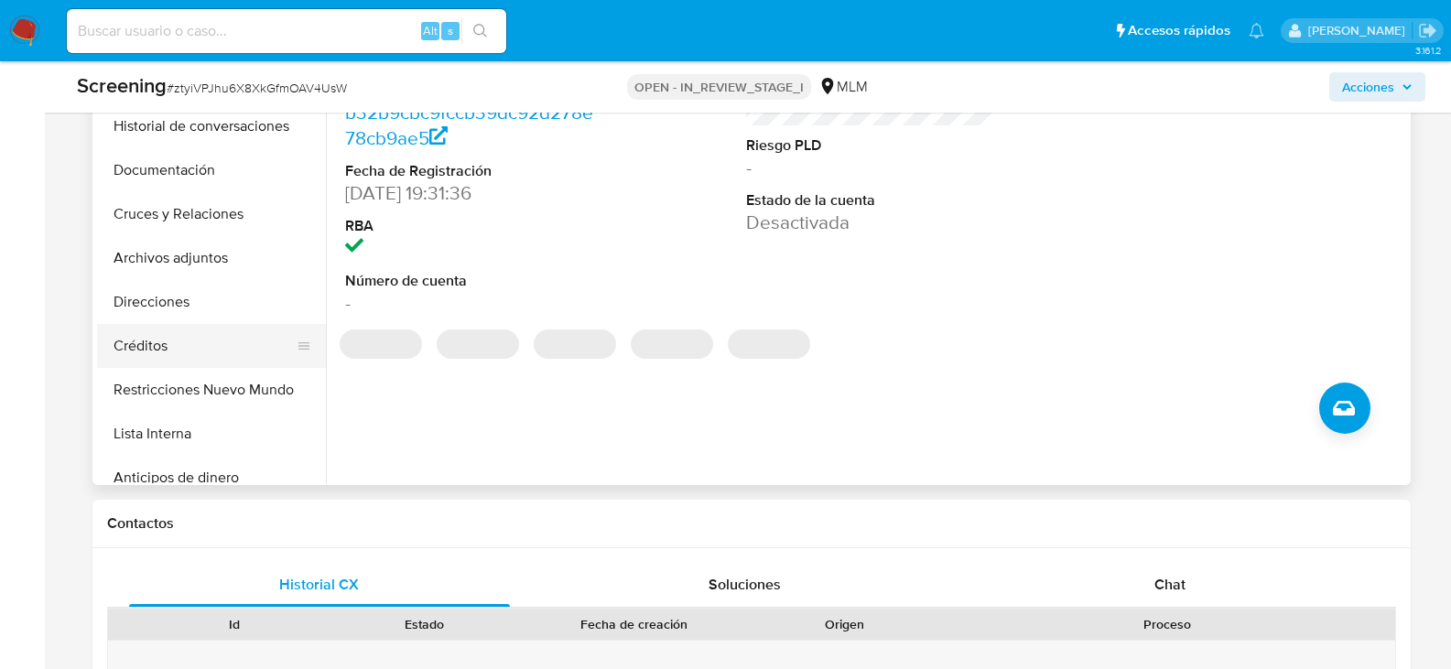
scroll to position [275, 0]
click at [175, 426] on button "Lista Interna" at bounding box center [204, 433] width 214 height 44
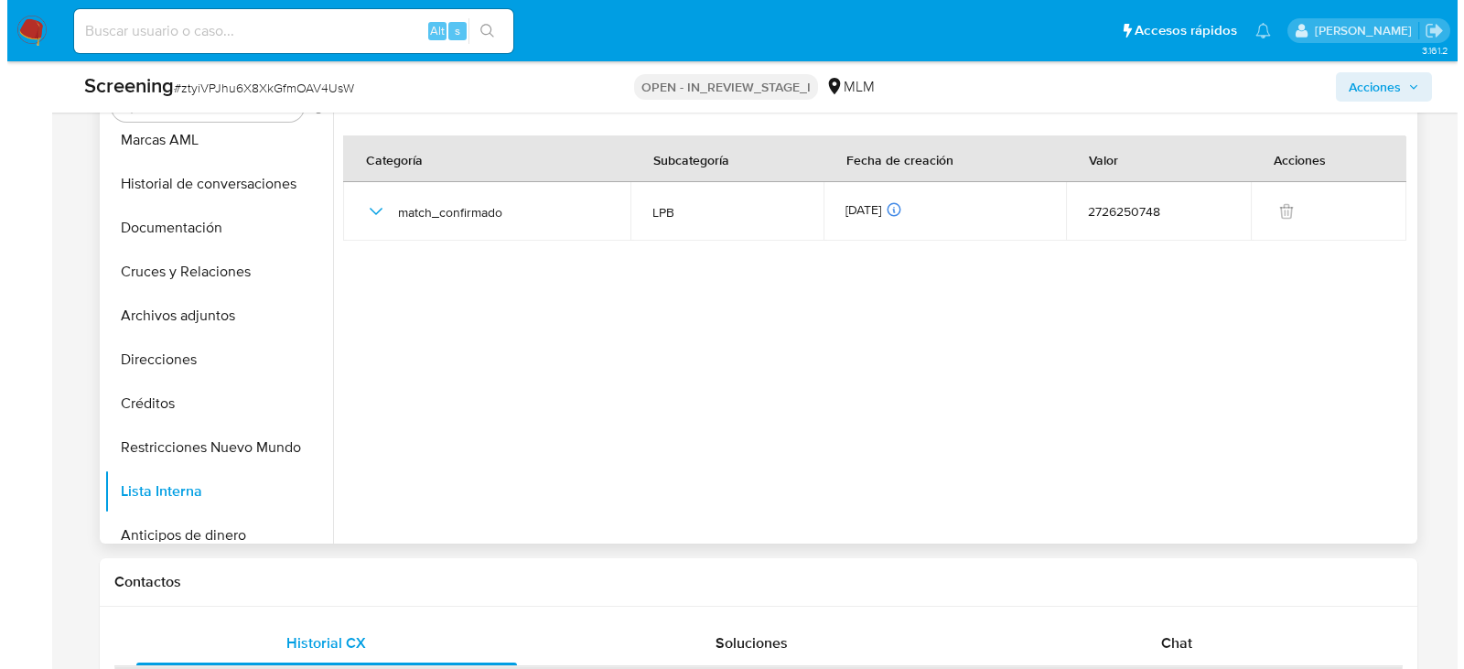
scroll to position [824, 0]
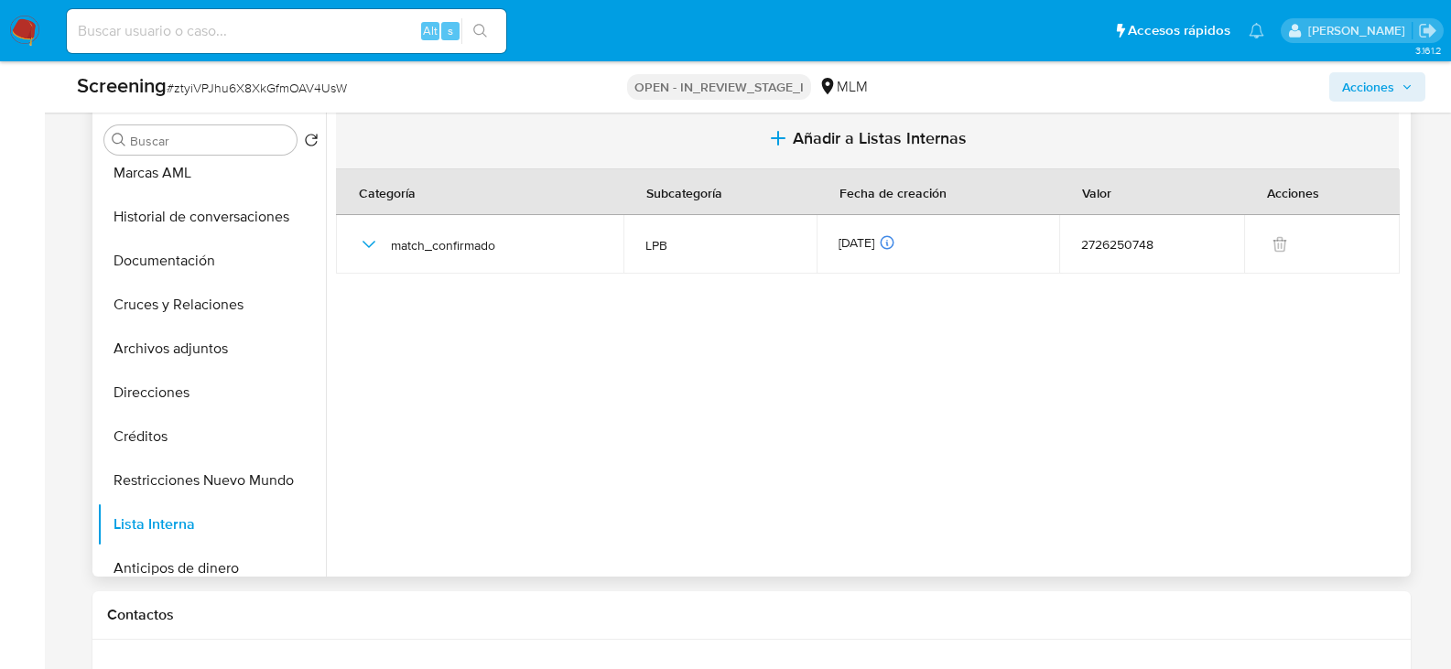
click at [813, 122] on button "Añadir a Listas Internas" at bounding box center [867, 138] width 1063 height 61
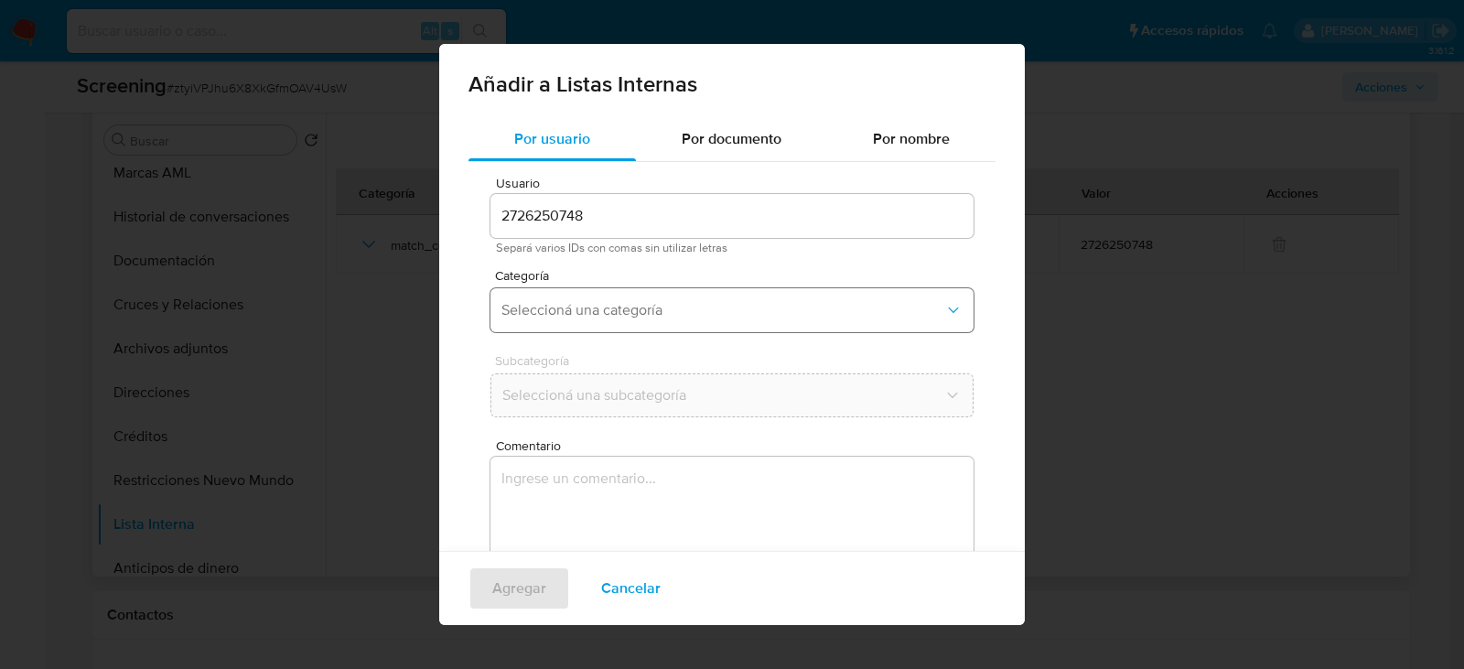
click at [635, 323] on button "Seleccioná una categoría" at bounding box center [732, 310] width 483 height 44
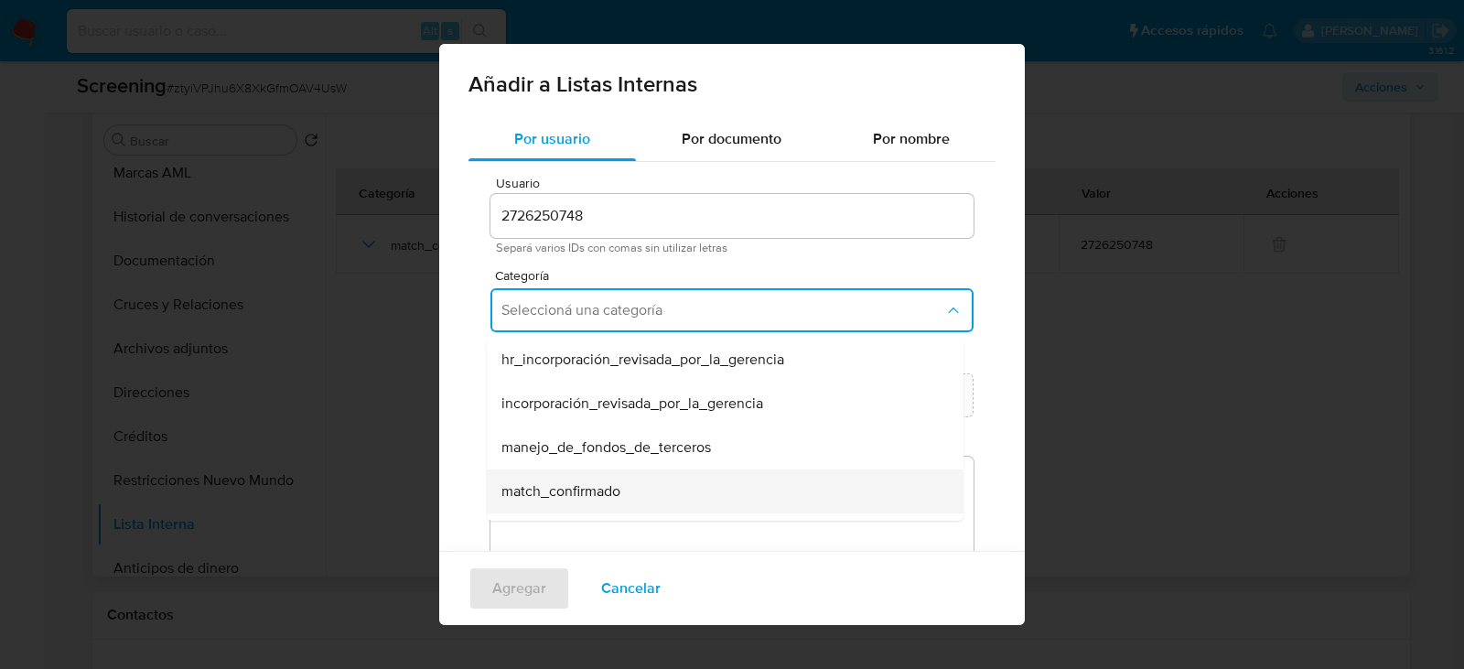
click at [553, 484] on span "match_confirmado" at bounding box center [561, 491] width 119 height 18
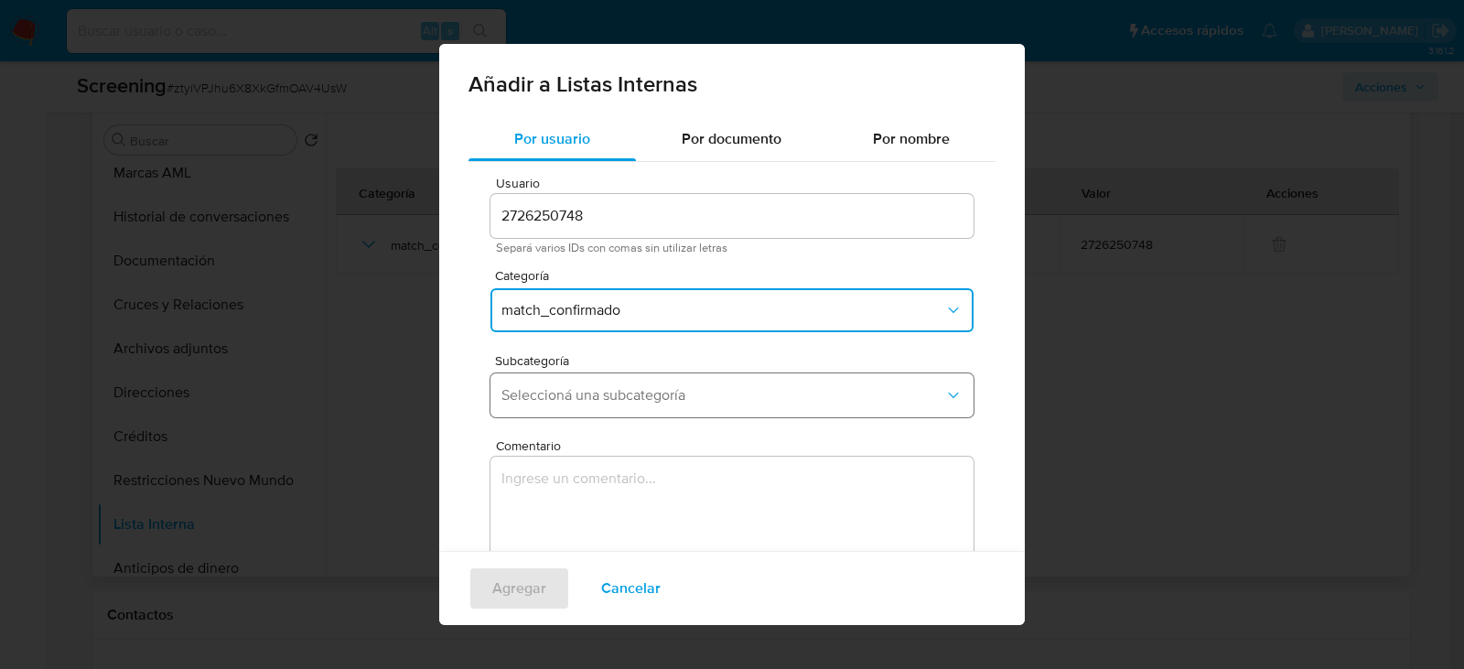
click at [553, 413] on button "Seleccioná una subcategoría" at bounding box center [732, 395] width 483 height 44
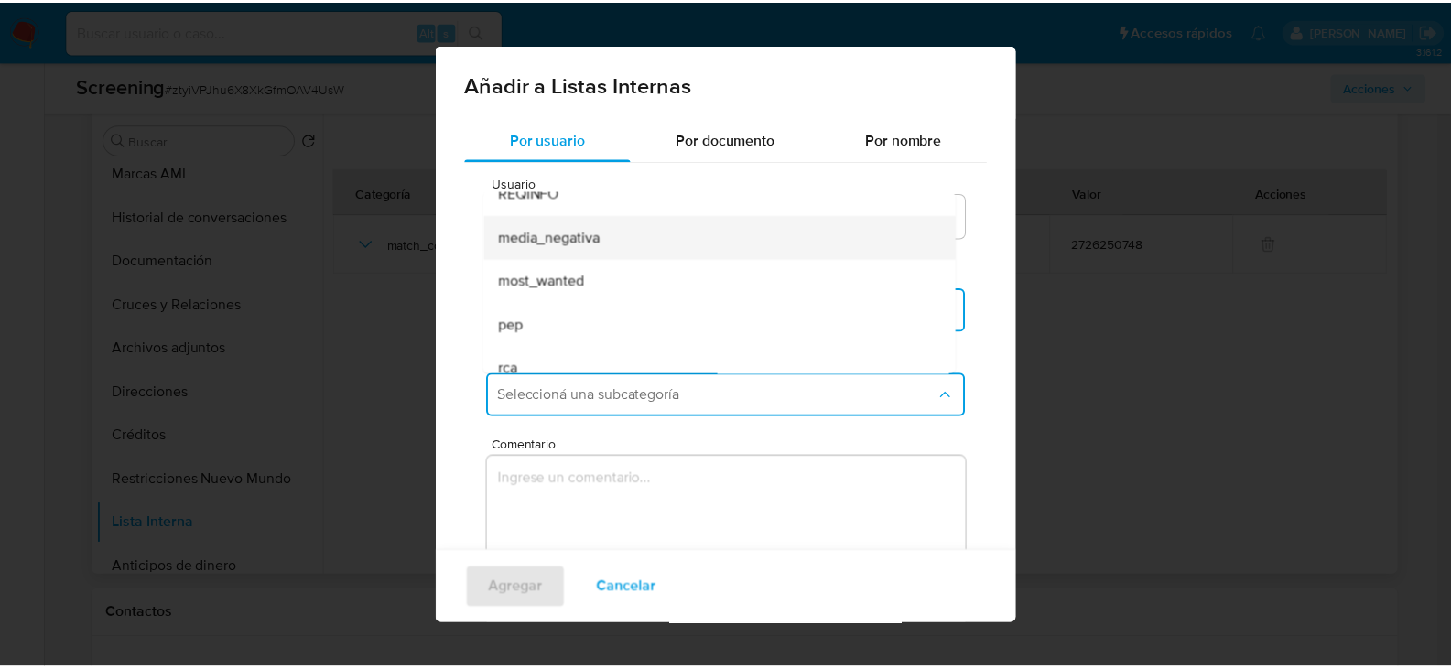
scroll to position [124, 0]
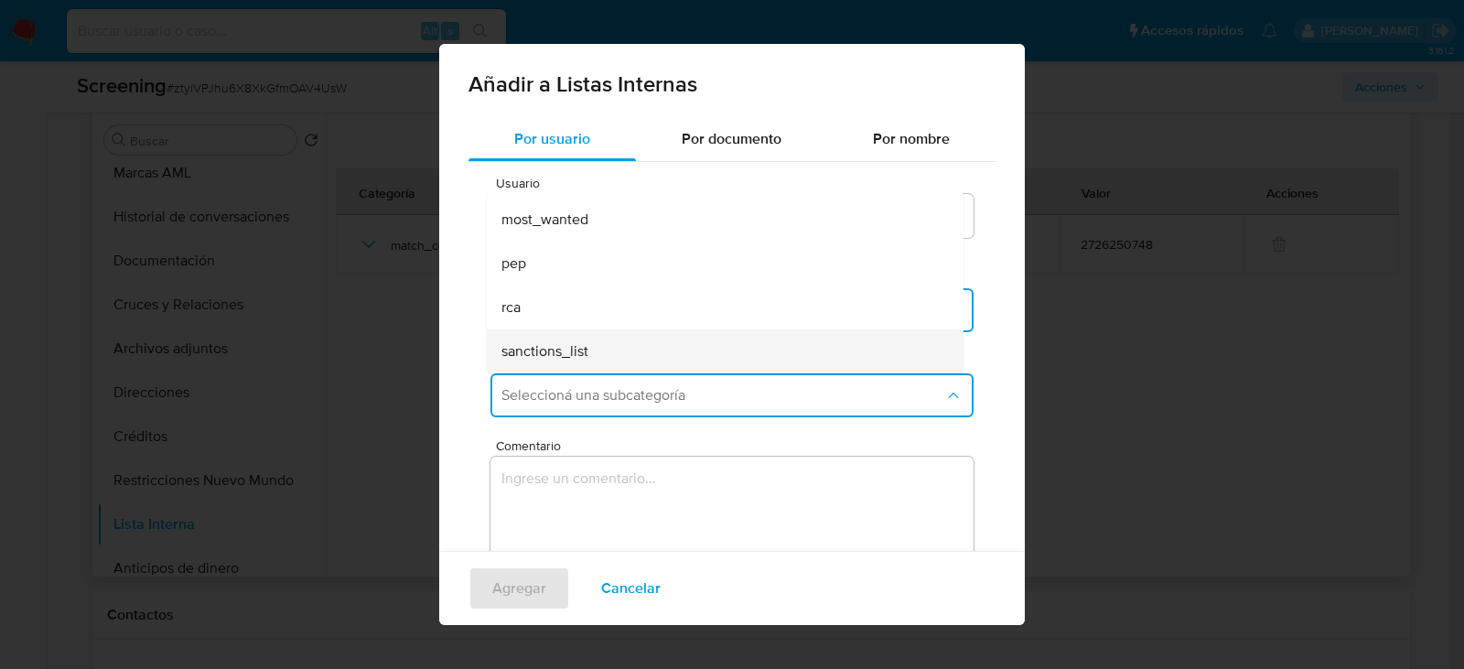
click at [550, 357] on span "sanctions_list" at bounding box center [545, 351] width 87 height 18
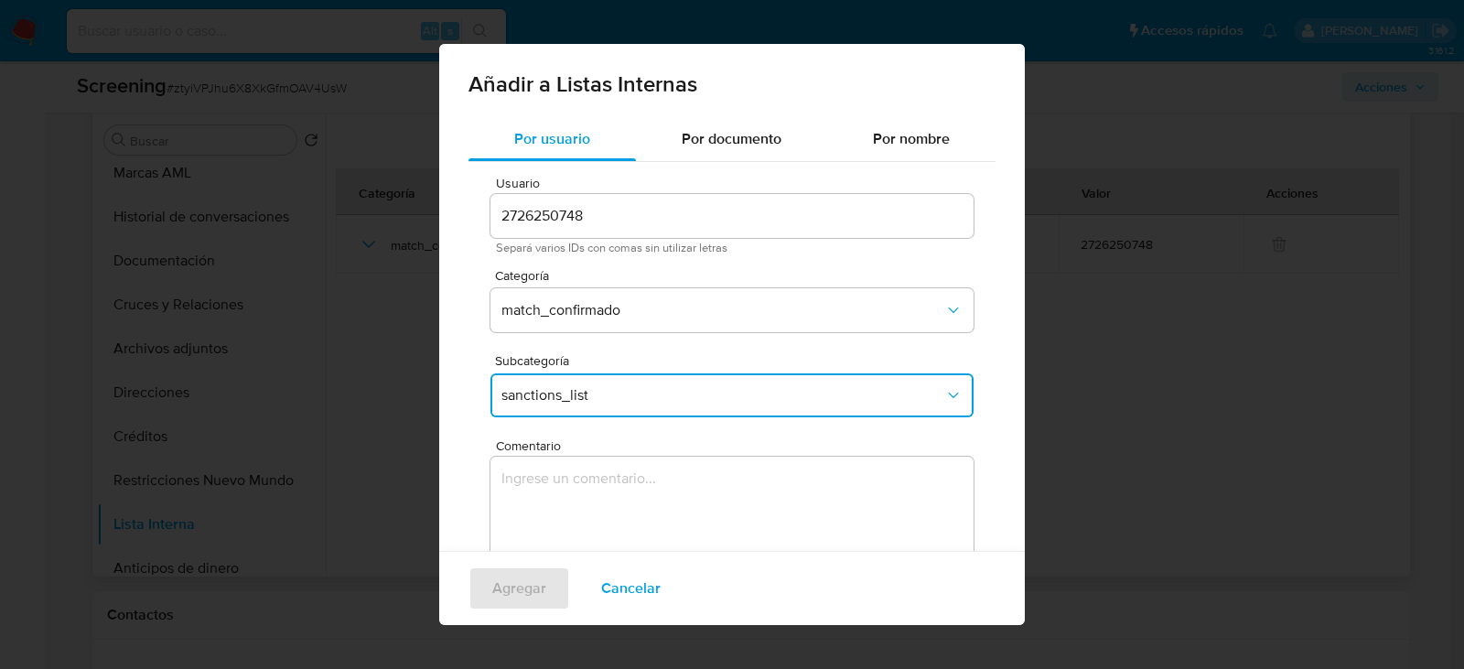
click at [551, 490] on textarea "Comentario" at bounding box center [732, 545] width 483 height 176
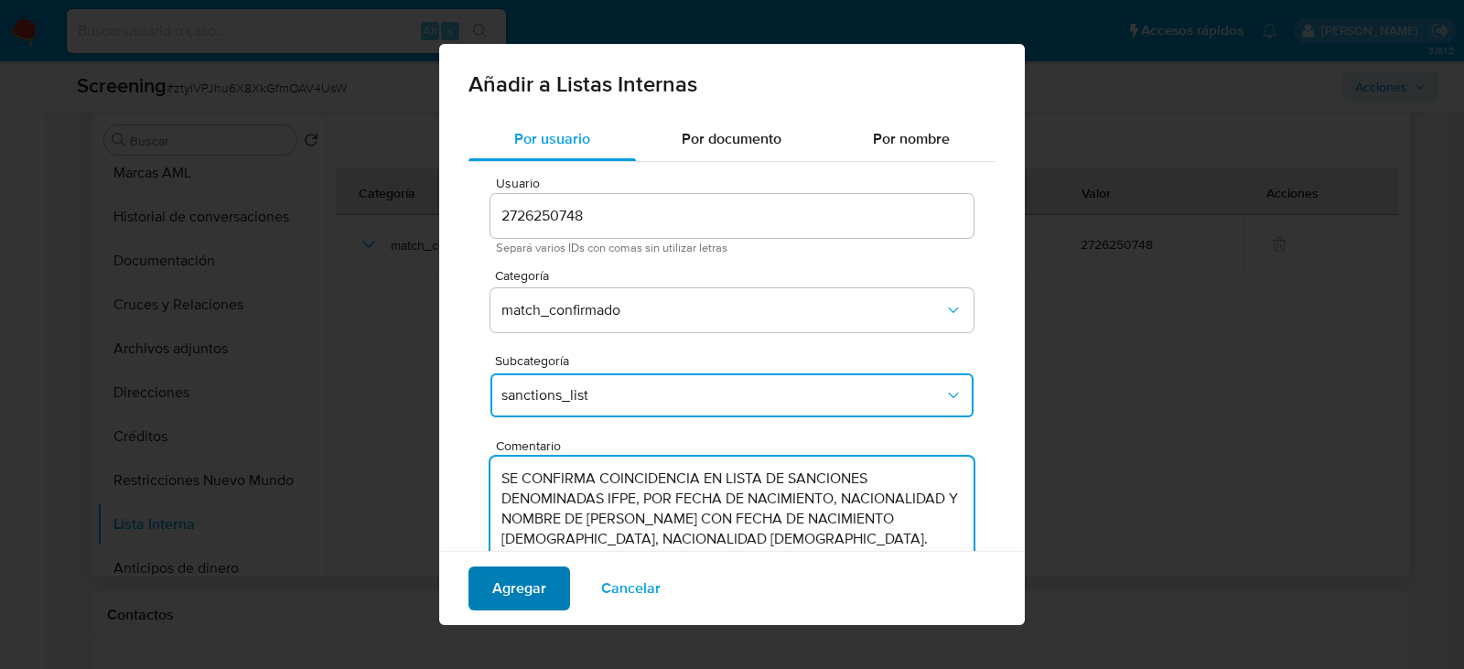
type textarea "SE CONFIRMA COINCIDENCIA EN LISTA DE SANCIONES DENOMINADAS IFPE, POR FECHA DE N…"
click at [507, 576] on span "Agregar" at bounding box center [519, 588] width 54 height 40
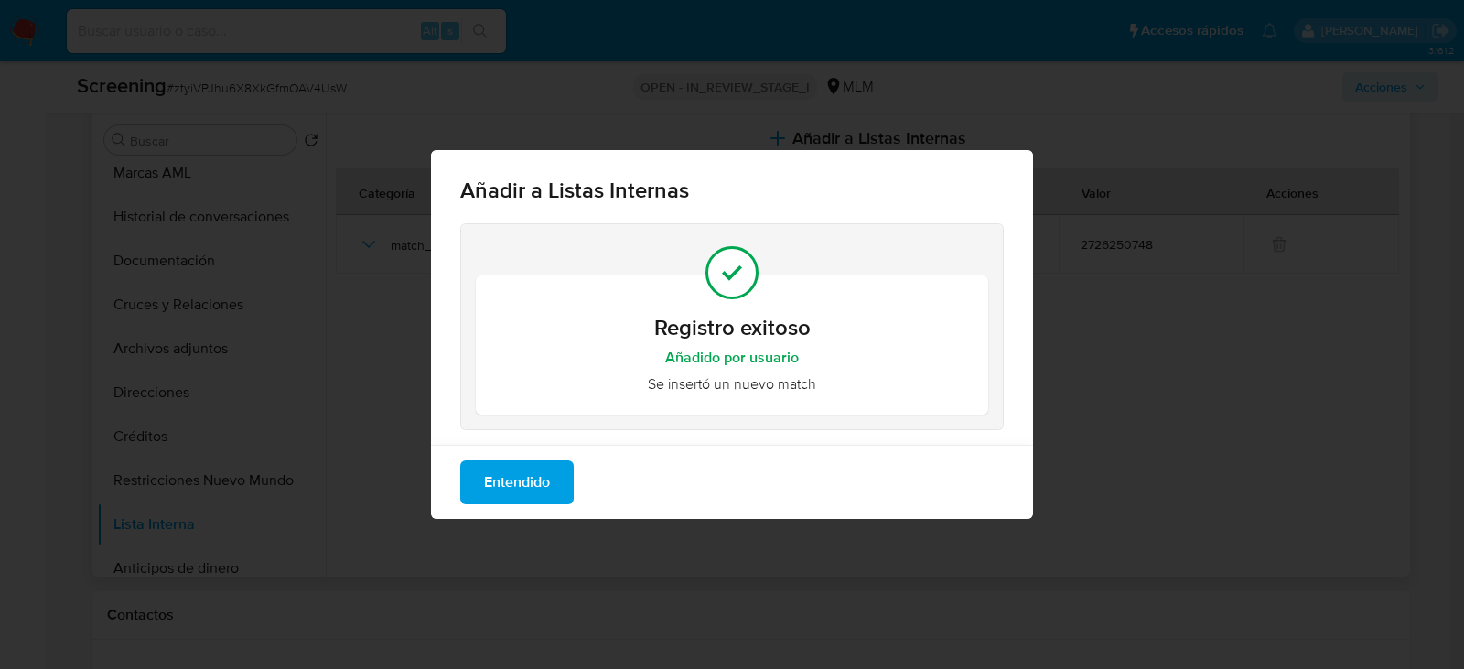
click at [507, 476] on span "Entendido" at bounding box center [517, 482] width 66 height 40
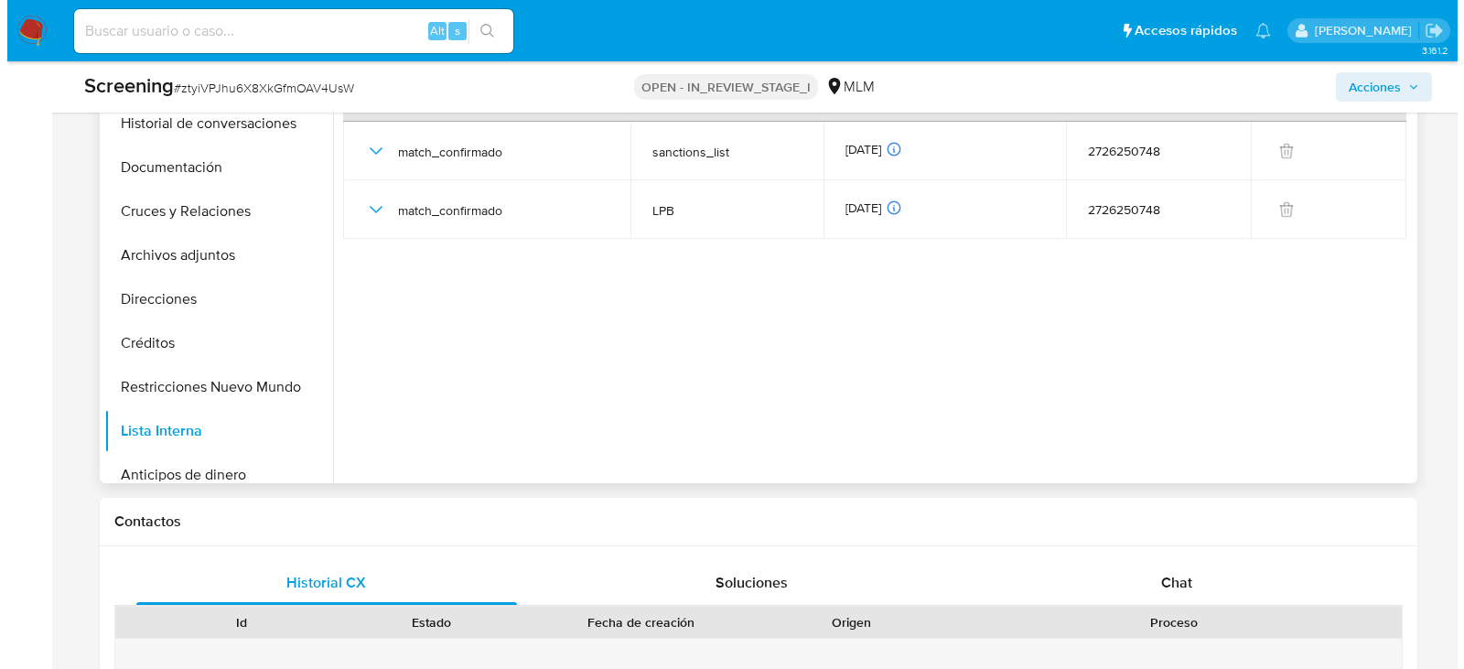
scroll to position [915, 0]
drag, startPoint x: 1378, startPoint y: 87, endPoint x: 1354, endPoint y: 97, distance: 25.8
click at [1378, 87] on span "Acciones" at bounding box center [1368, 86] width 52 height 29
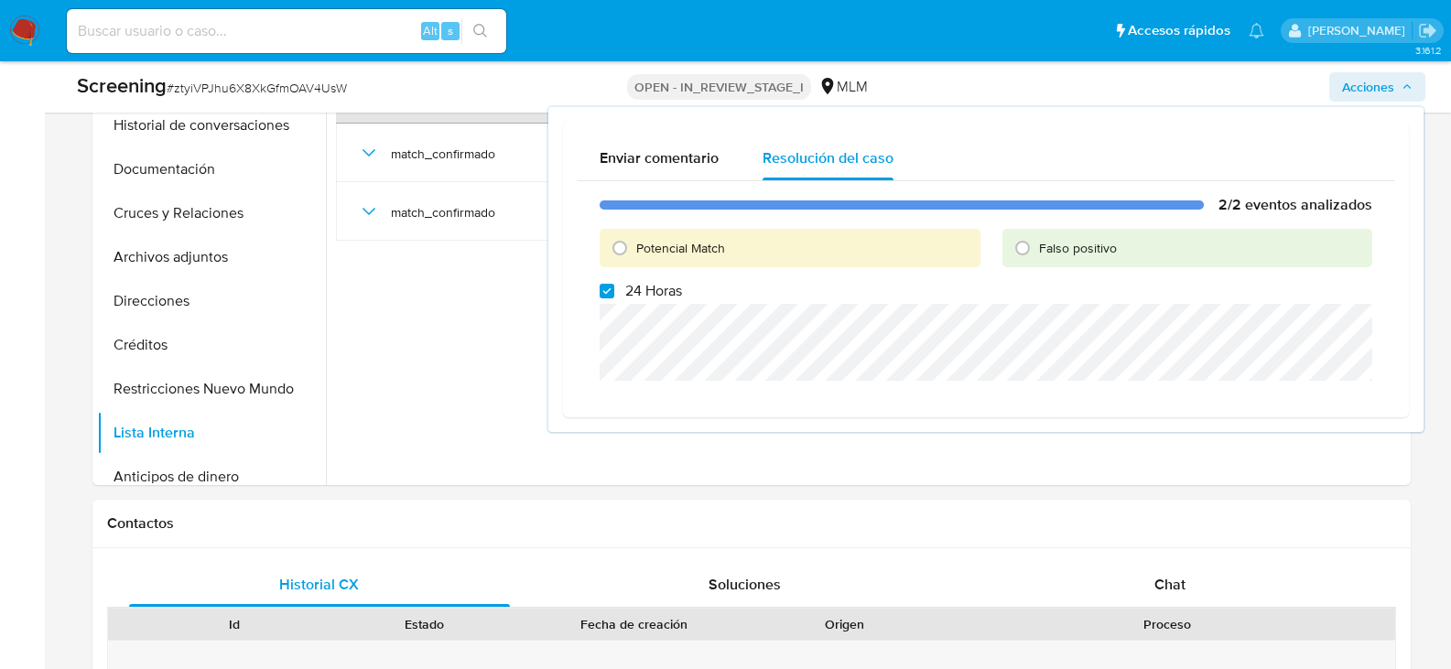
click at [642, 244] on span "Potencial Match" at bounding box center [680, 248] width 89 height 18
click at [634, 244] on input "Potencial Match" at bounding box center [619, 247] width 29 height 29
radio input "true"
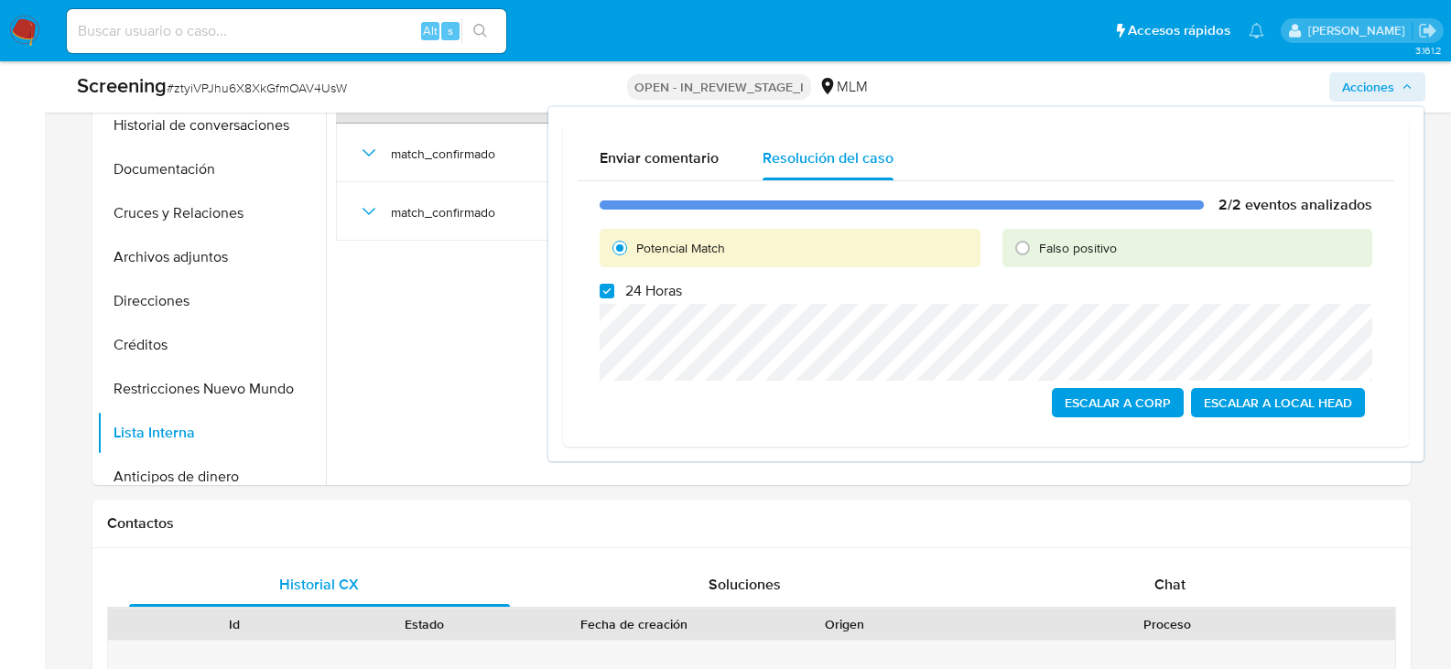
drag, startPoint x: 612, startPoint y: 289, endPoint x: 617, endPoint y: 297, distance: 9.4
click at [613, 288] on input "24 Horas" at bounding box center [606, 291] width 15 height 15
checkbox input "false"
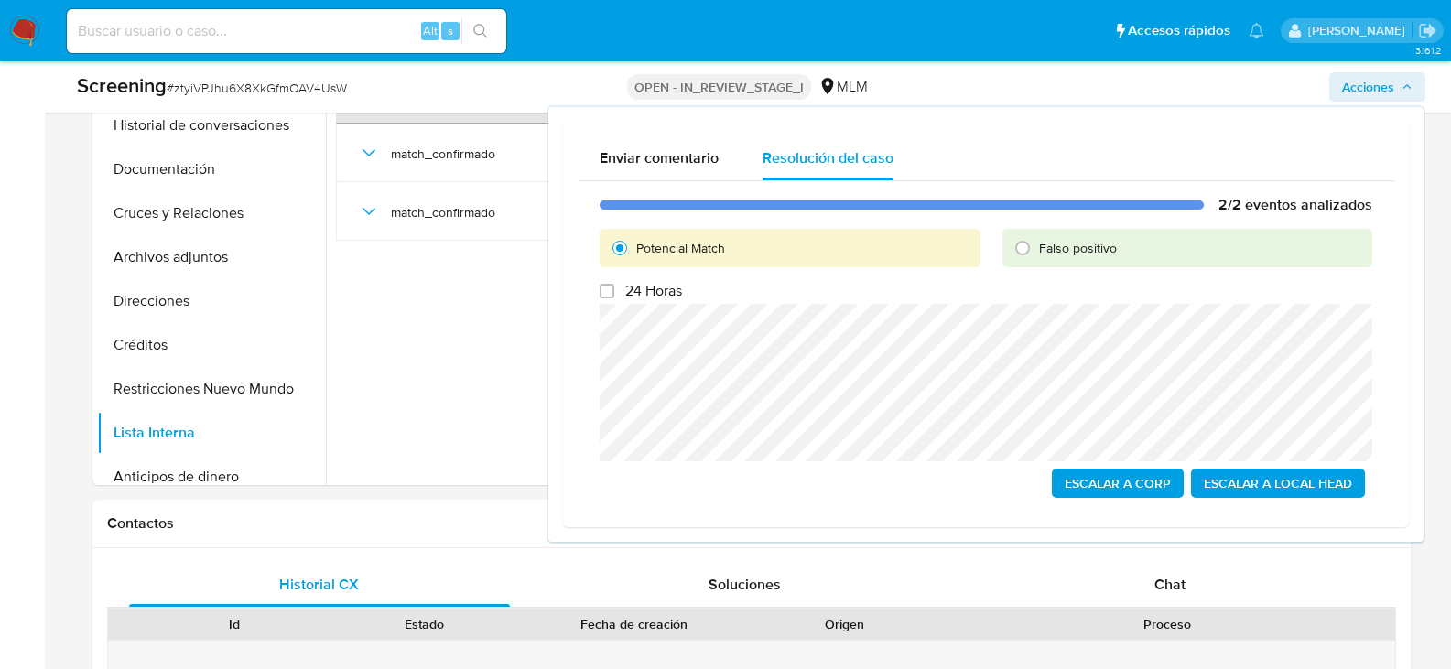
click at [1227, 487] on span "Escalar a Local Head" at bounding box center [1277, 483] width 148 height 26
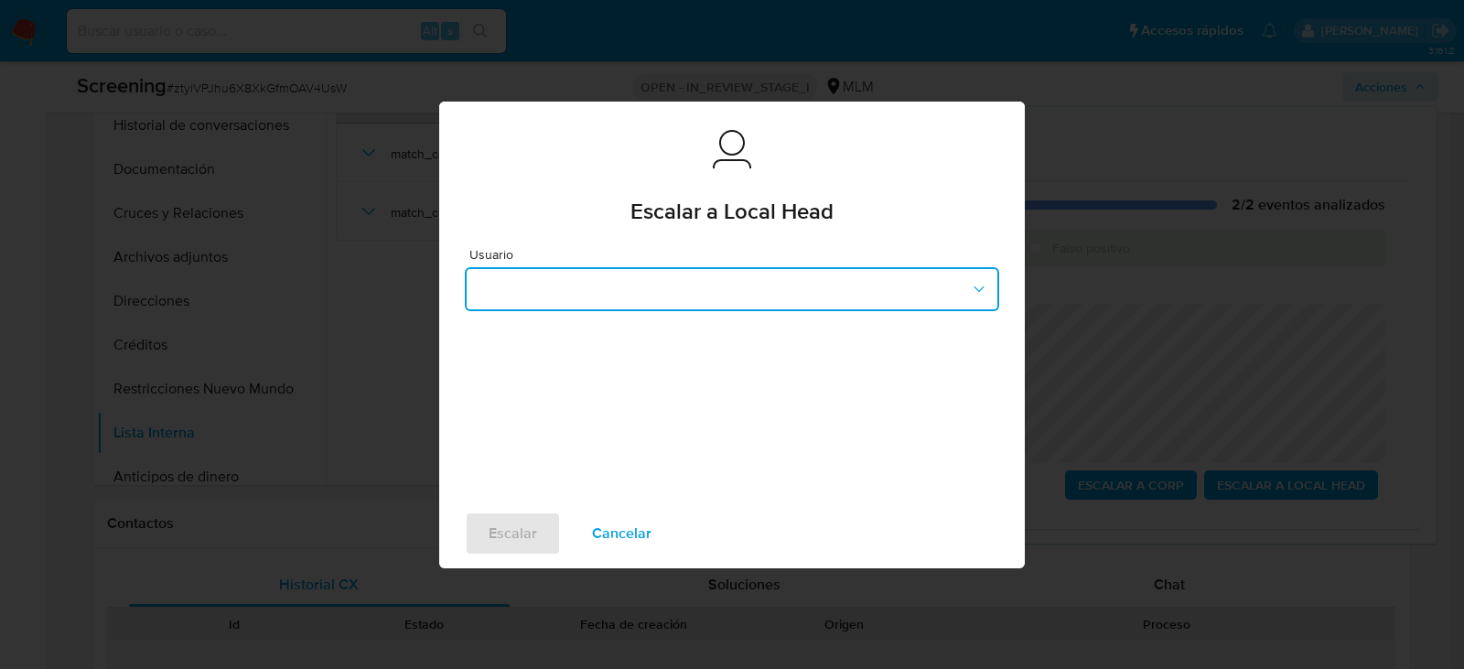
click at [690, 283] on button "button" at bounding box center [732, 289] width 534 height 44
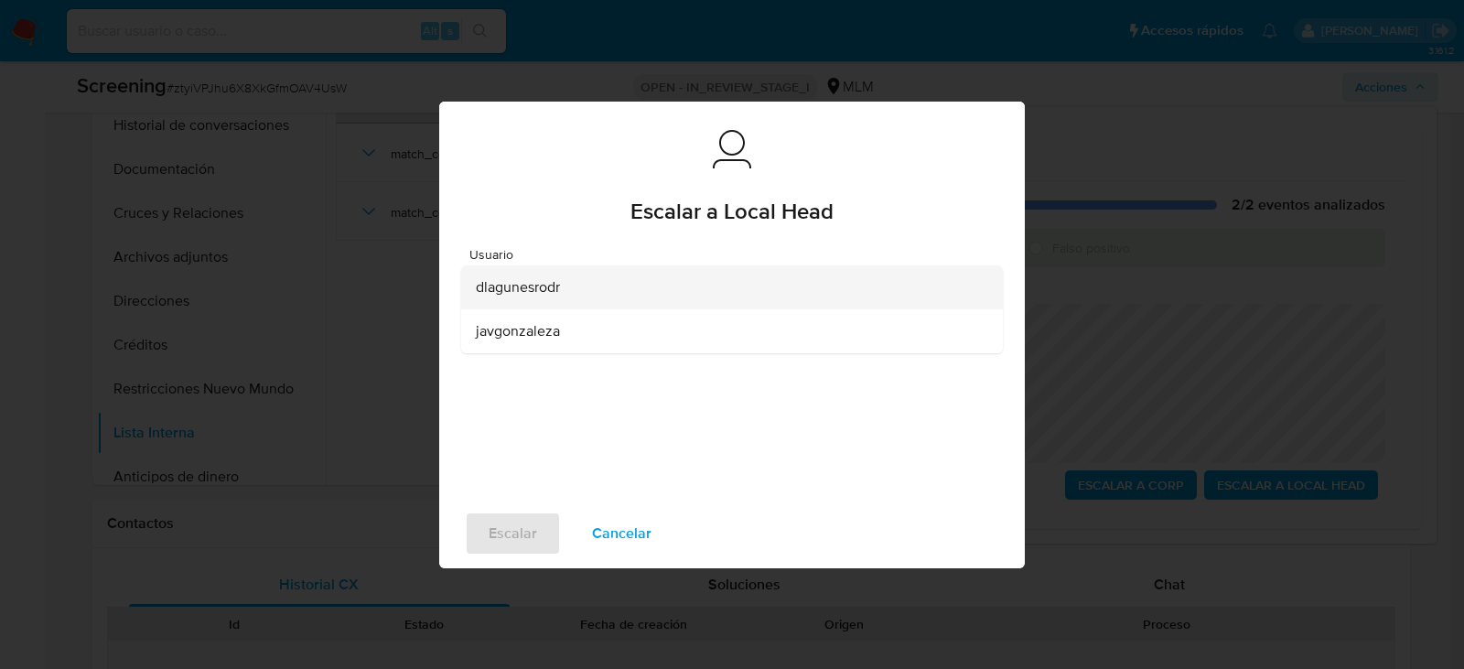
click at [500, 284] on span "dlagunesrodr" at bounding box center [518, 287] width 84 height 18
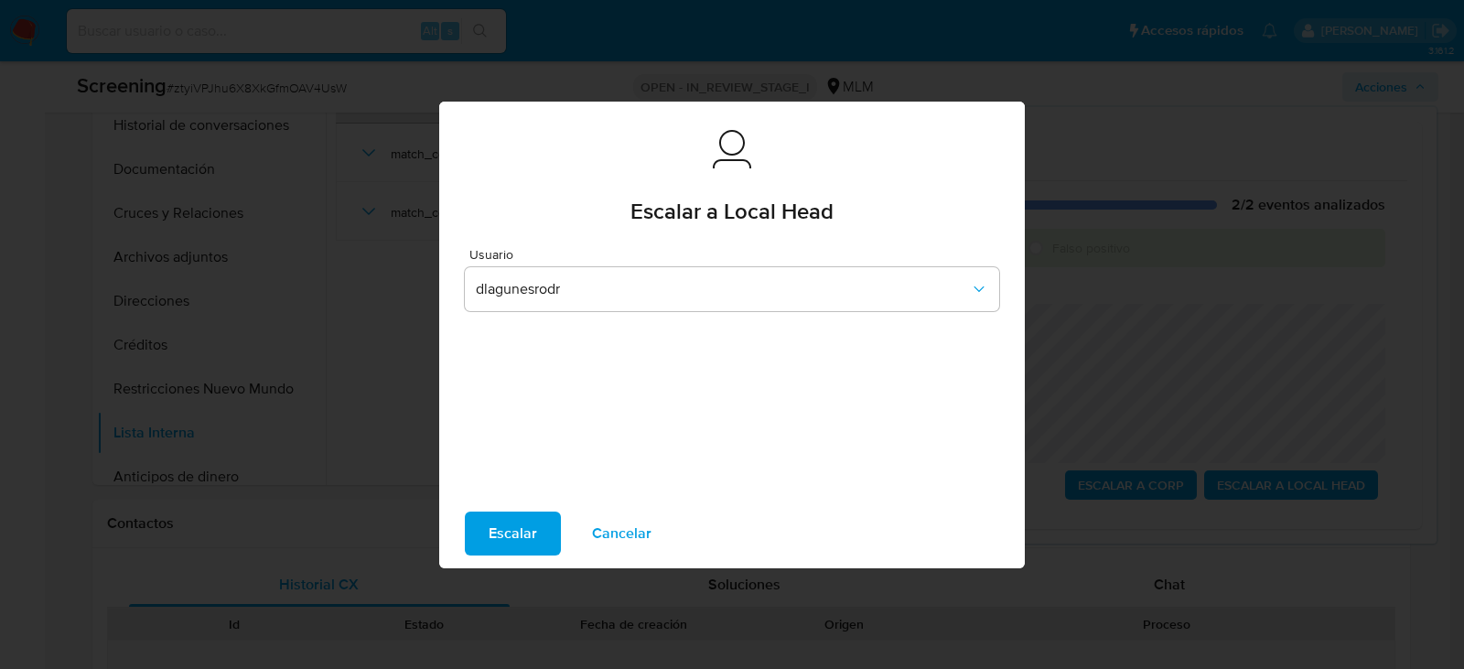
click at [525, 537] on span "Escalar" at bounding box center [513, 533] width 49 height 40
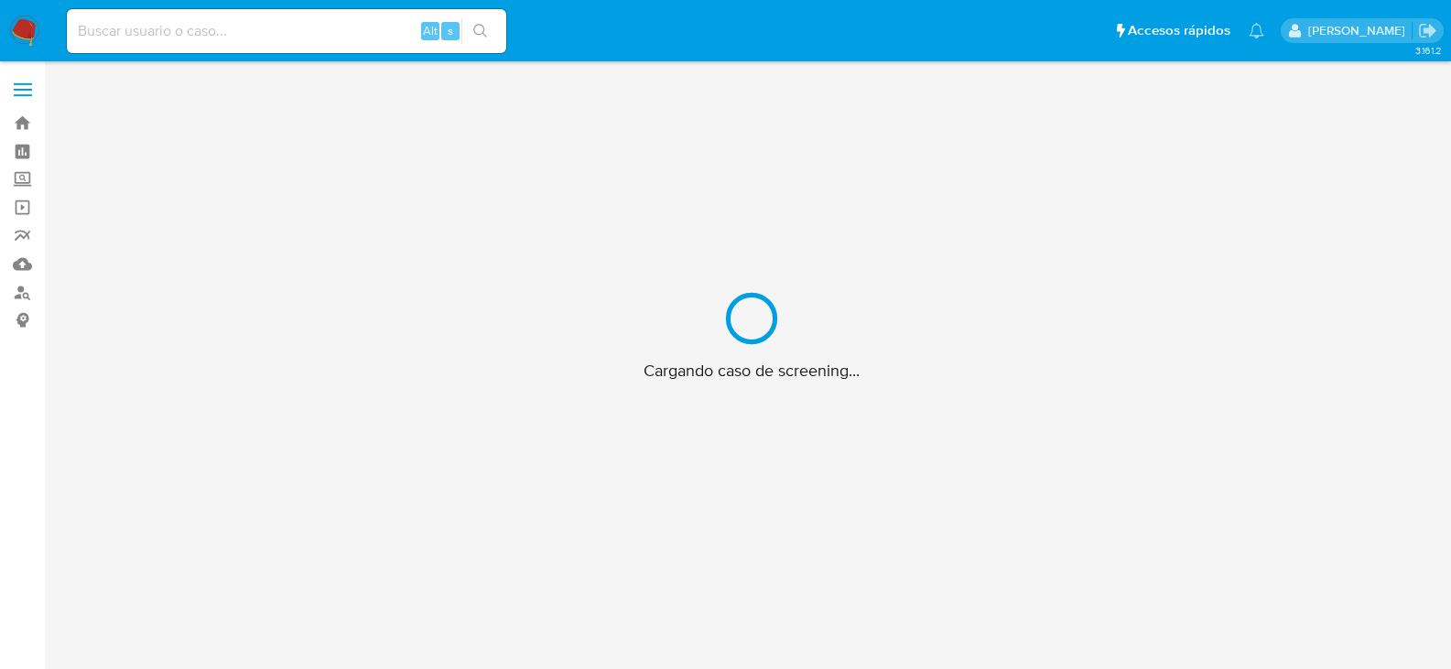
scroll to position [66, 0]
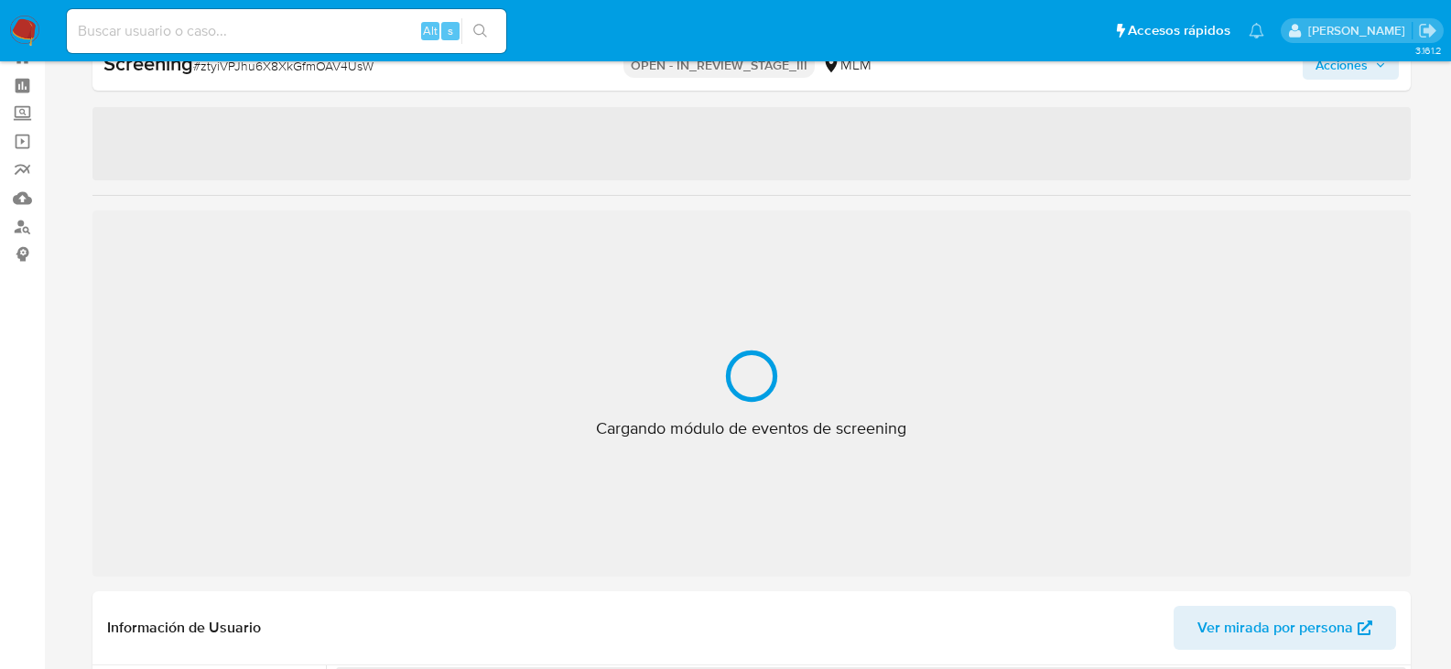
select select "10"
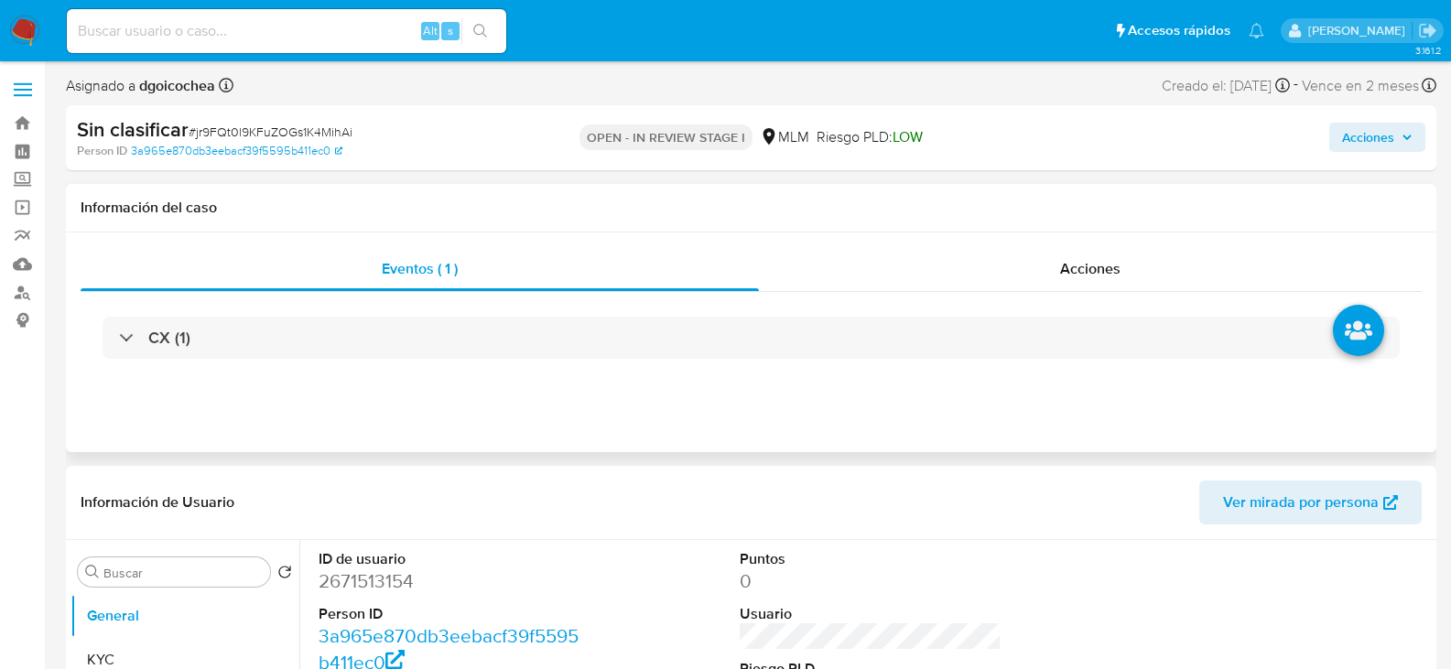
select select "10"
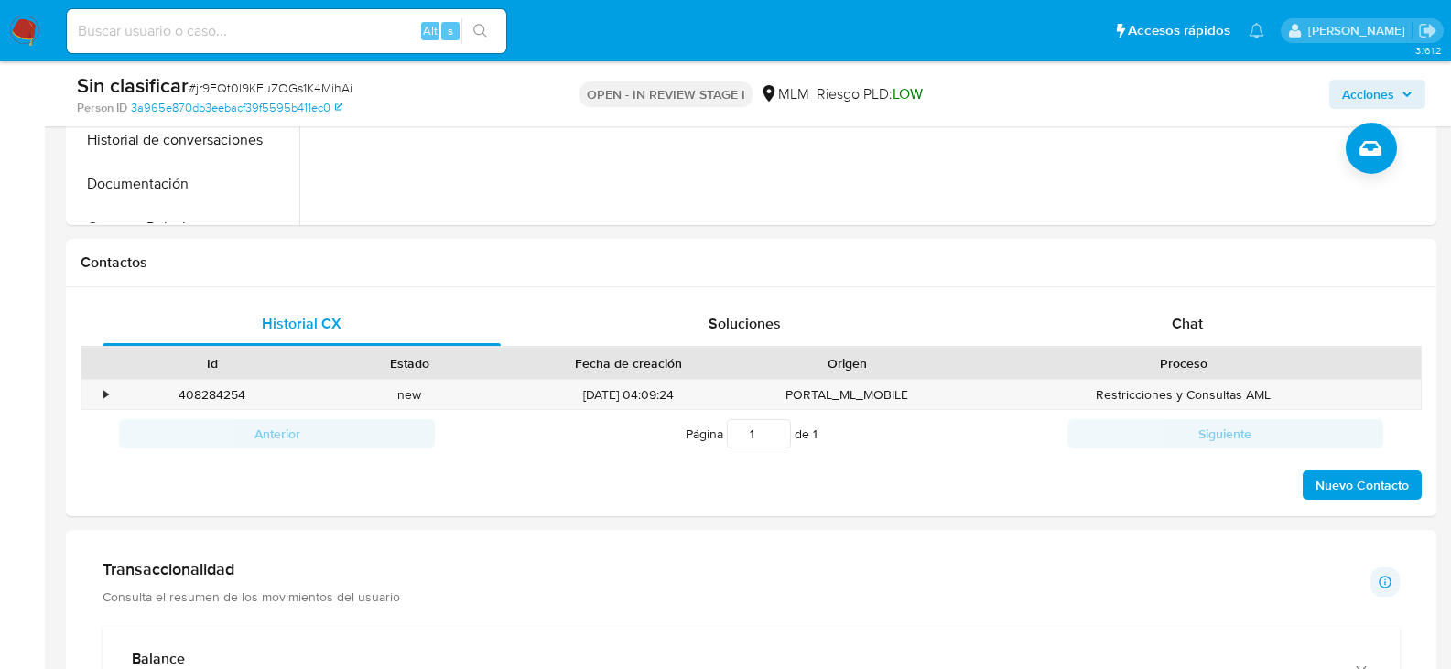
scroll to position [732, 0]
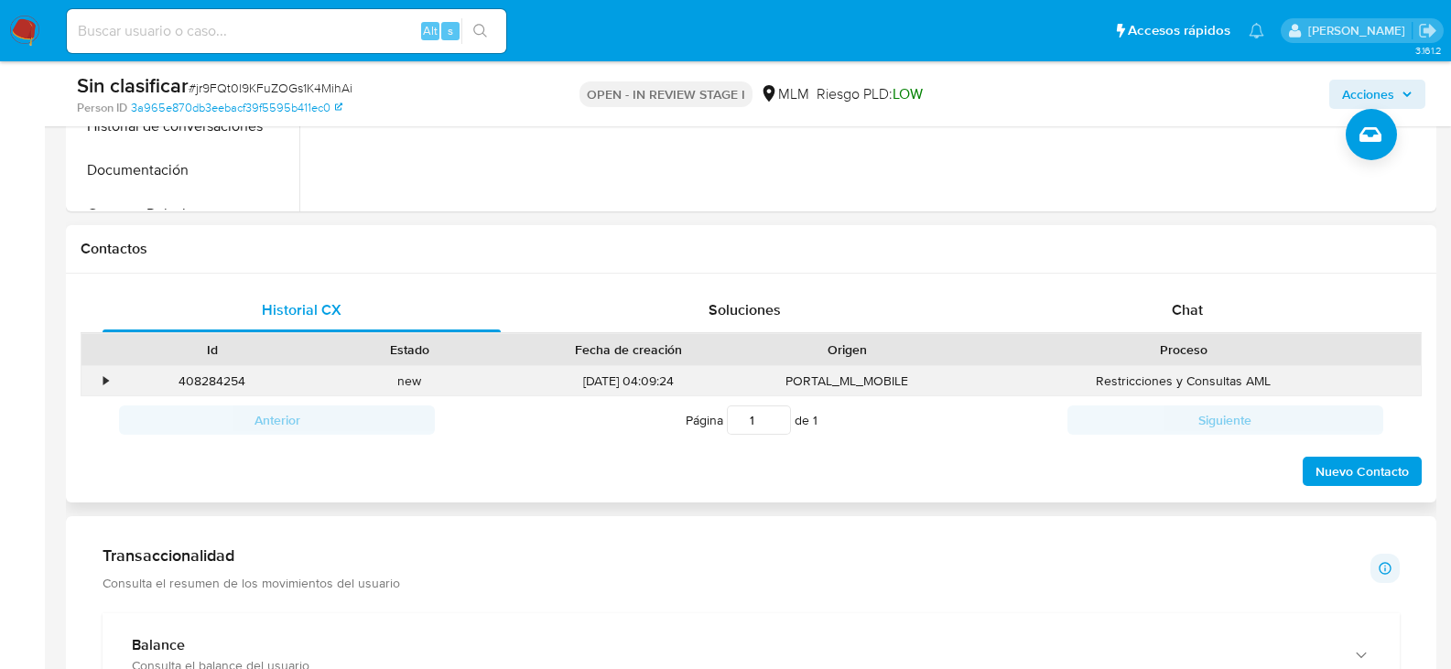
click at [108, 375] on div "•" at bounding box center [105, 380] width 5 height 17
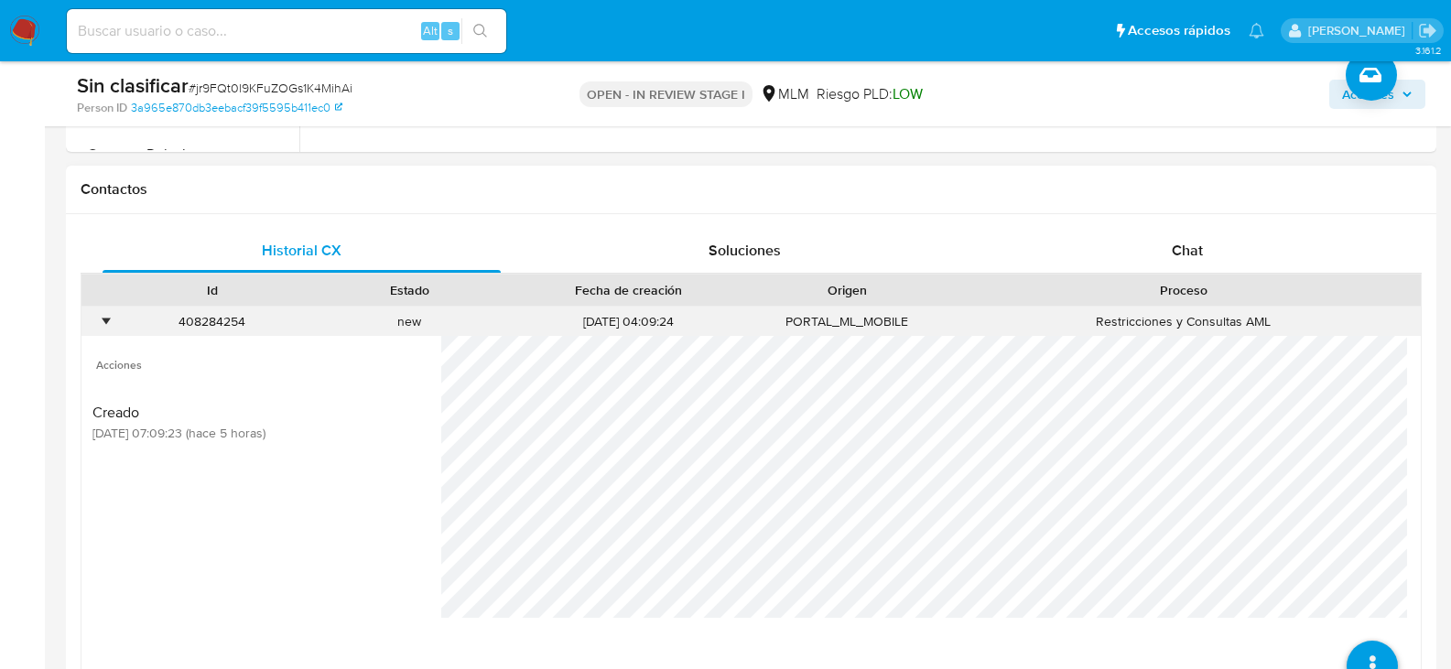
scroll to position [824, 0]
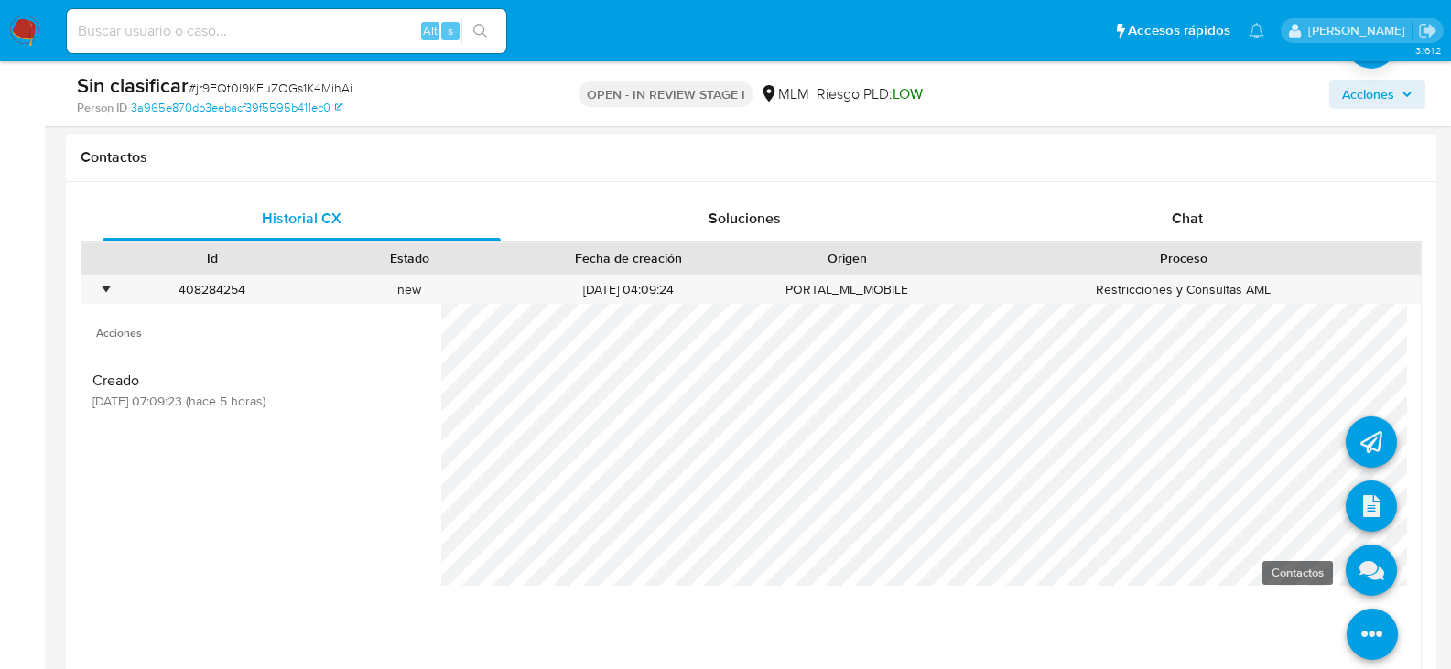
click at [1360, 561] on icon at bounding box center [1370, 570] width 51 height 51
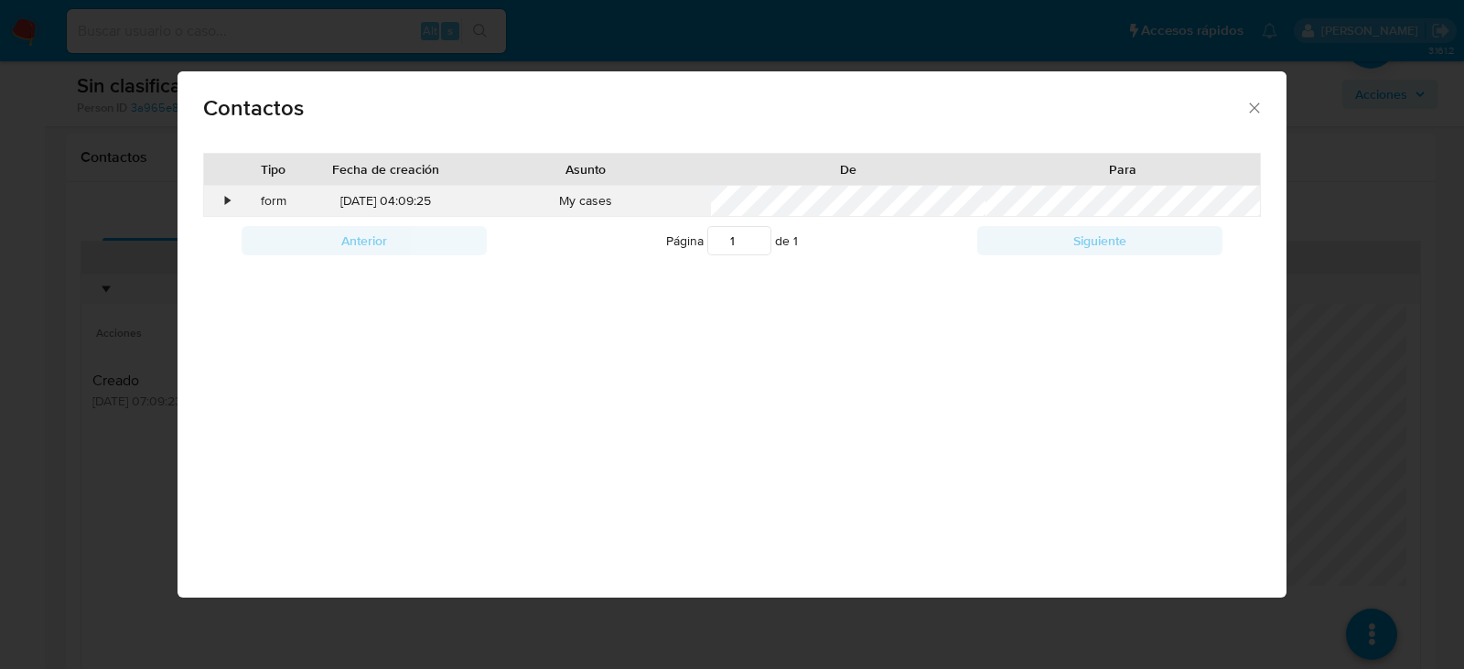
click at [222, 202] on div "•" at bounding box center [220, 201] width 32 height 31
click at [1248, 114] on icon "close" at bounding box center [1255, 108] width 18 height 18
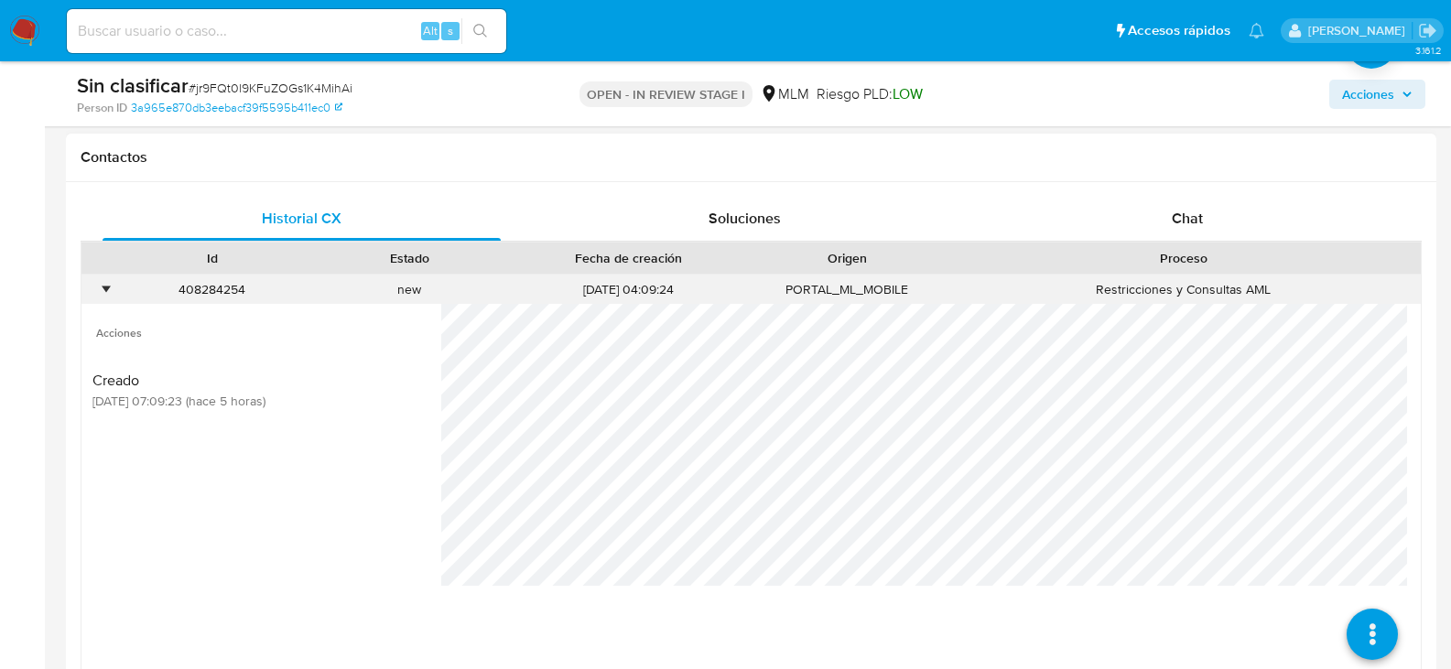
click at [100, 287] on div "•" at bounding box center [97, 290] width 32 height 30
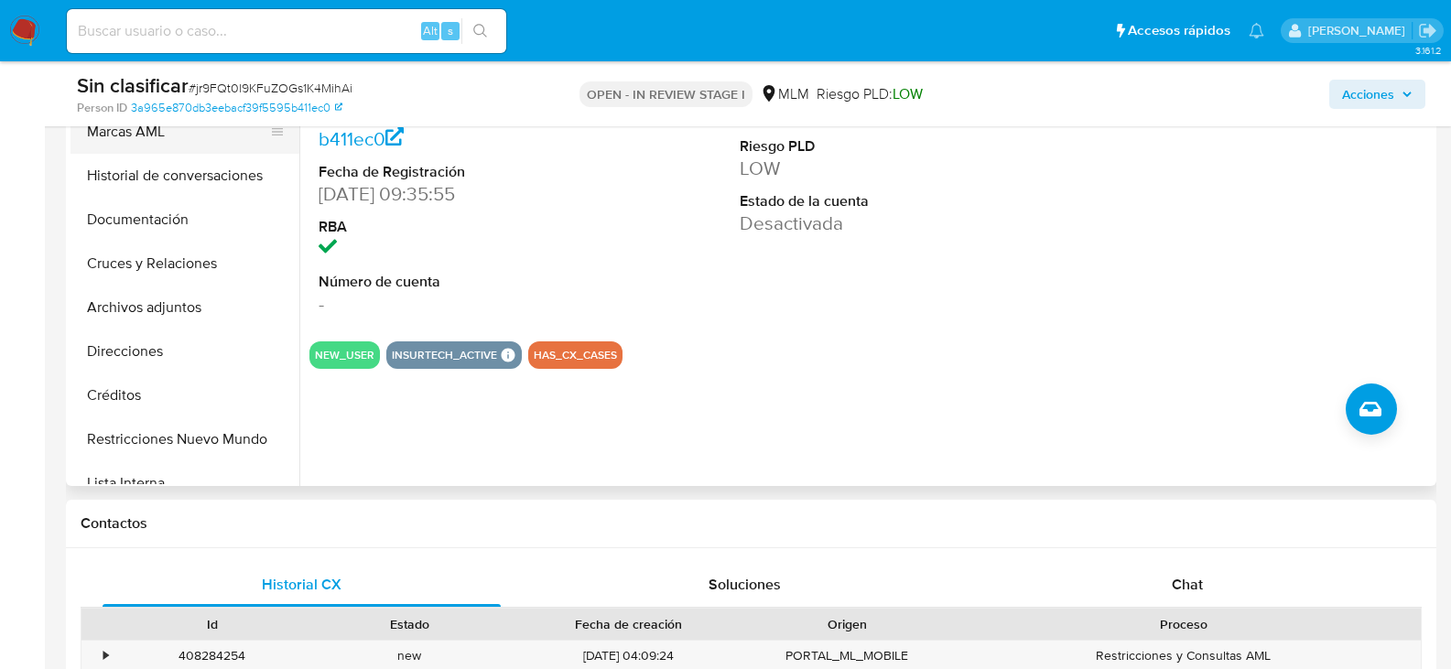
scroll to position [275, 0]
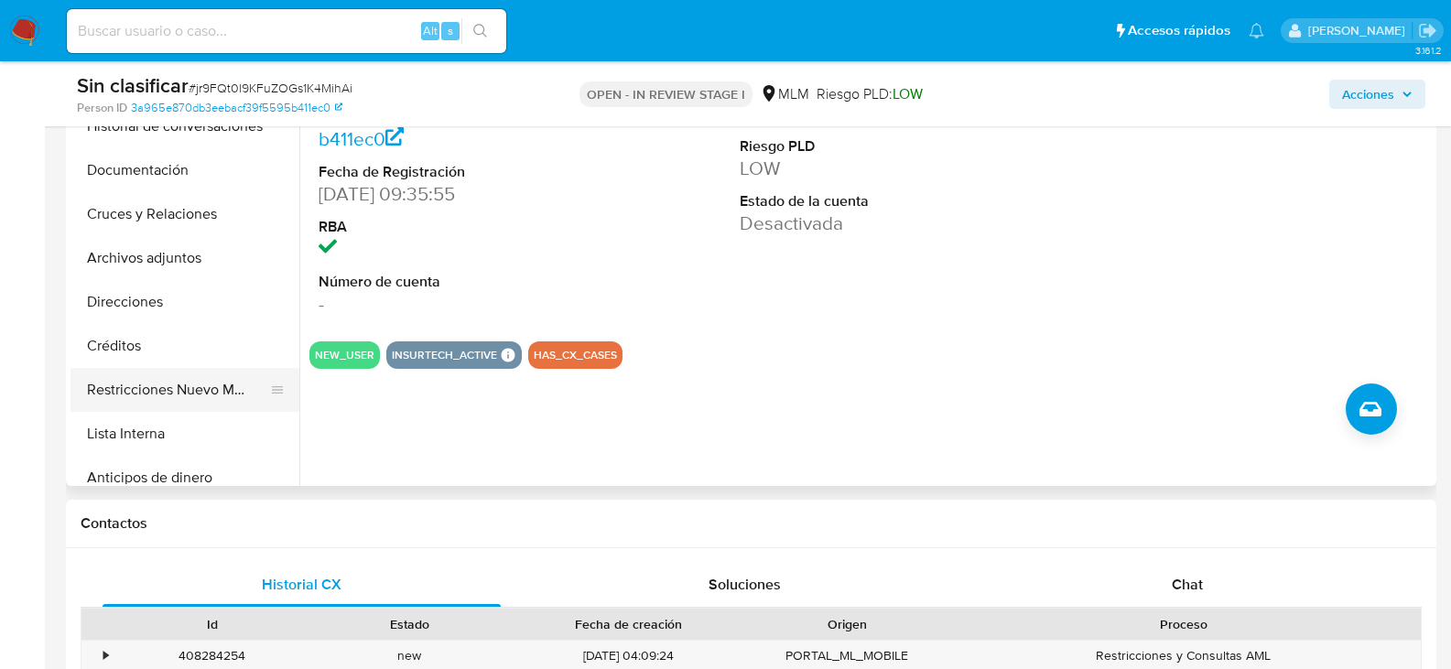
click at [205, 398] on button "Restricciones Nuevo Mundo" at bounding box center [177, 390] width 214 height 44
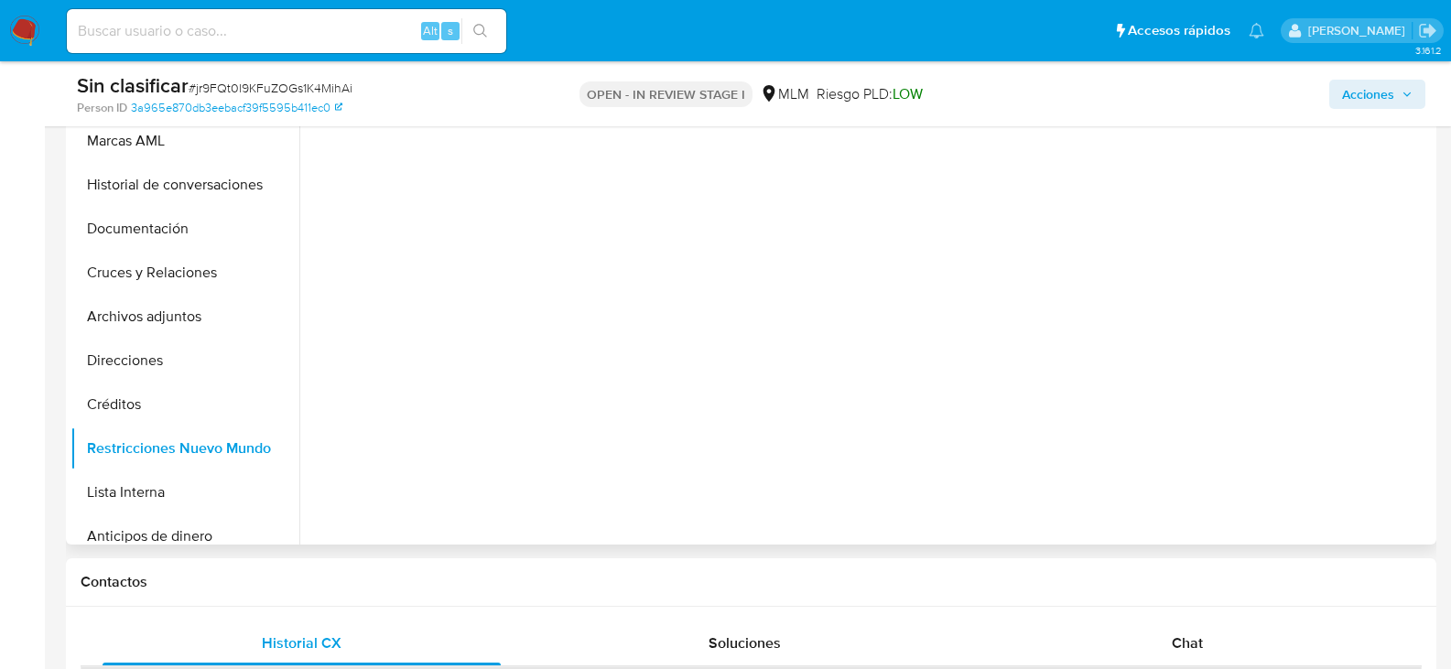
scroll to position [366, 0]
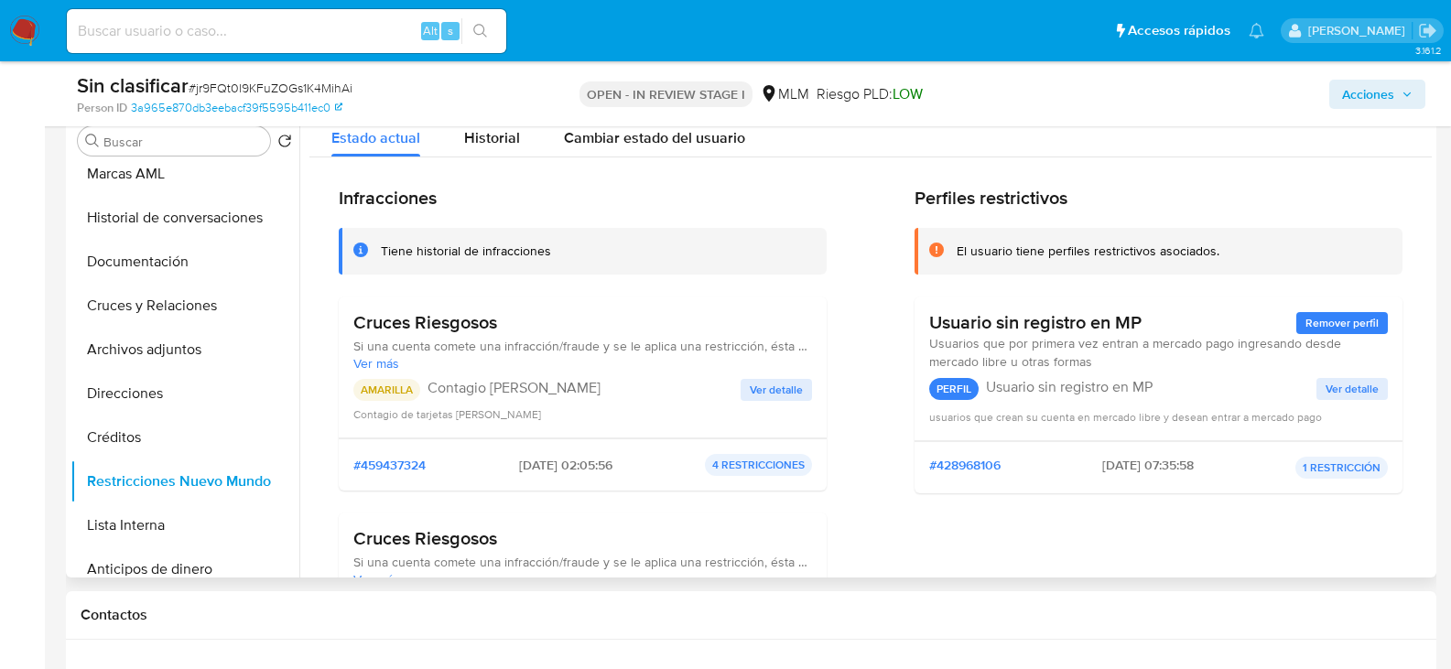
click at [760, 375] on div "Cruces Riesgosos Si una cuenta comete una infracción/fraude y se le aplica una …" at bounding box center [582, 367] width 458 height 112
click at [758, 384] on span "Ver detalle" at bounding box center [776, 390] width 53 height 18
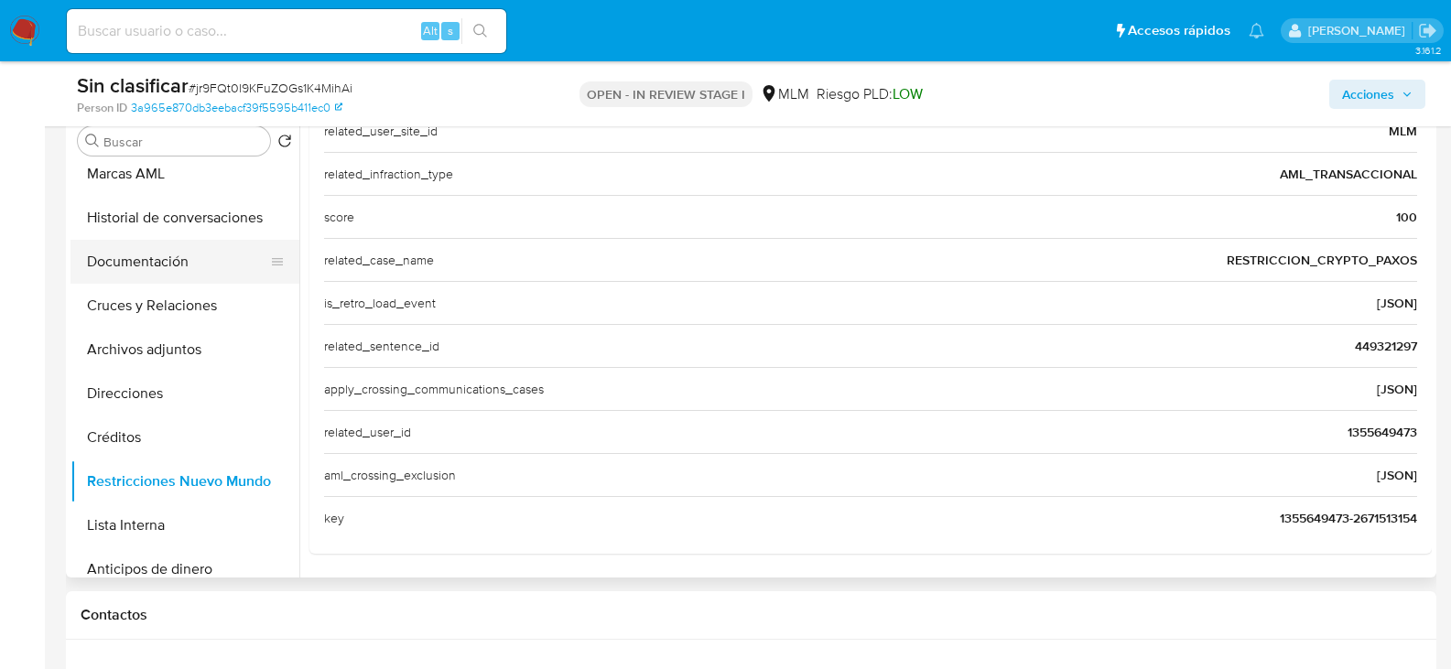
click at [171, 265] on button "Documentación" at bounding box center [177, 262] width 214 height 44
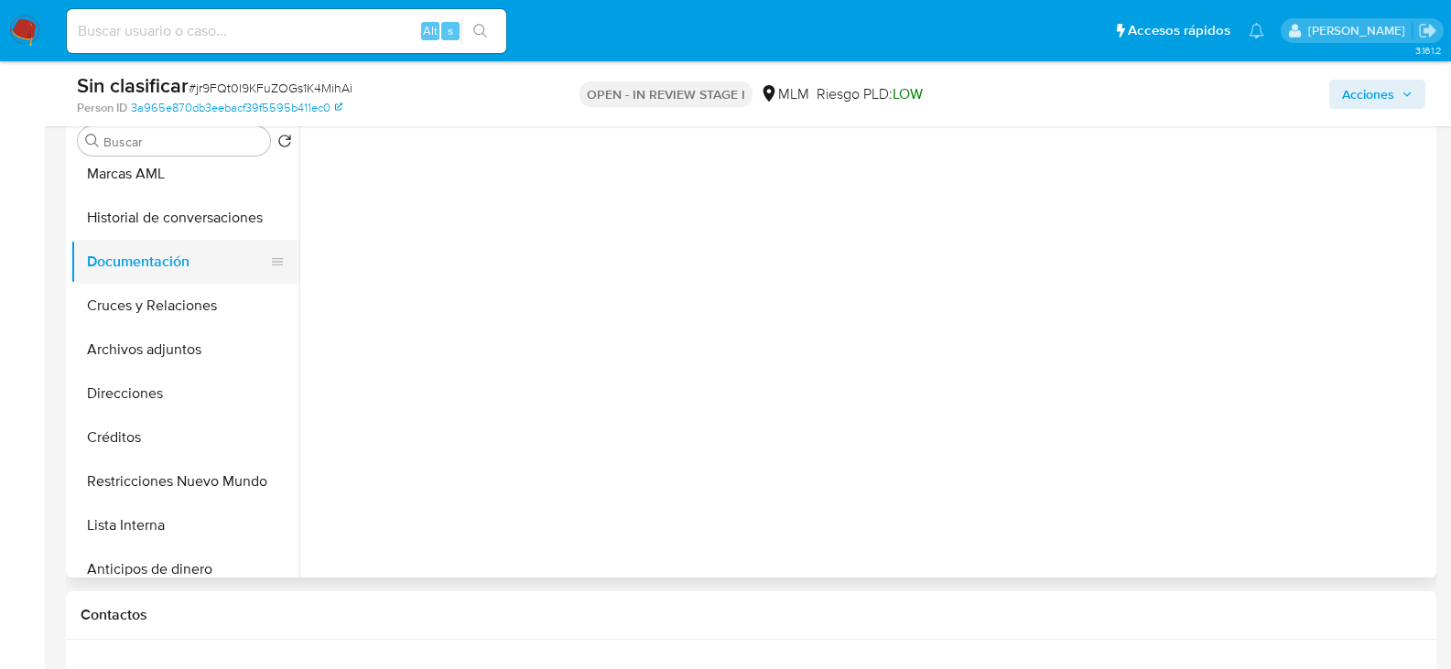
scroll to position [0, 0]
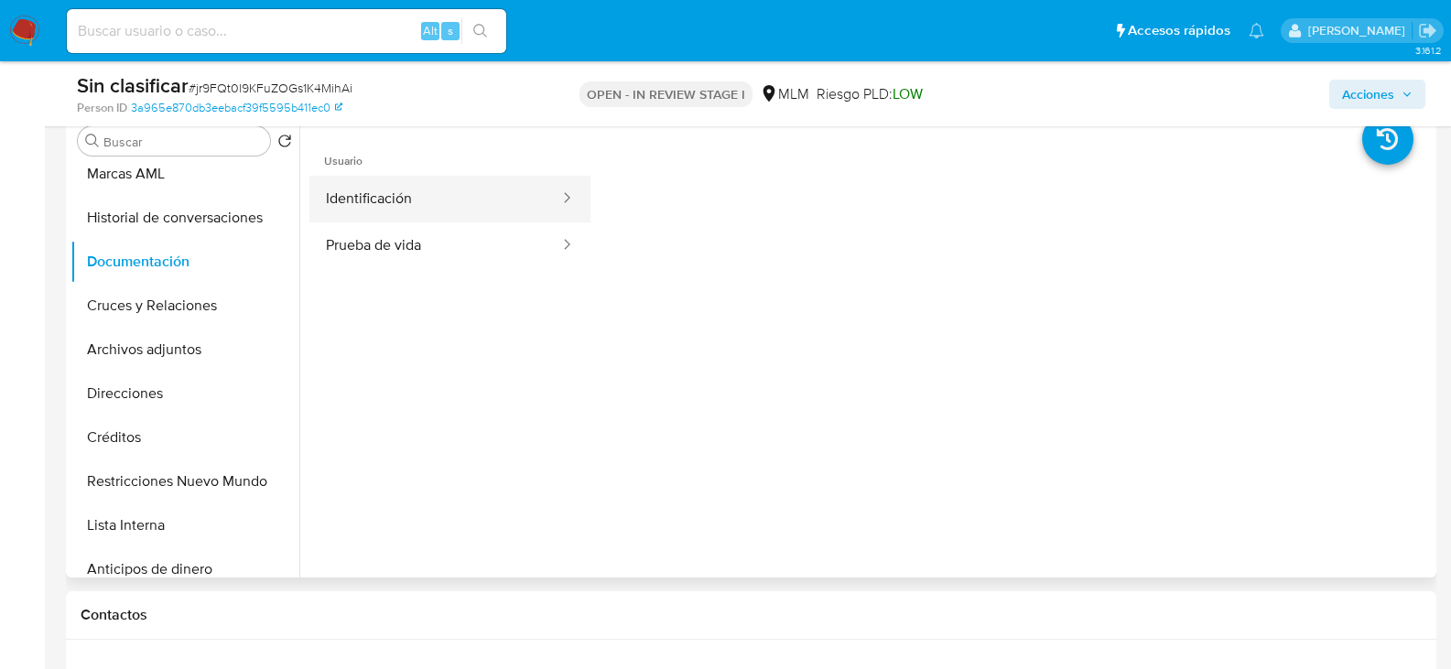
click at [389, 207] on button "Identificación" at bounding box center [435, 199] width 252 height 47
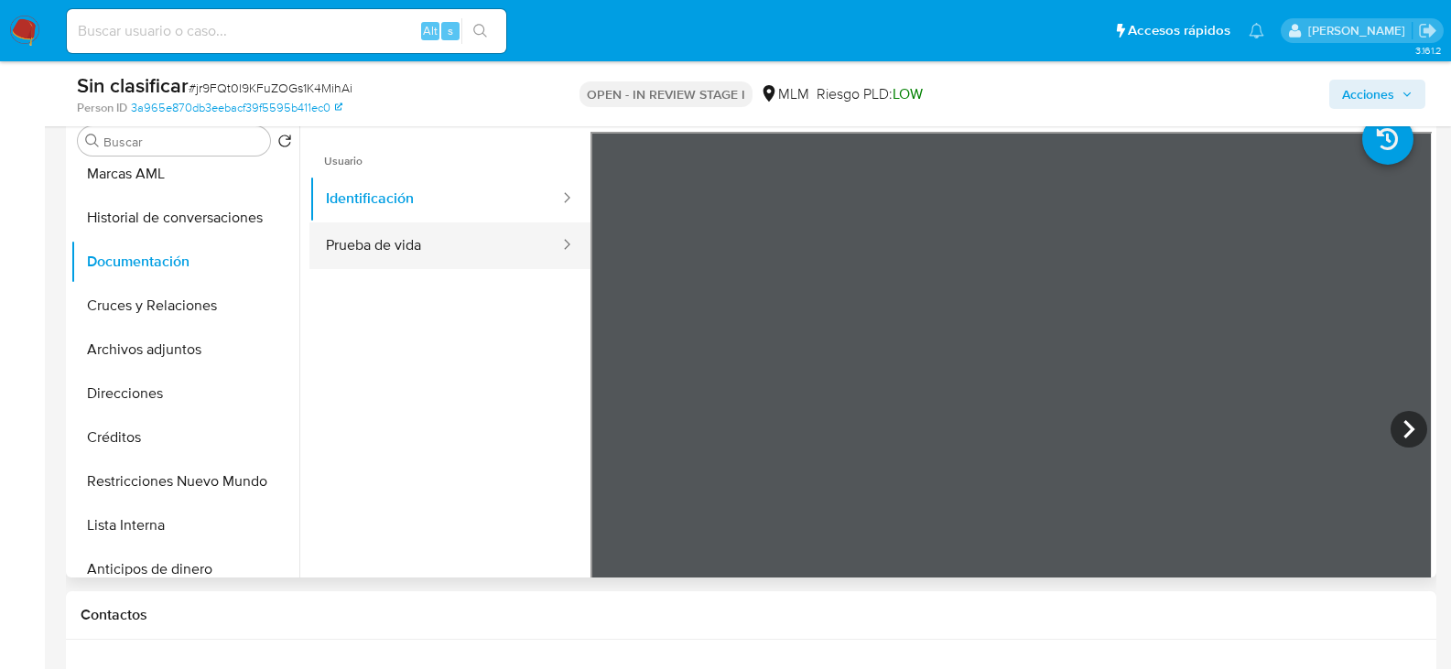
click at [374, 248] on button "Prueba de vida" at bounding box center [435, 245] width 252 height 47
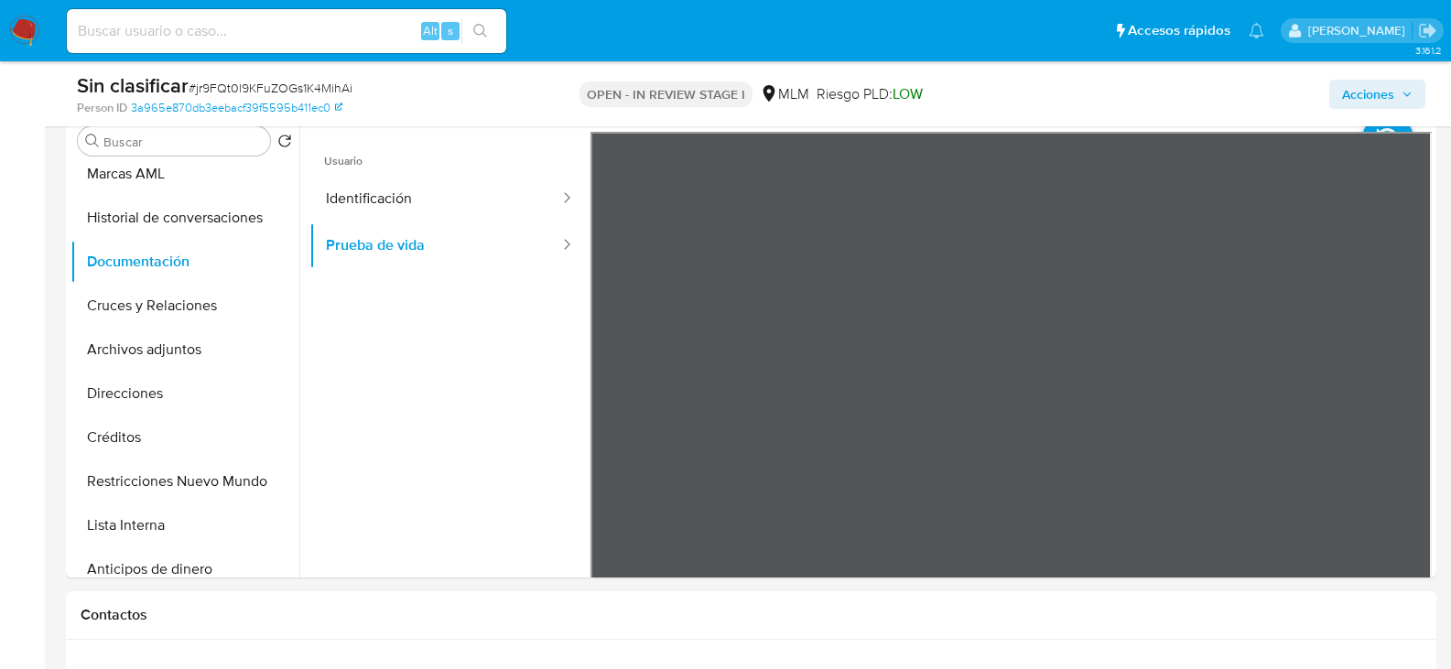
click at [1391, 94] on span "Acciones" at bounding box center [1368, 94] width 52 height 29
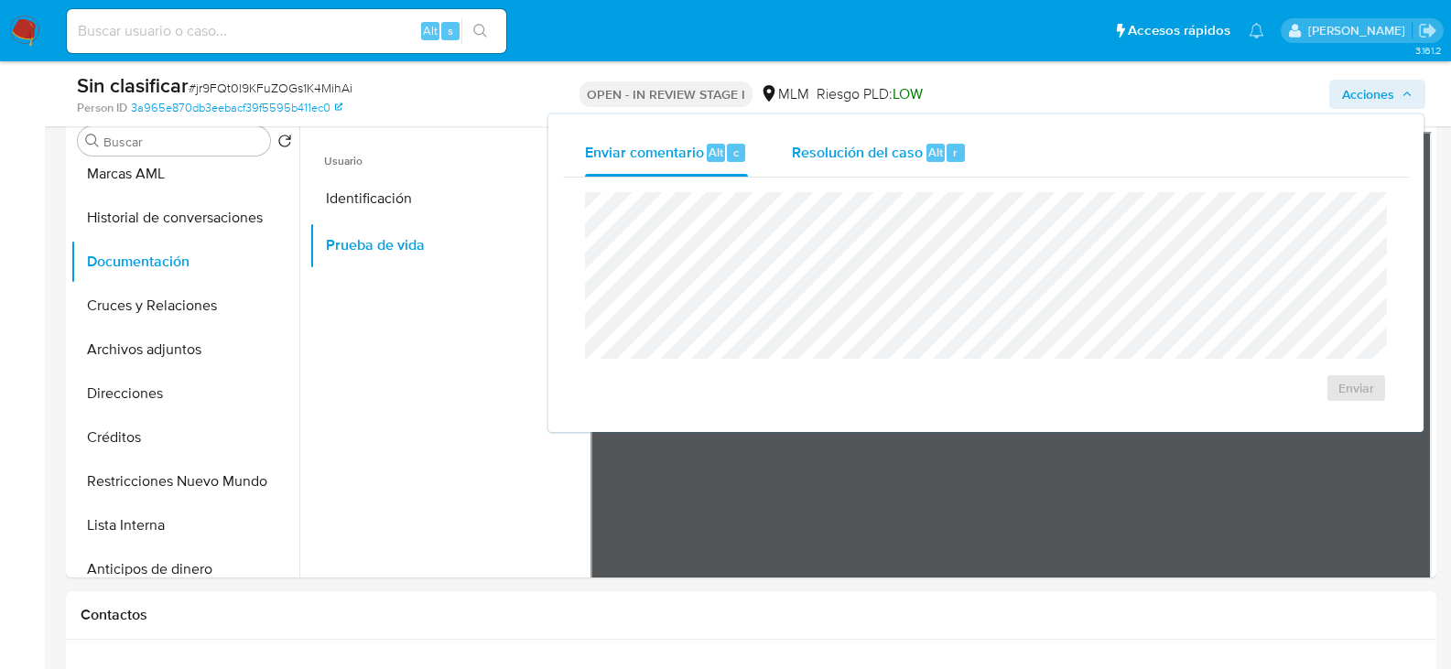
click at [804, 146] on span "Resolución del caso" at bounding box center [857, 151] width 131 height 21
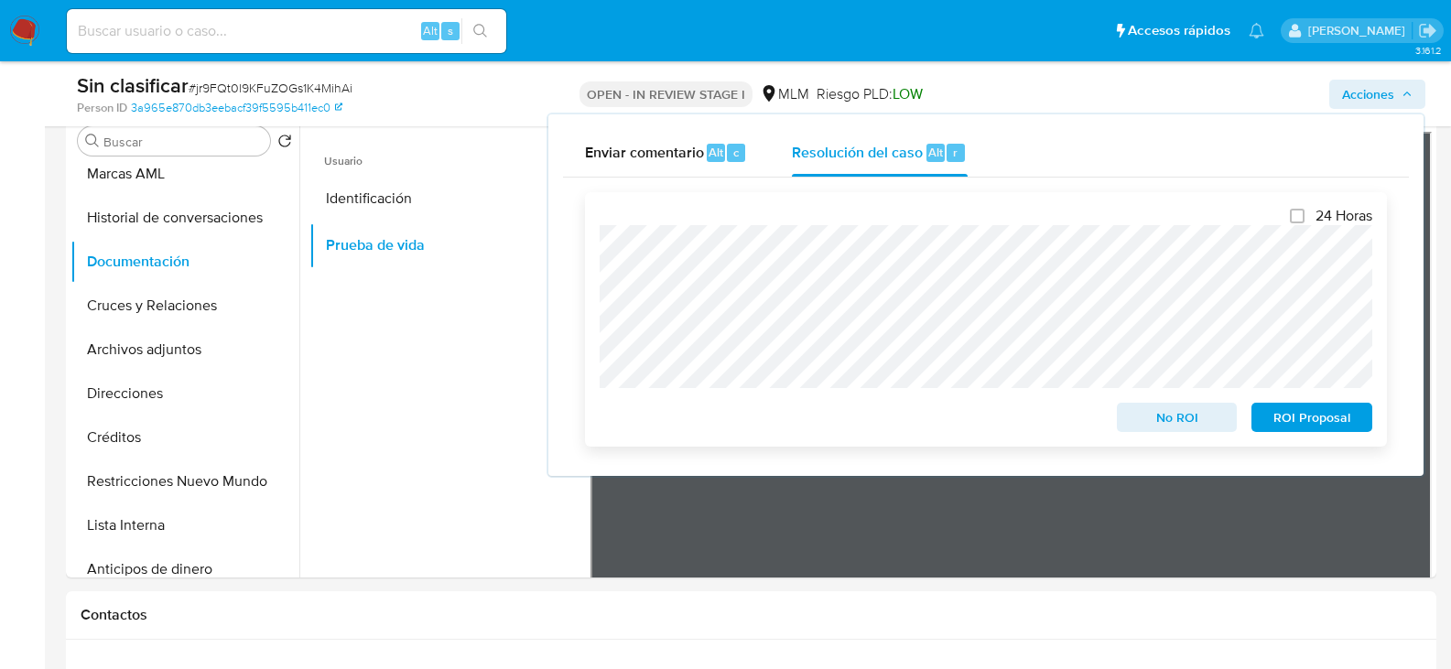
click at [1205, 422] on span "No ROI" at bounding box center [1176, 418] width 95 height 26
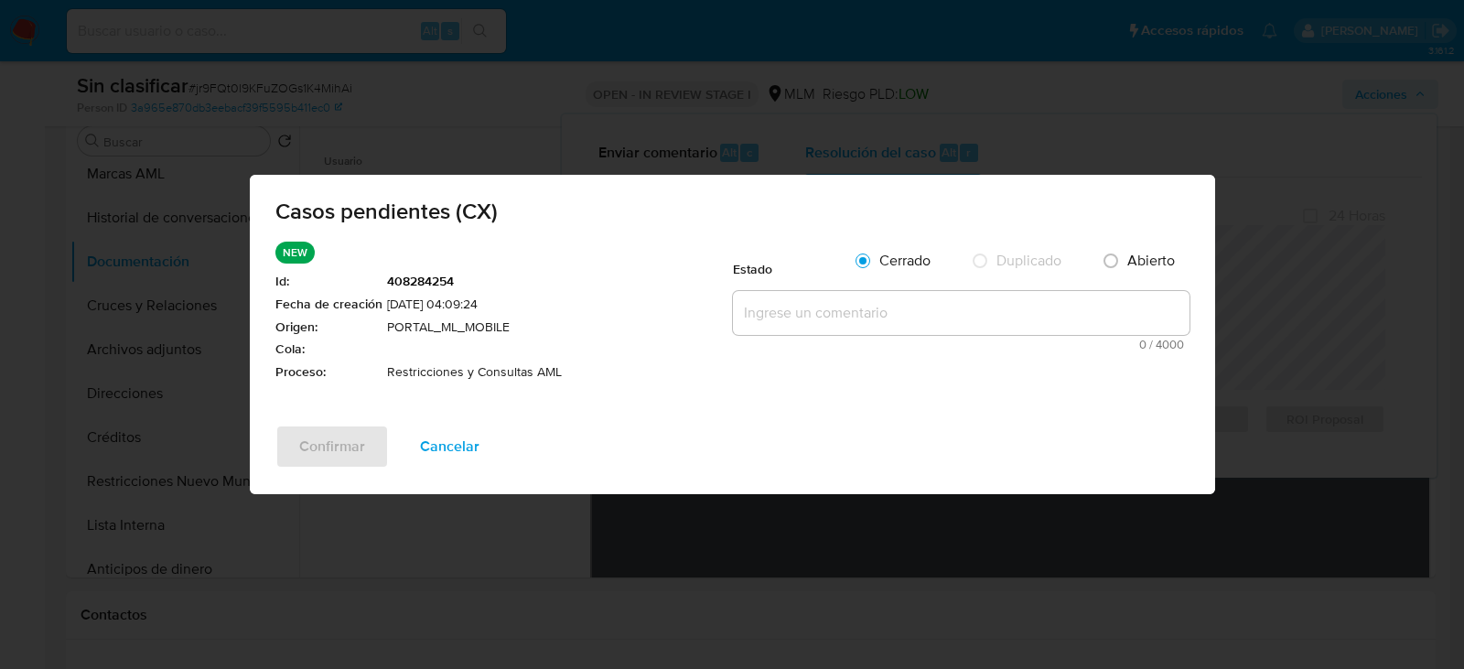
click at [793, 300] on textarea at bounding box center [961, 313] width 457 height 44
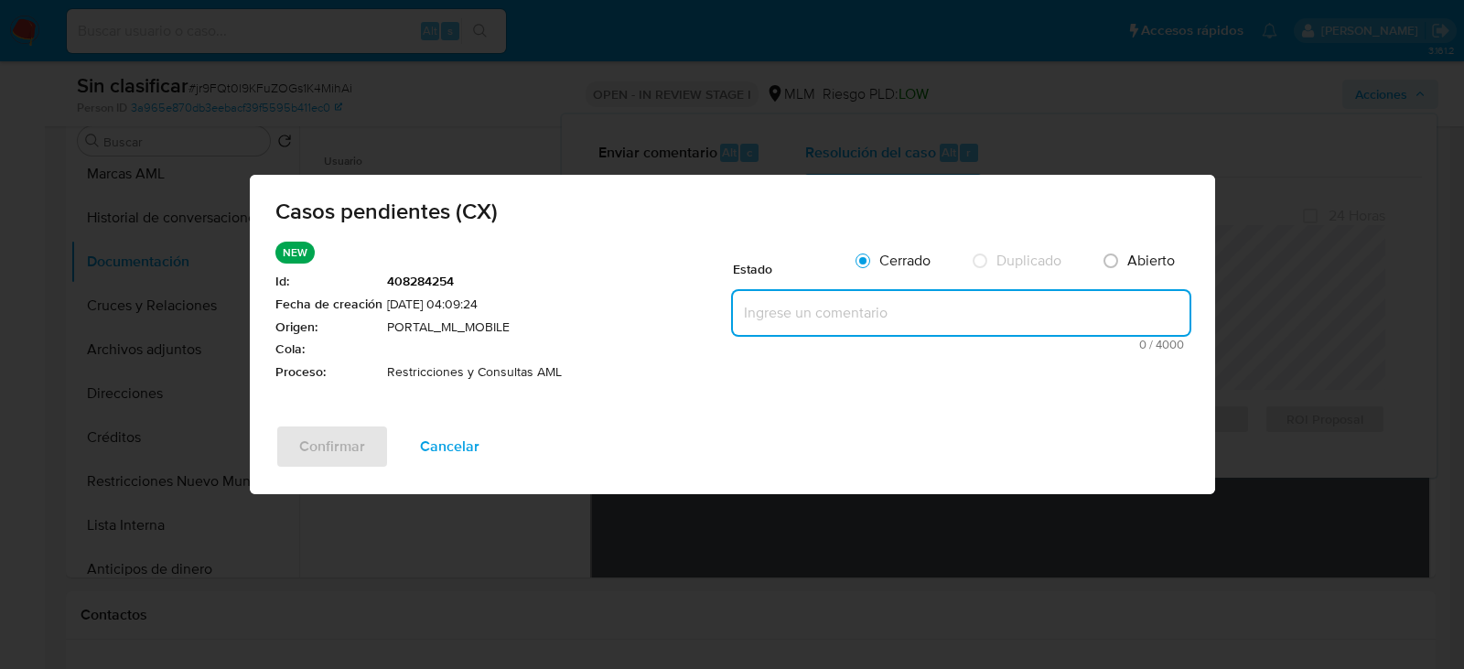
paste textarea "Se valida CX, cliente con bloqueo derivado de relación con abuso sexual infanti…"
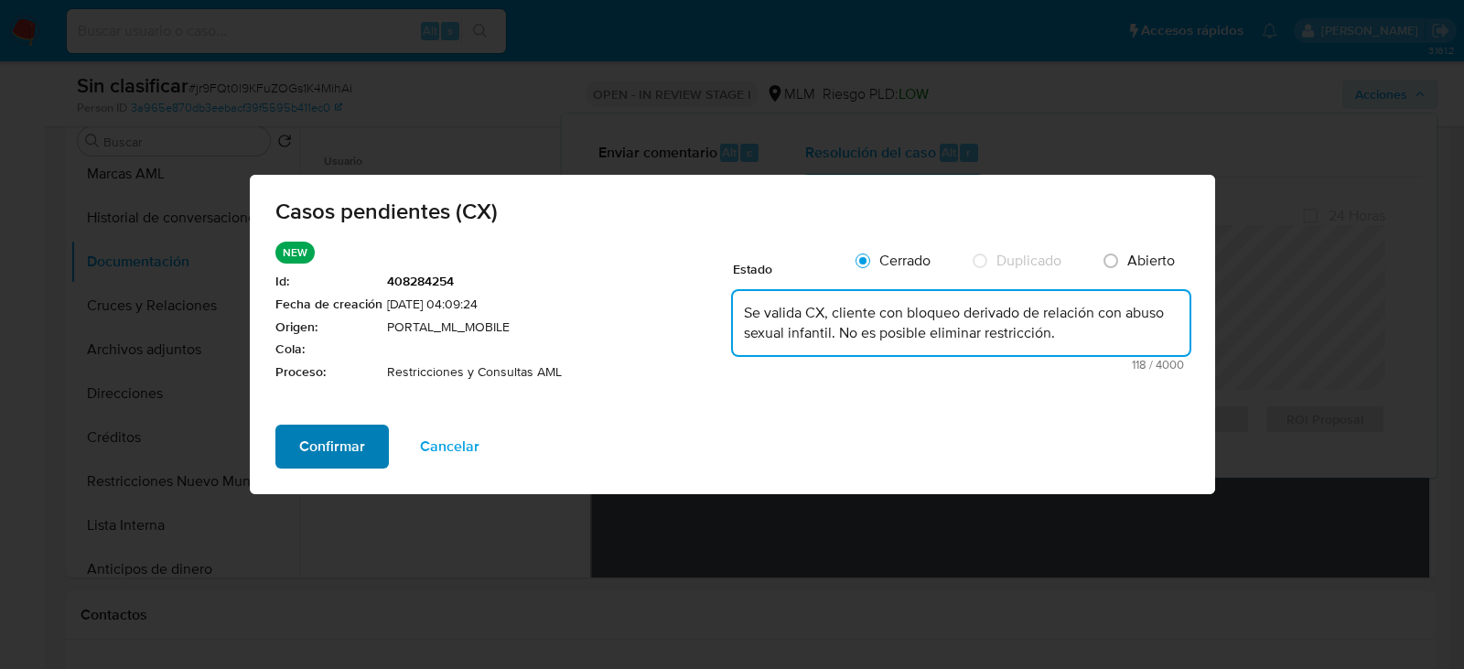
type textarea "Se valida CX, cliente con bloqueo derivado de relación con abuso sexual infanti…"
click at [315, 434] on span "Confirmar" at bounding box center [332, 446] width 66 height 40
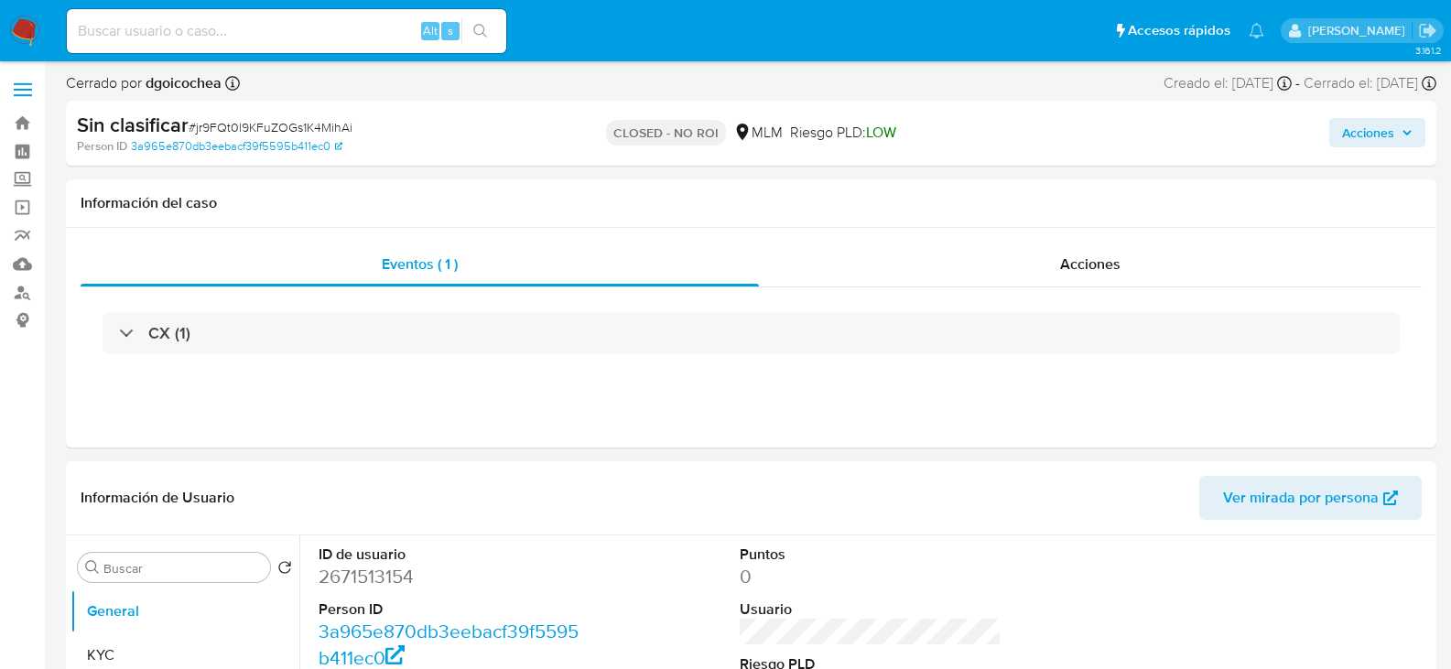
select select "10"
